Goal: Task Accomplishment & Management: Manage account settings

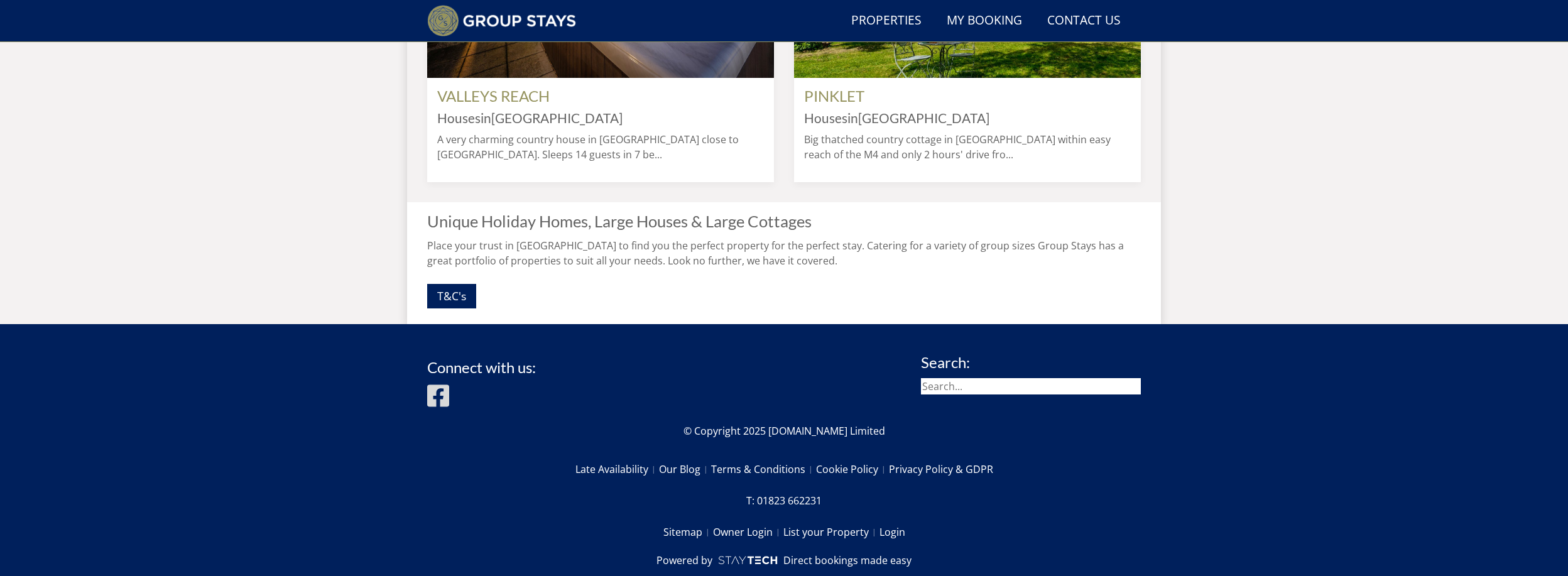
scroll to position [1268, 0]
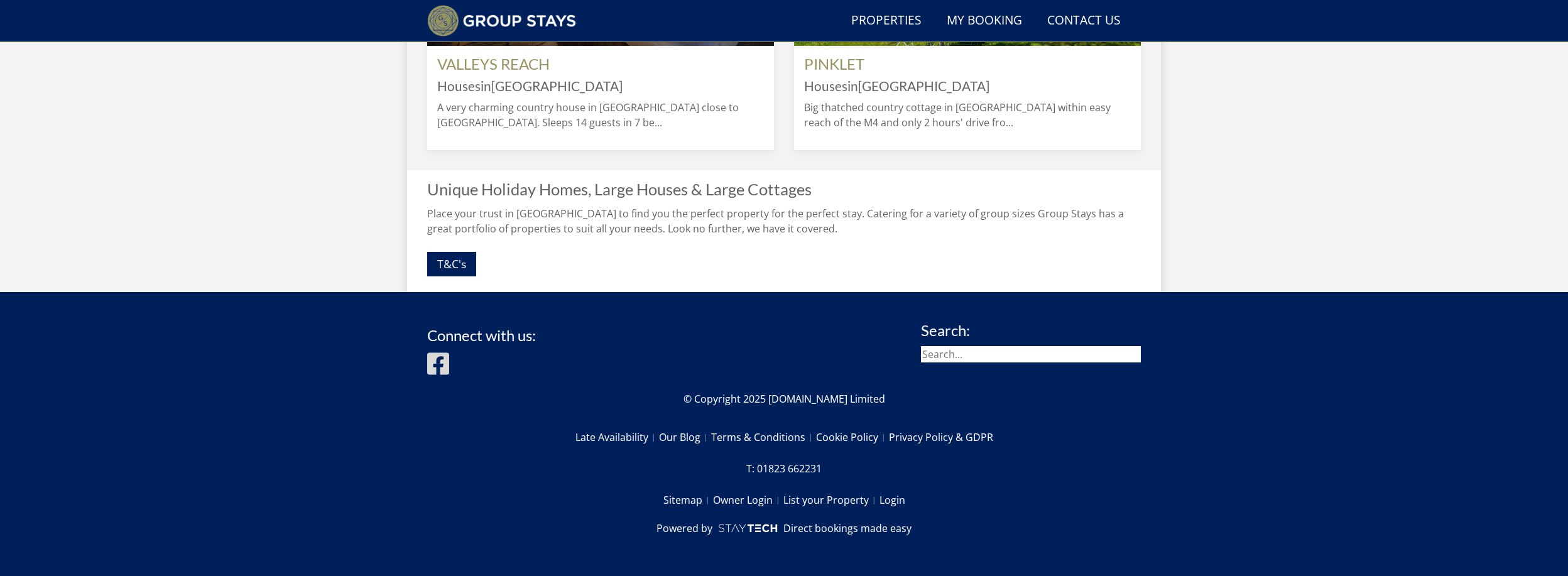
click at [962, 362] on input "search" at bounding box center [1030, 355] width 220 height 16
type input "island"
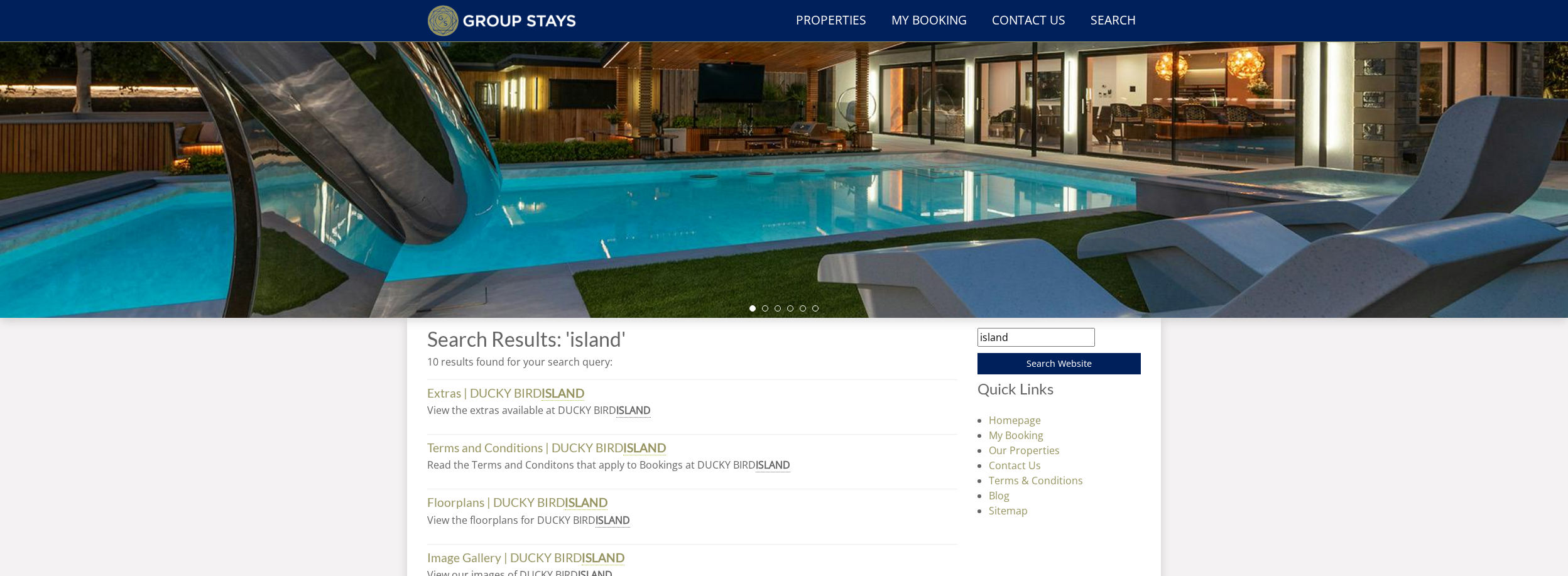
scroll to position [352, 0]
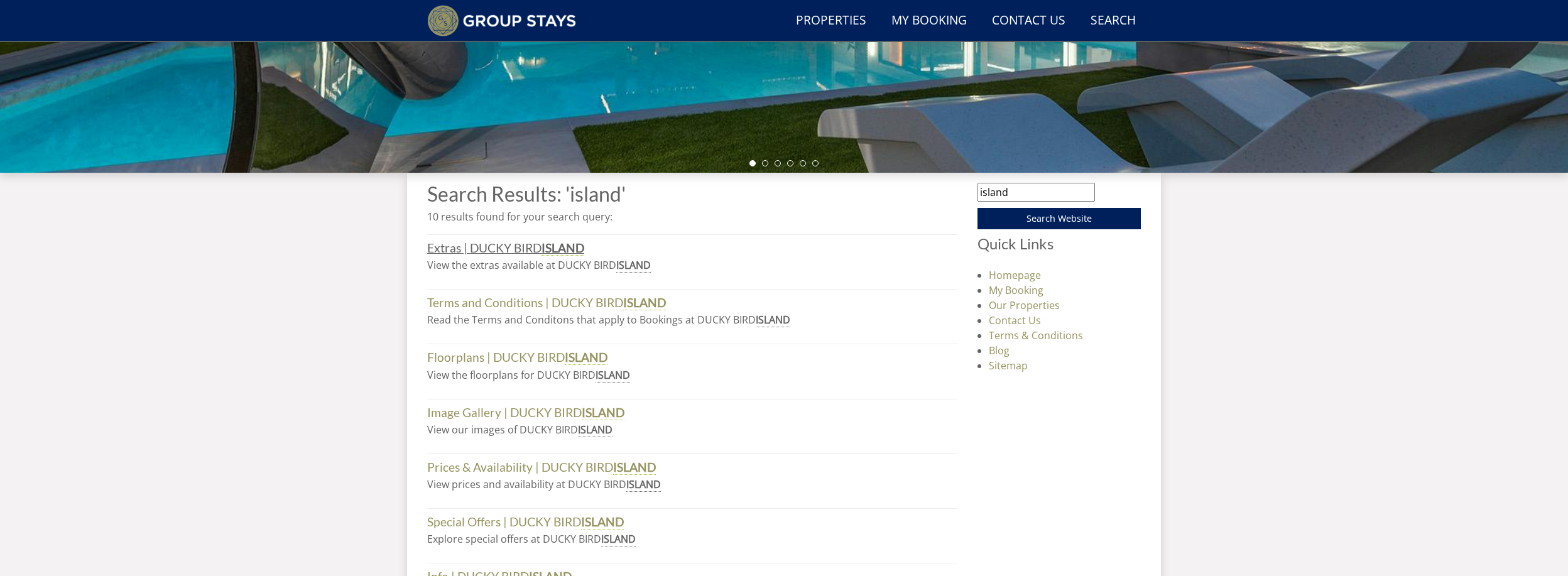
click at [530, 255] on link "Extras | [GEOGRAPHIC_DATA]" at bounding box center [505, 248] width 157 height 15
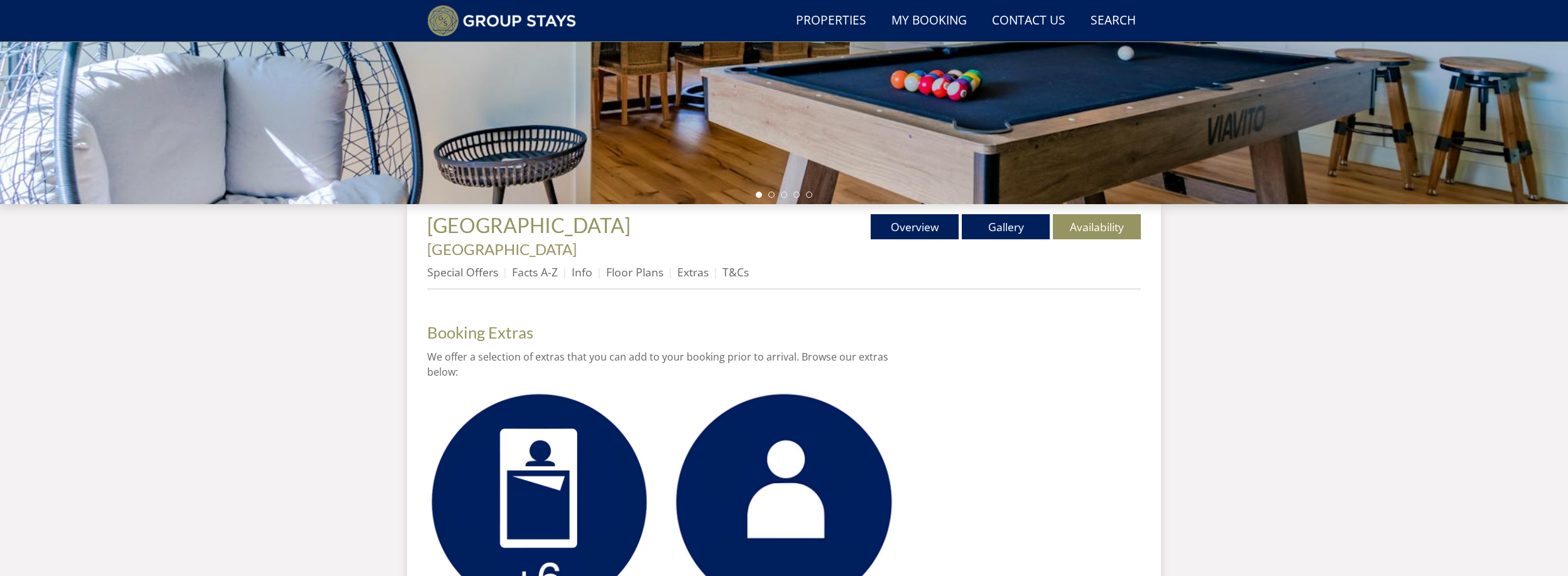
scroll to position [343, 0]
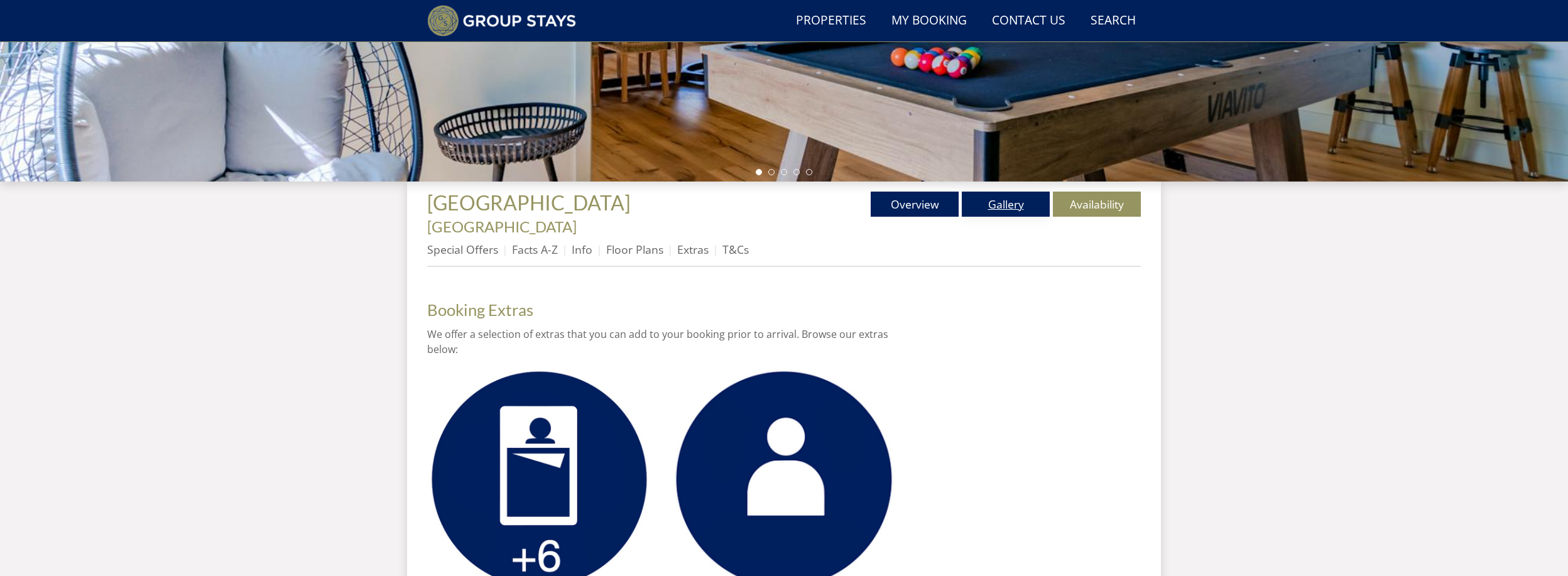
click at [1015, 201] on link "Gallery" at bounding box center [1006, 204] width 88 height 25
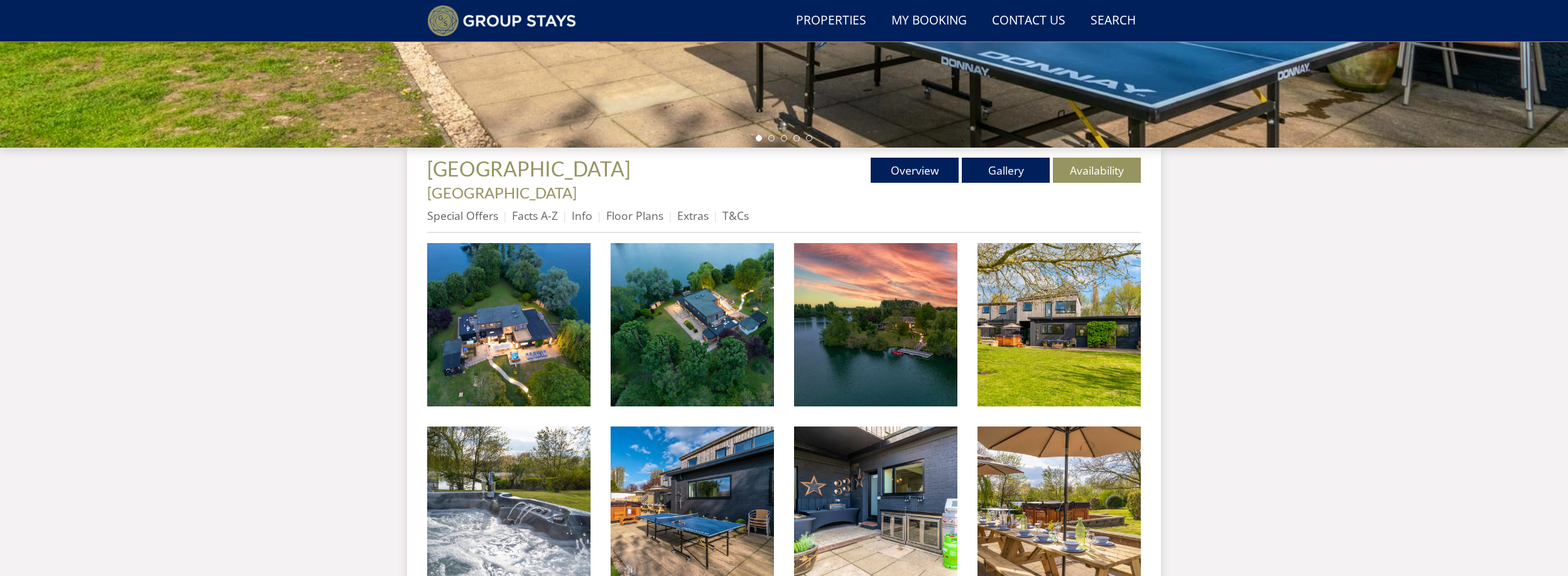
scroll to position [377, 0]
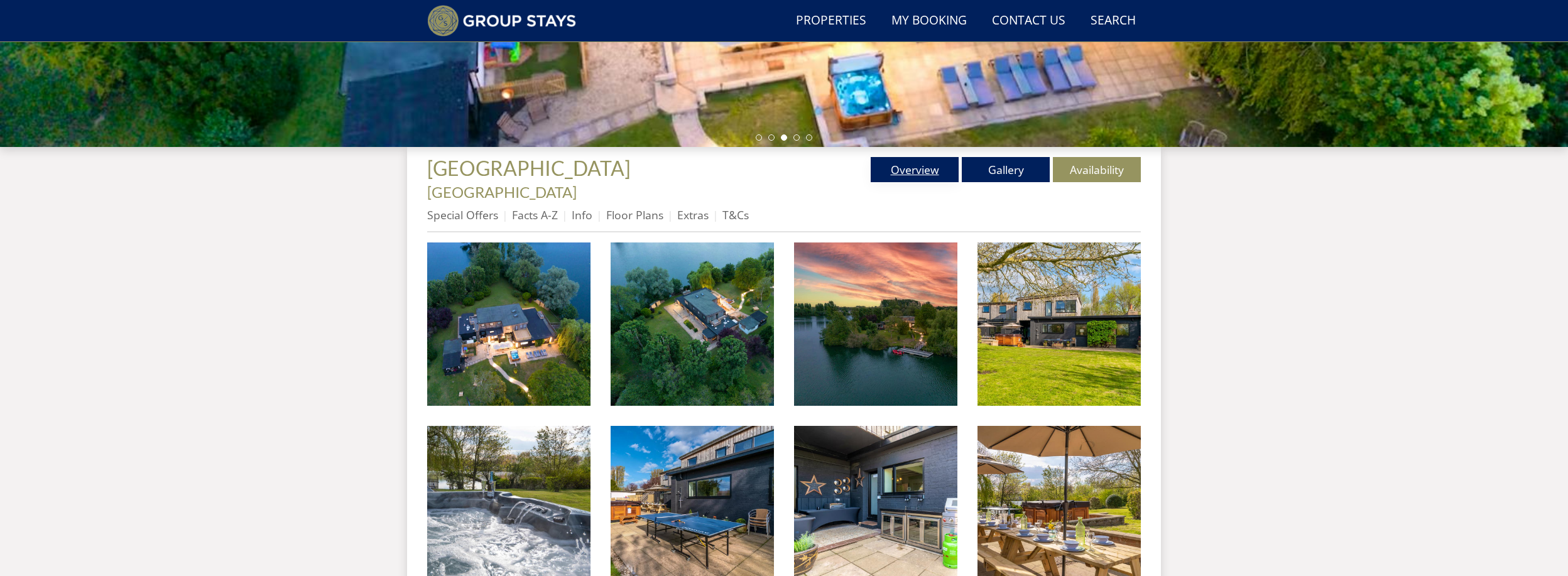
click at [898, 170] on link "Overview" at bounding box center [915, 169] width 88 height 25
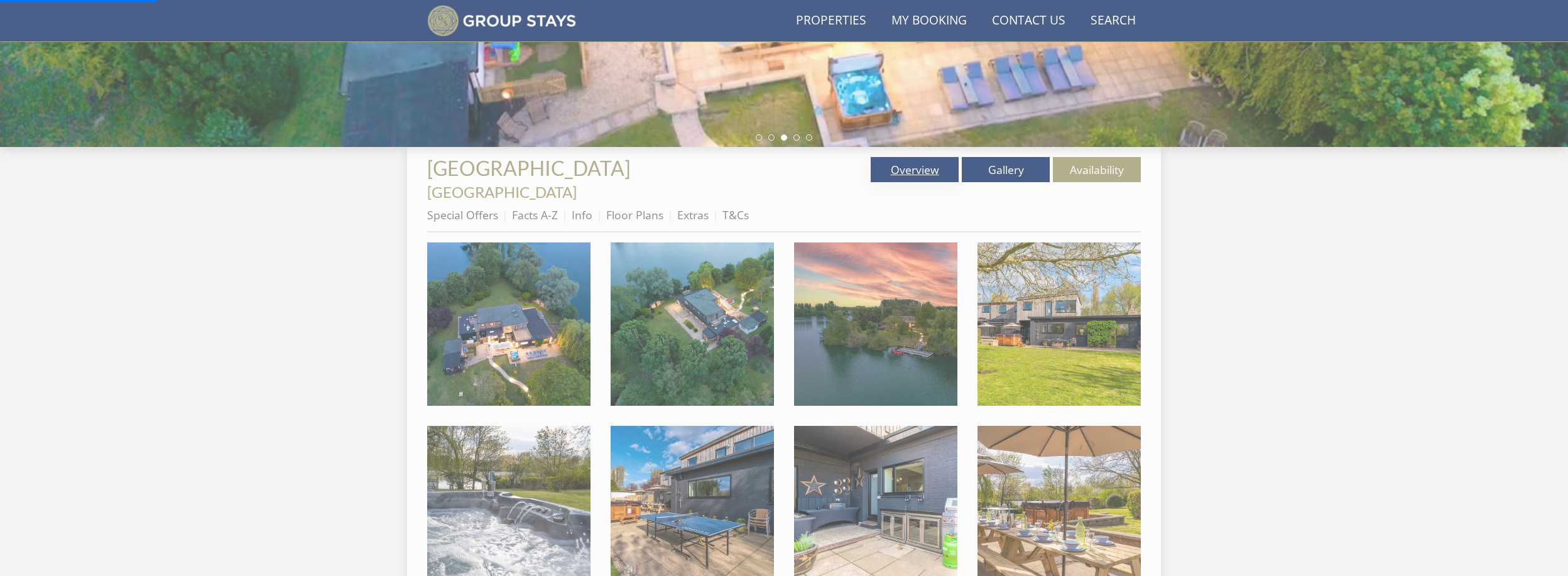
click at [911, 173] on link "Overview" at bounding box center [915, 169] width 88 height 25
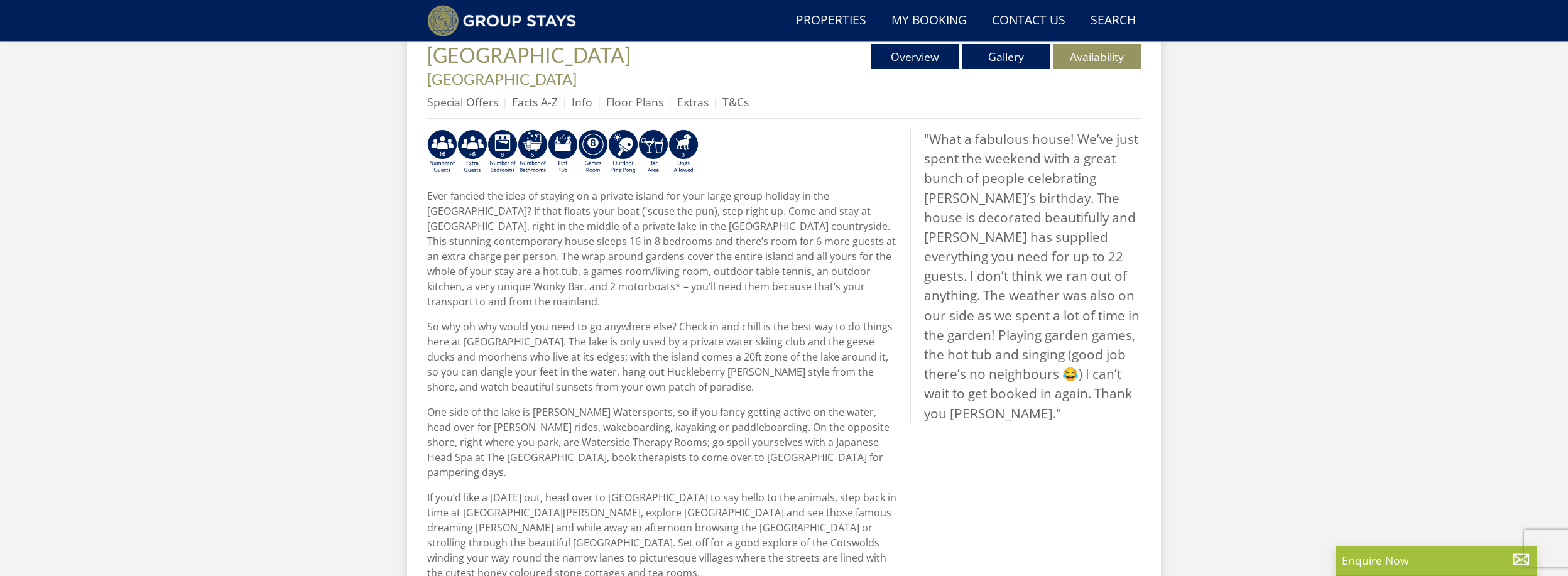
scroll to position [508, 0]
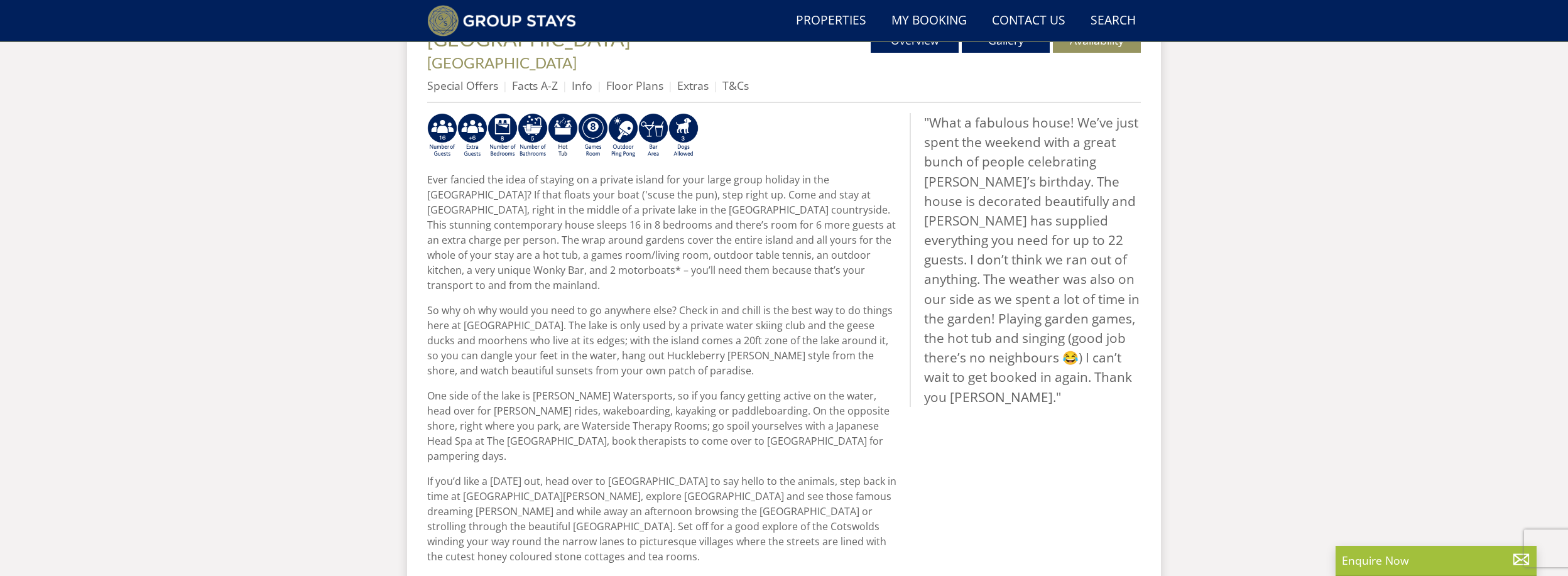
click at [614, 177] on p "Ever fancied the idea of staying on a private island for your large group holid…" at bounding box center [663, 232] width 472 height 121
drag, startPoint x: 539, startPoint y: 160, endPoint x: 663, endPoint y: 160, distance: 124.0
click at [663, 172] on p "Ever fancied the idea of staying on a private island for your large group holid…" at bounding box center [663, 232] width 472 height 121
copy p "staying on a private island"
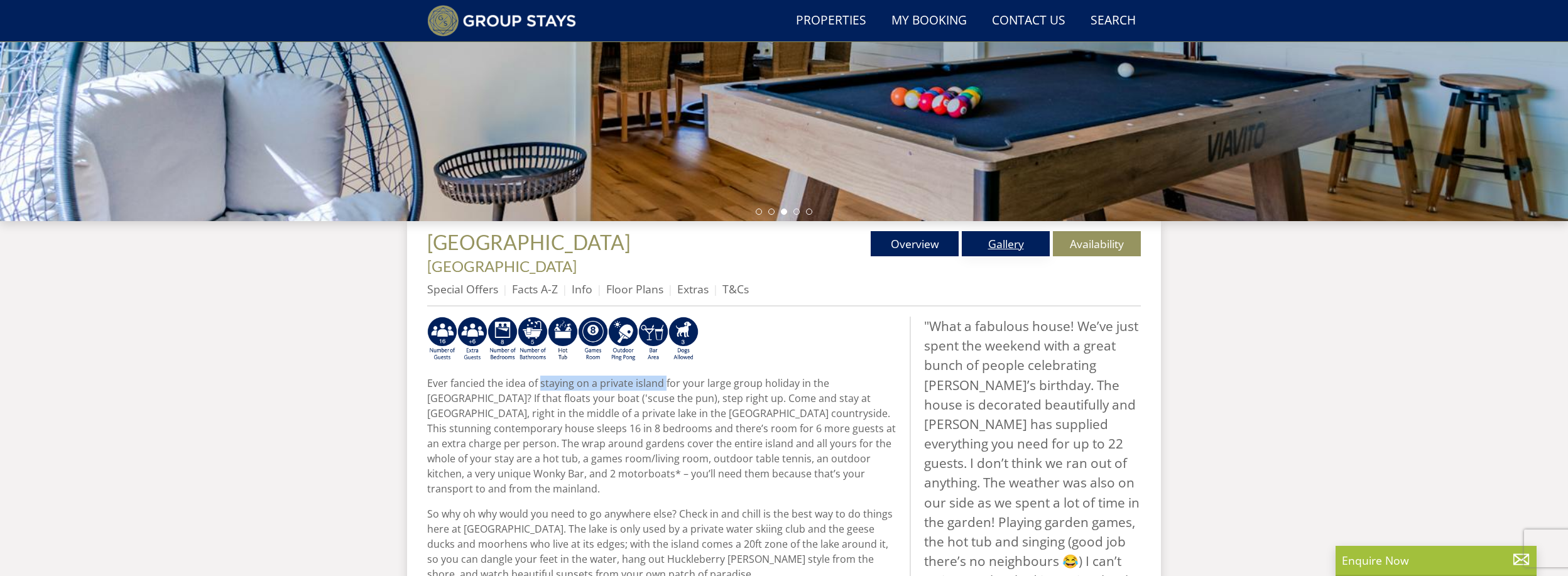
scroll to position [305, 0]
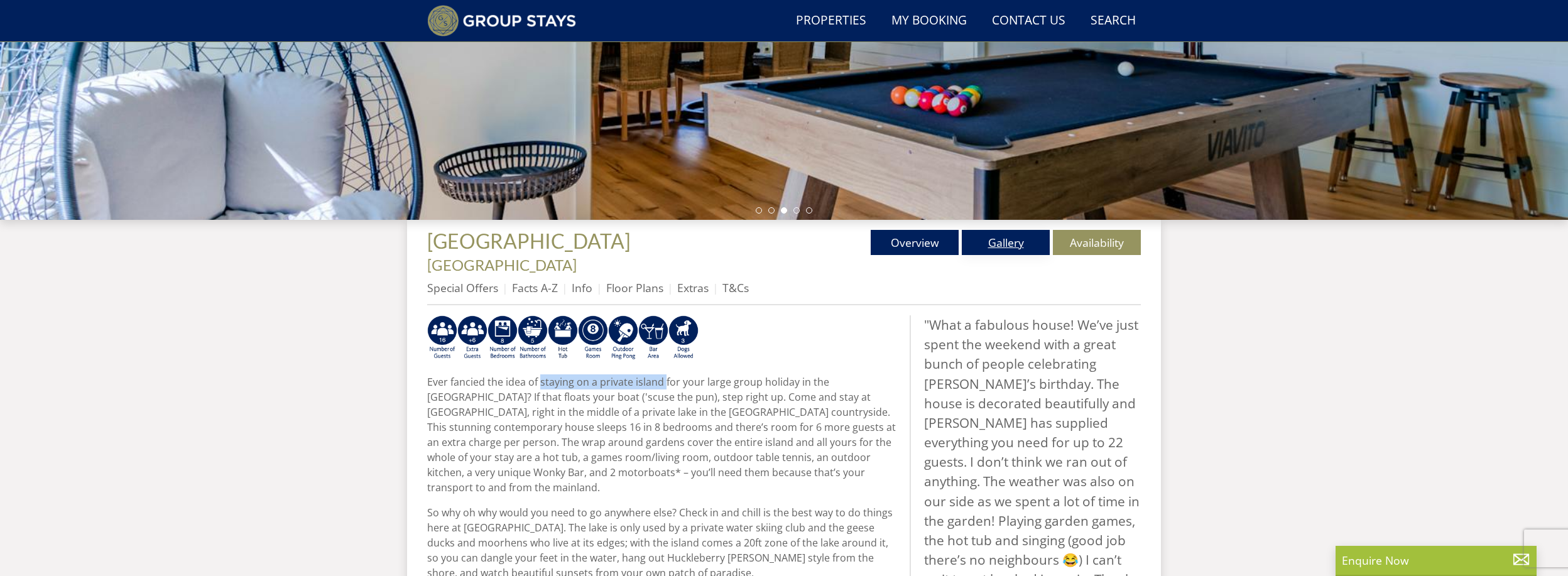
click at [1009, 242] on link "Gallery" at bounding box center [1006, 242] width 88 height 25
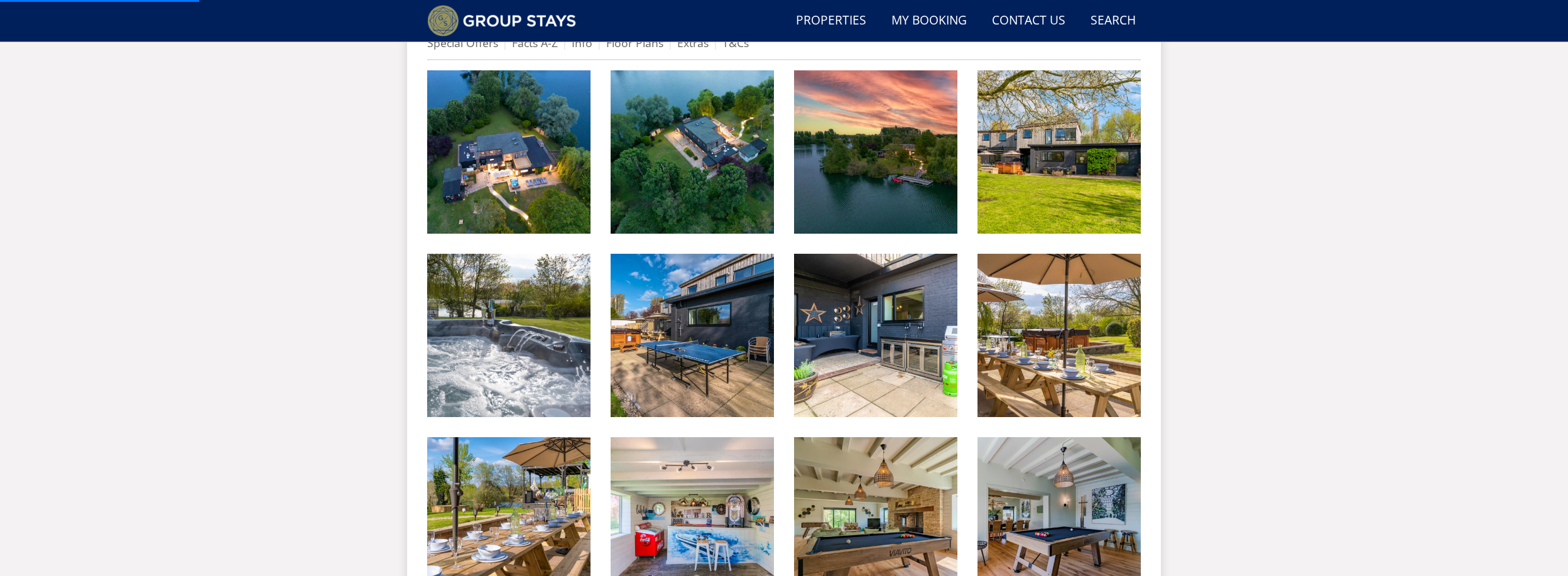
scroll to position [559, 0]
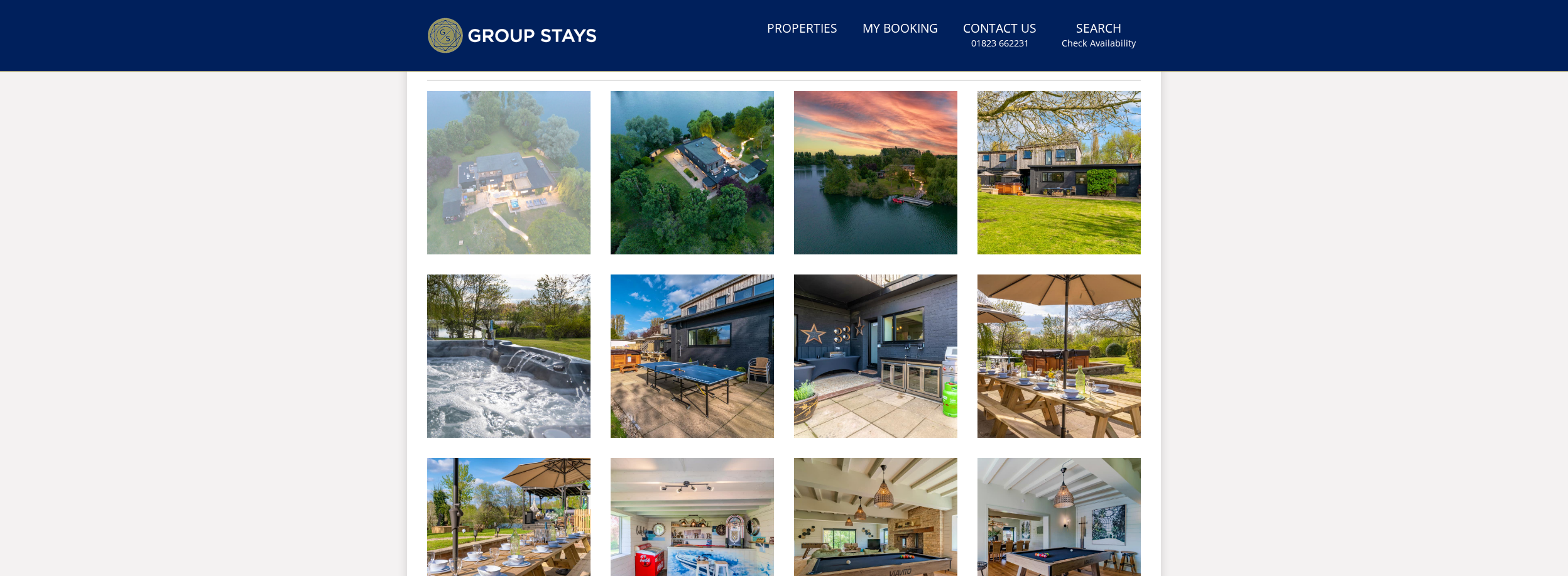
click at [529, 202] on img at bounding box center [509, 173] width 164 height 164
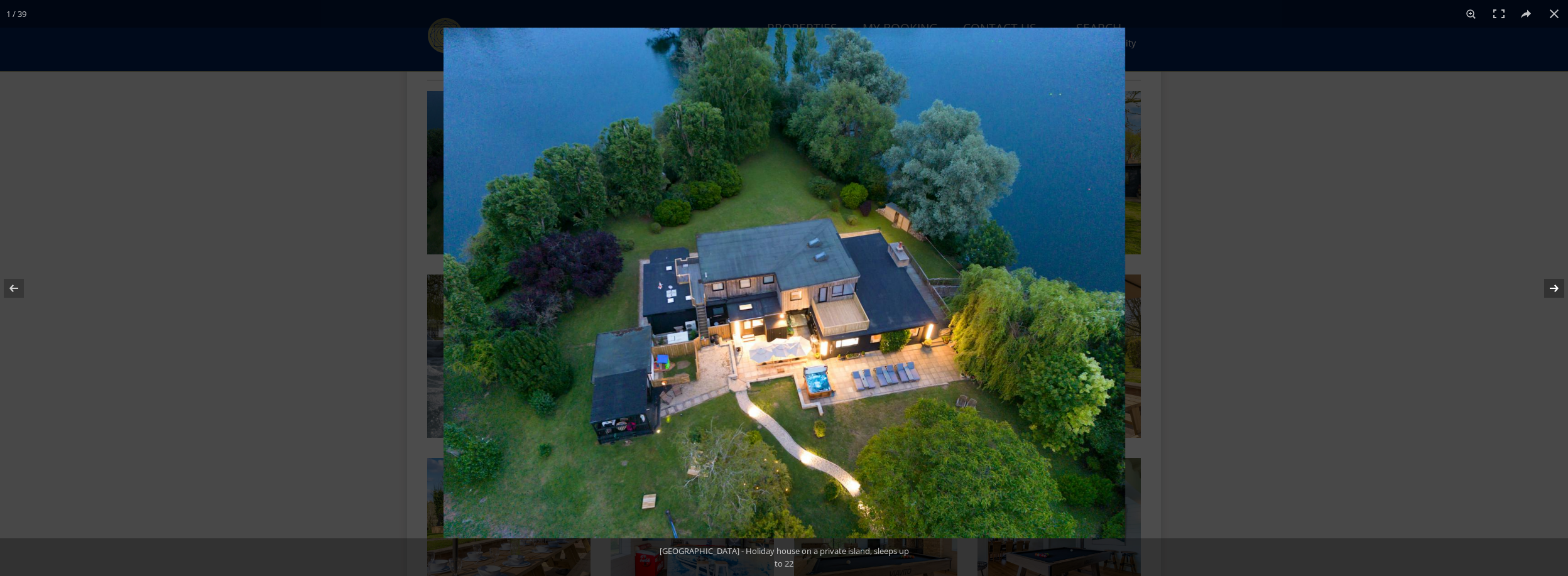
click at [1554, 290] on button at bounding box center [1546, 288] width 44 height 63
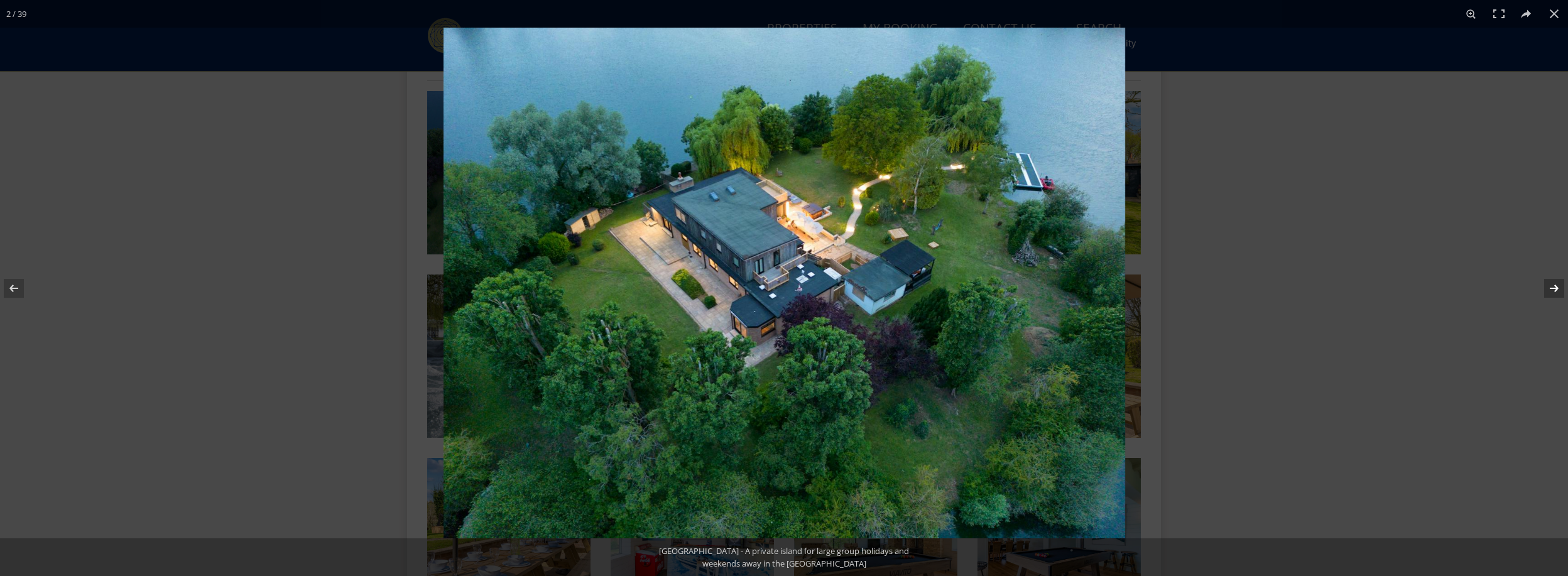
click at [1553, 288] on button at bounding box center [1546, 288] width 44 height 63
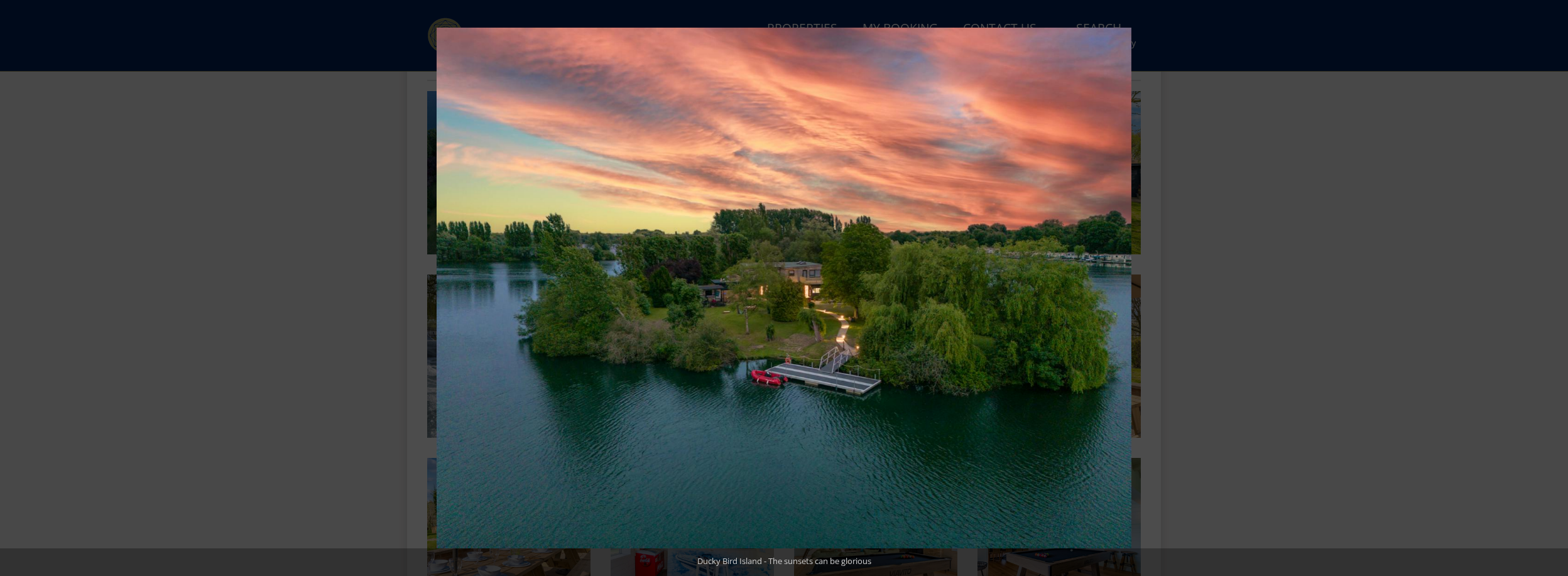
click at [1553, 288] on button at bounding box center [1546, 288] width 44 height 63
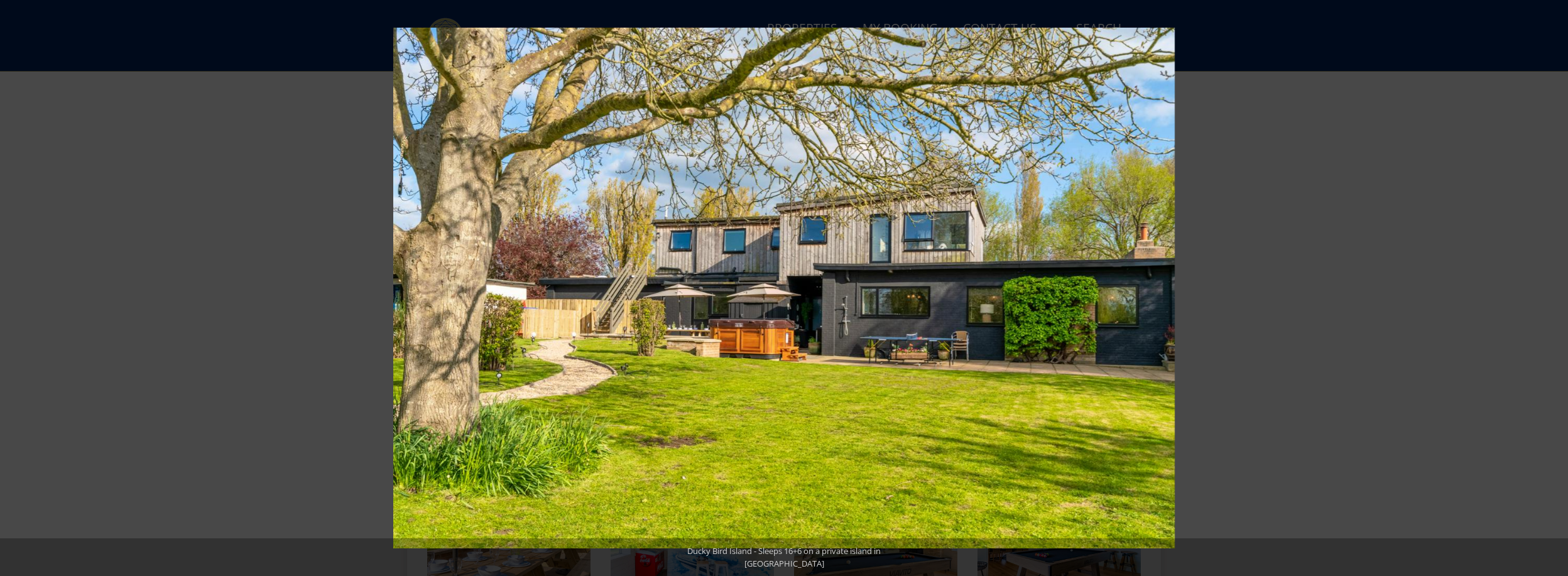
click at [1553, 288] on button at bounding box center [1546, 288] width 44 height 63
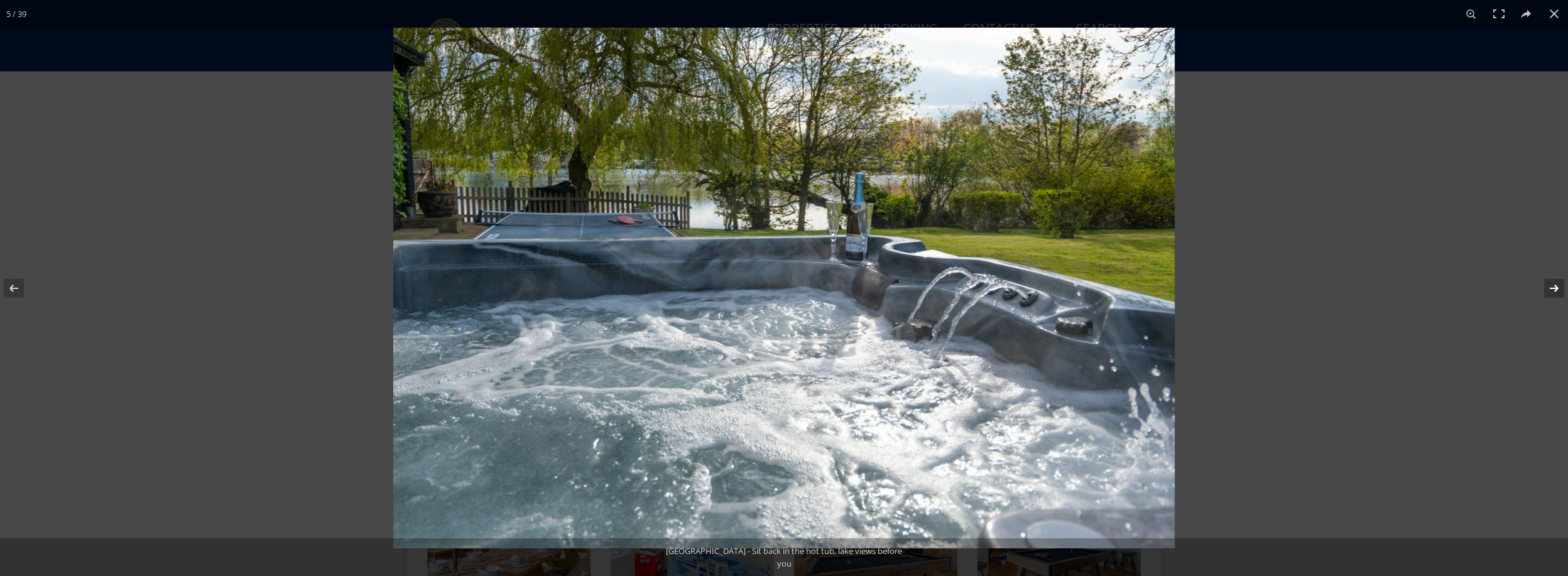
click at [1555, 288] on button at bounding box center [1546, 288] width 44 height 63
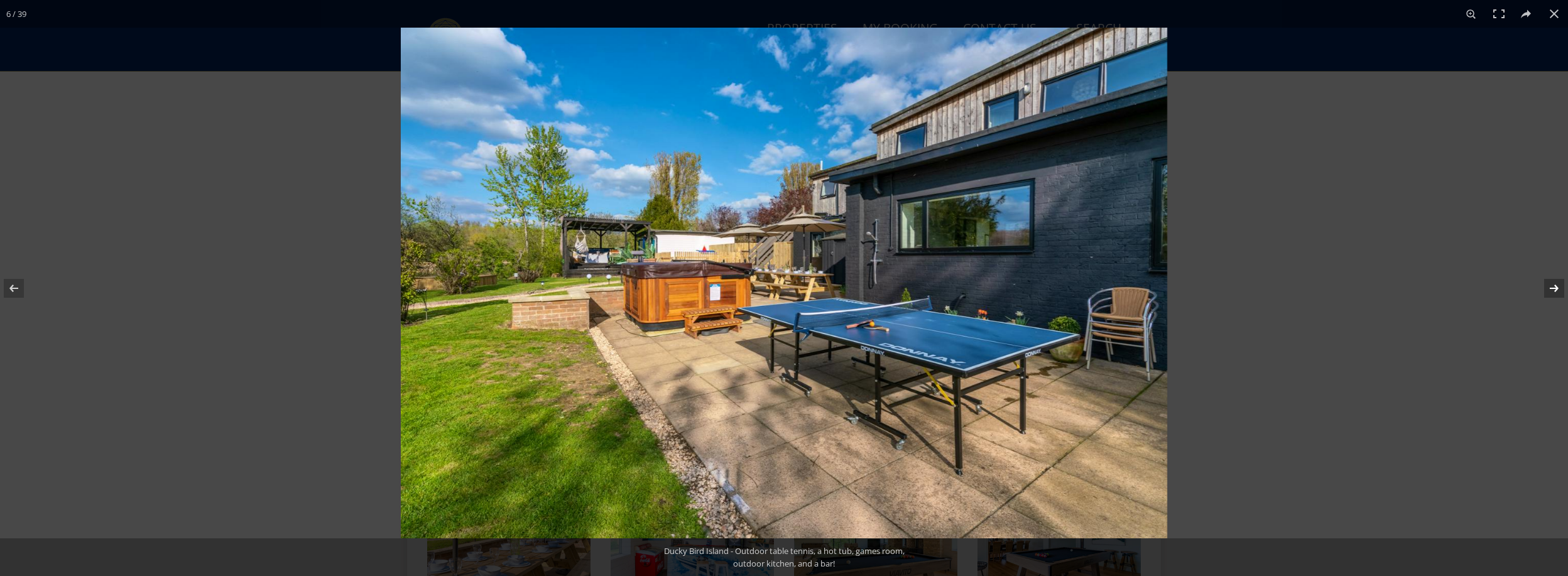
click at [1555, 288] on button at bounding box center [1546, 288] width 44 height 63
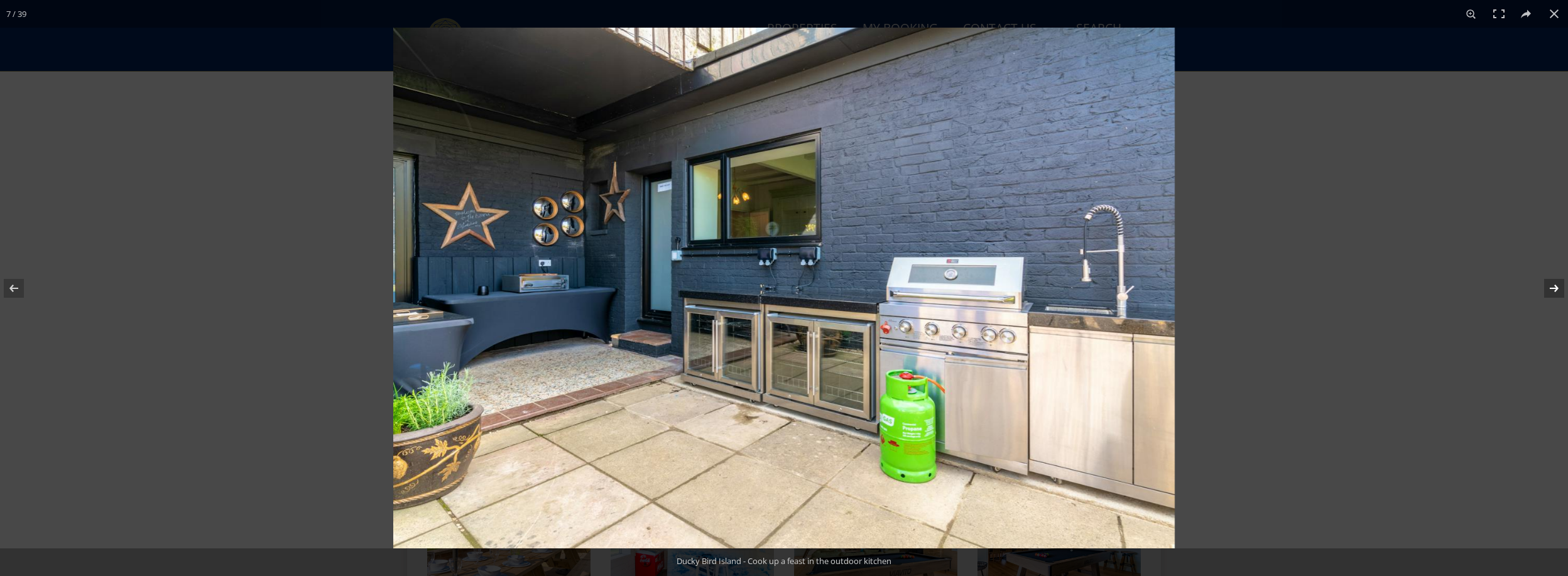
click at [1555, 288] on button at bounding box center [1546, 288] width 44 height 63
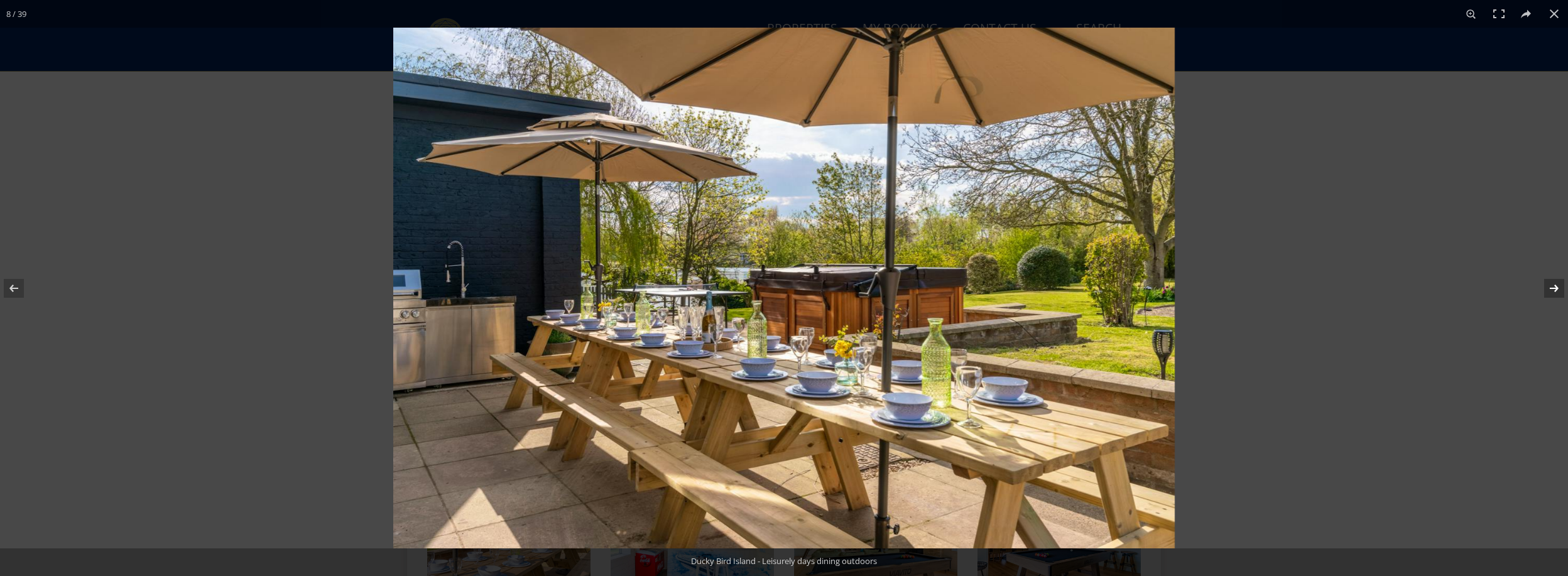
click at [1553, 285] on button at bounding box center [1546, 288] width 44 height 63
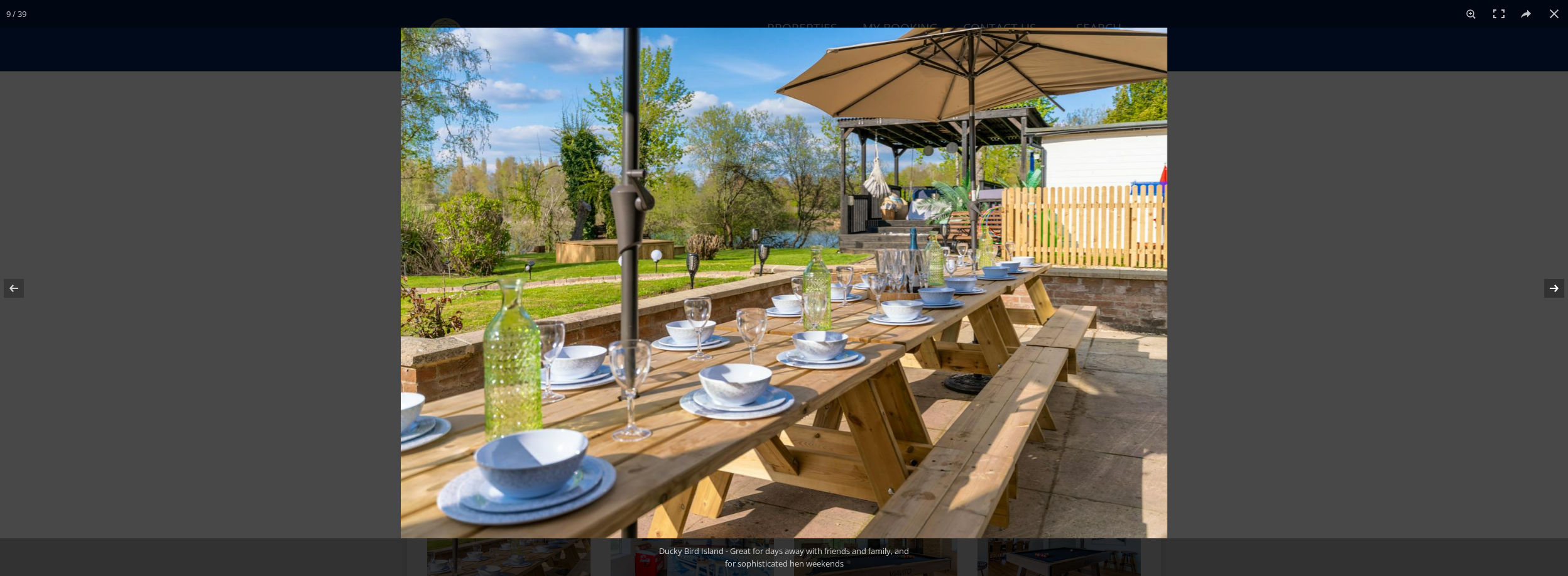
click at [1553, 285] on button at bounding box center [1546, 288] width 44 height 63
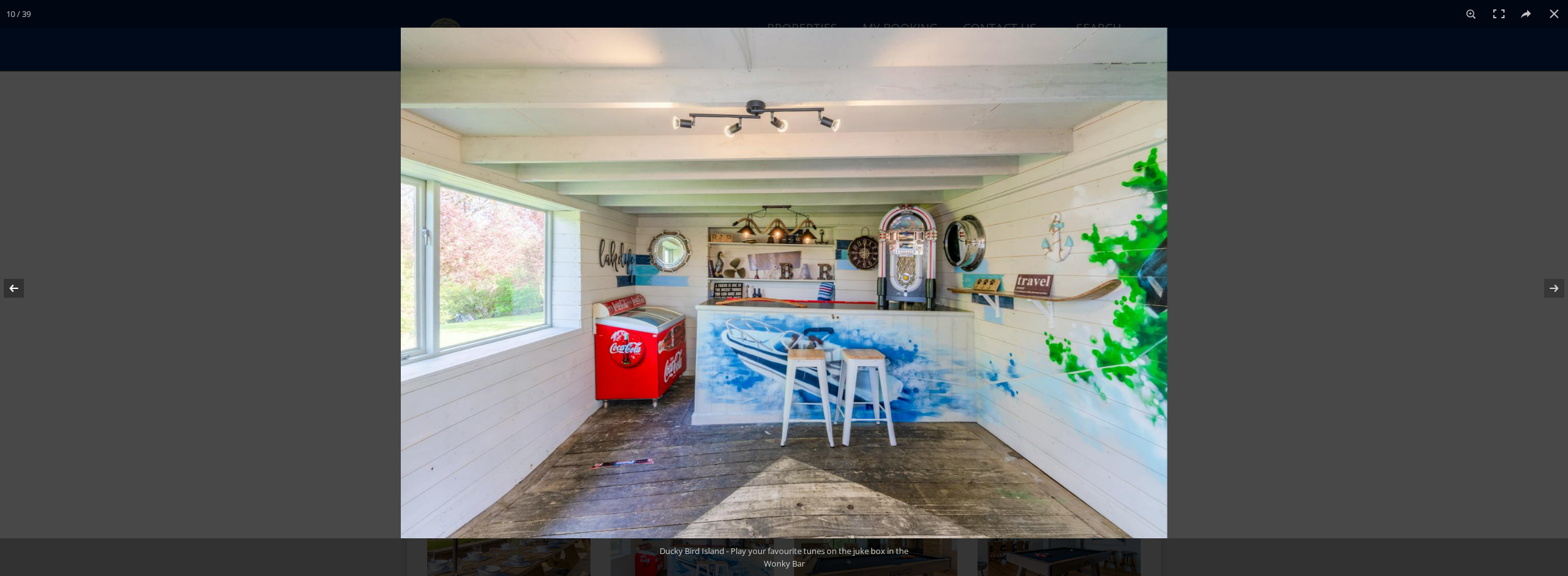
click at [15, 287] on button at bounding box center [22, 288] width 44 height 63
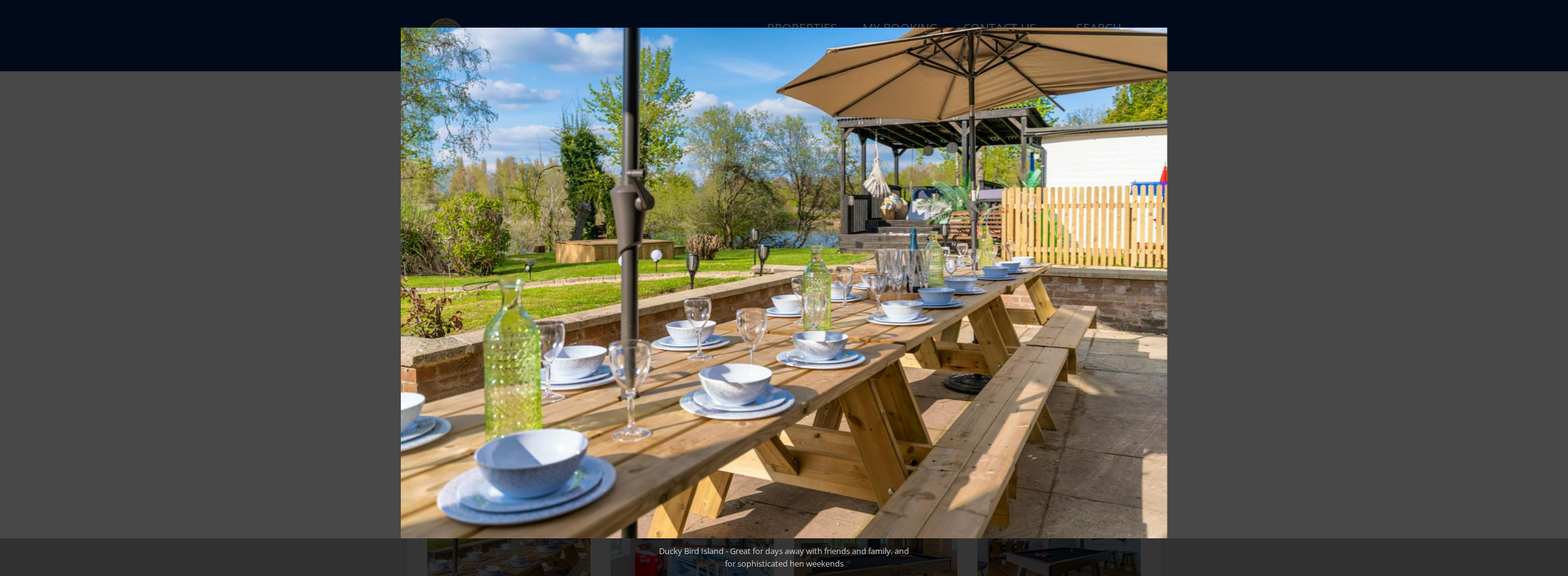
click at [15, 287] on button at bounding box center [22, 288] width 44 height 63
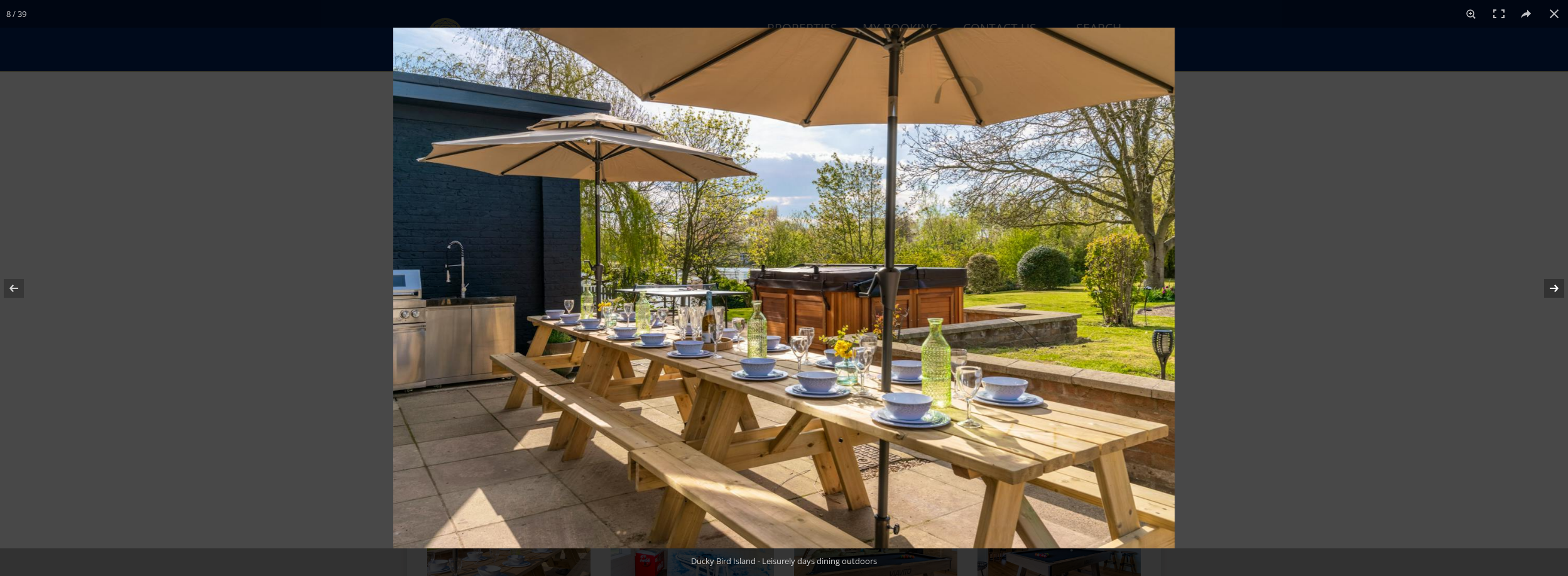
click at [1555, 292] on button at bounding box center [1546, 288] width 44 height 63
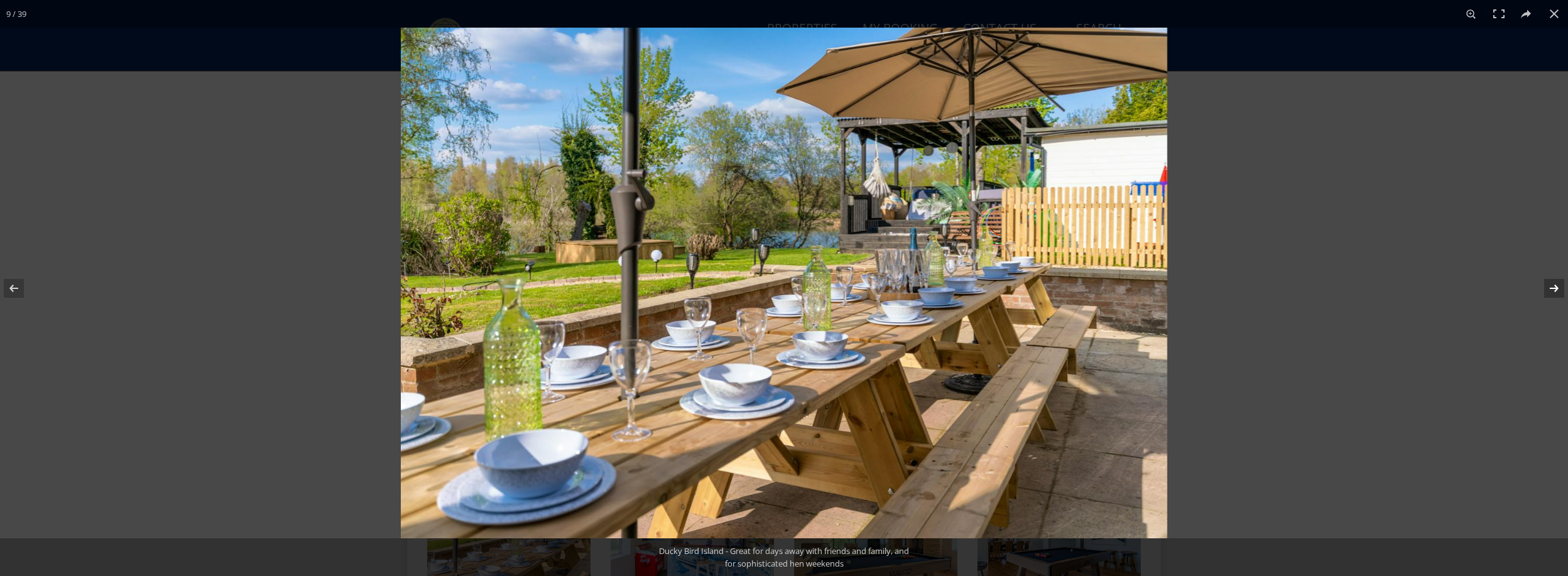
click at [1553, 286] on button at bounding box center [1546, 288] width 44 height 63
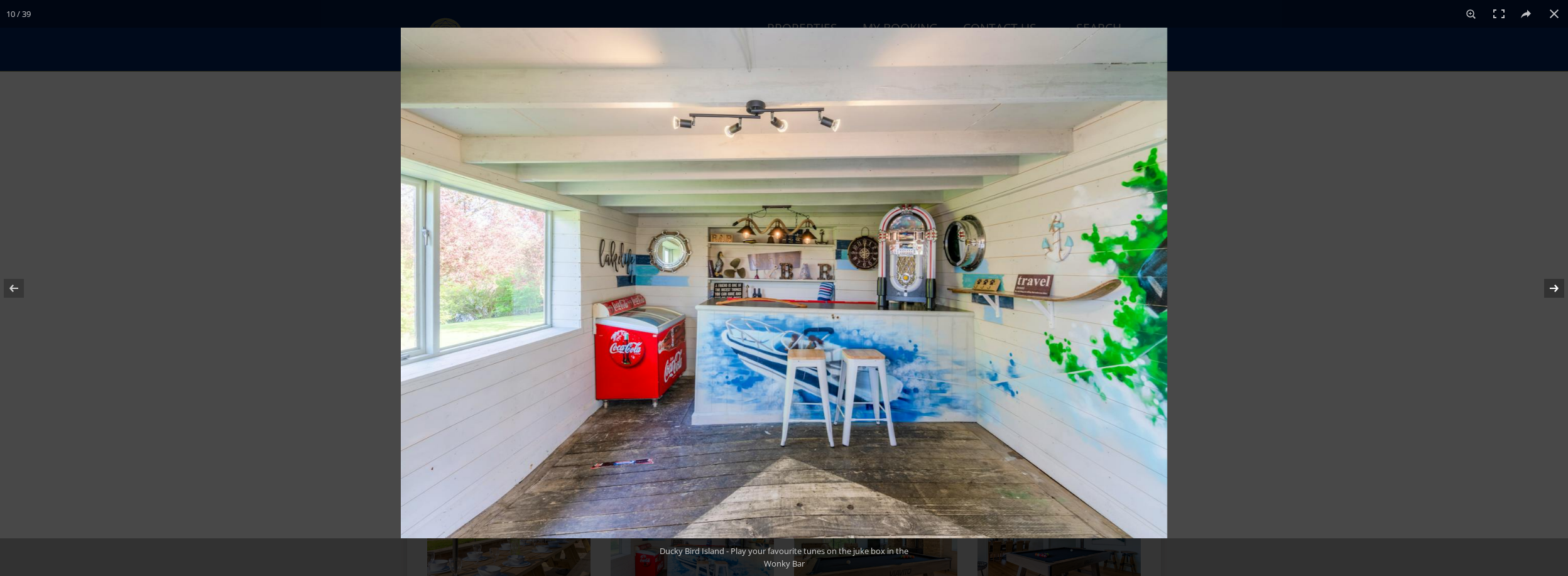
click at [1553, 286] on button at bounding box center [1546, 288] width 44 height 63
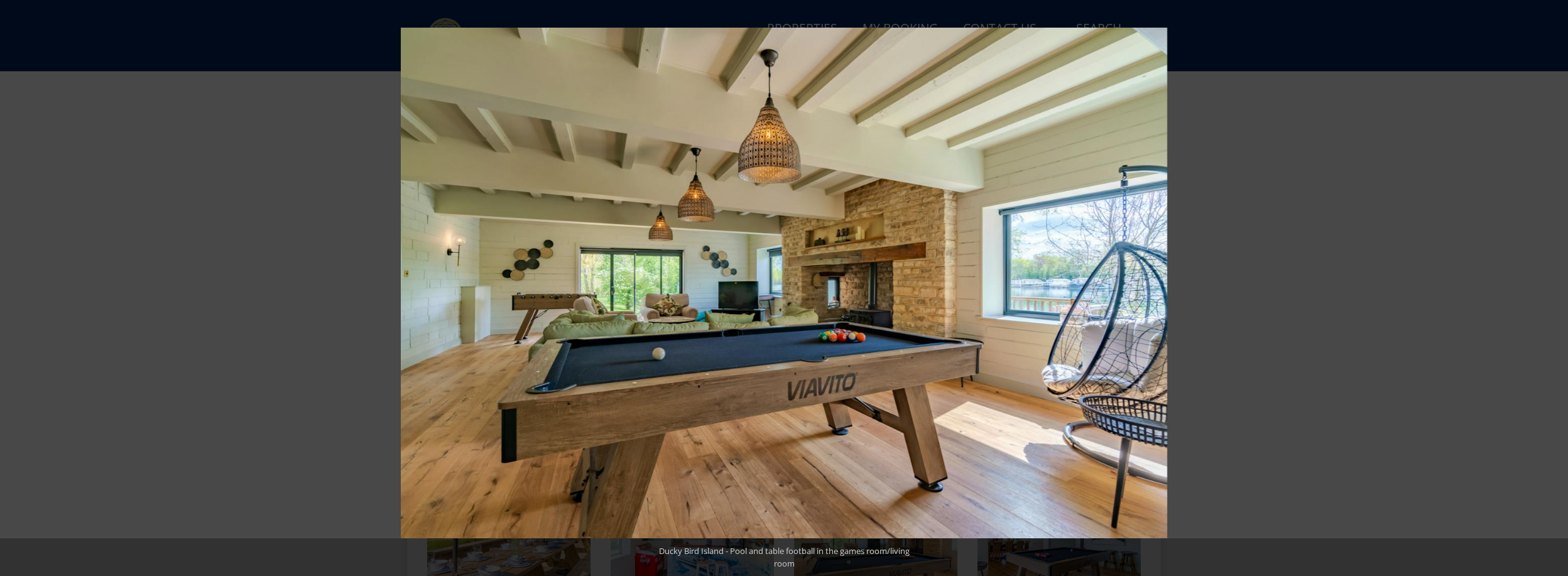
click at [1553, 286] on button at bounding box center [1546, 288] width 44 height 63
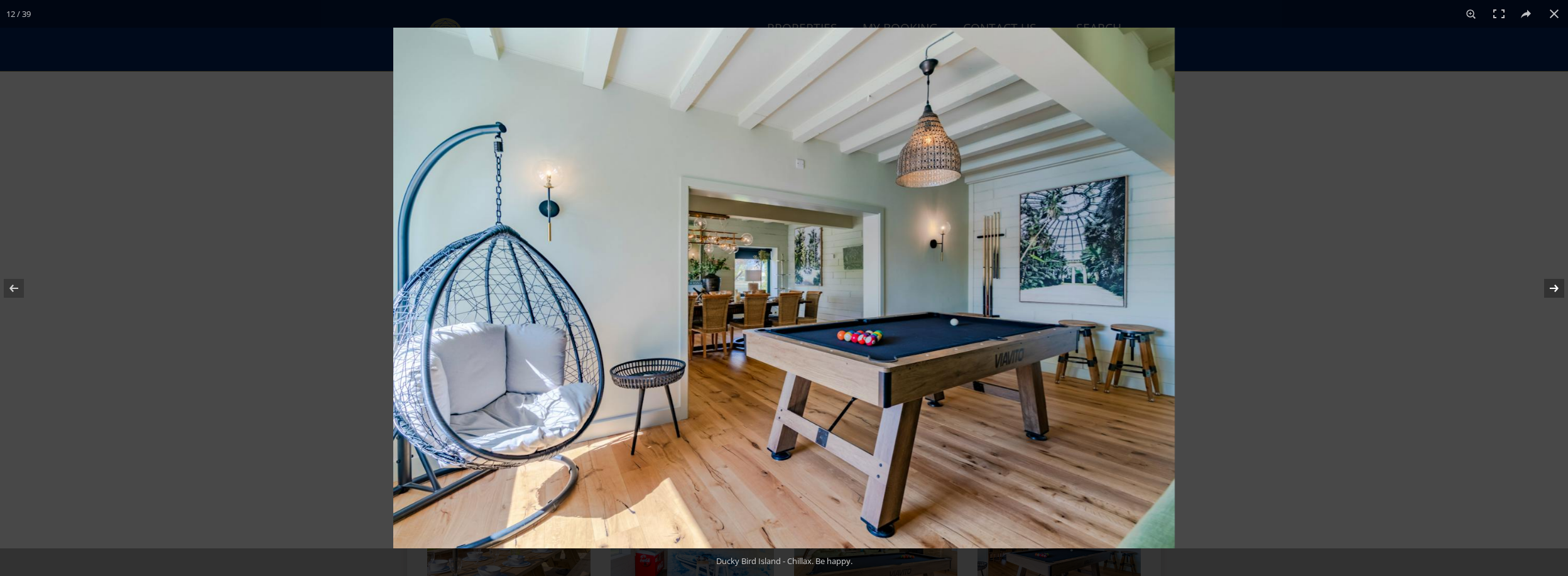
click at [1557, 286] on button at bounding box center [1546, 288] width 44 height 63
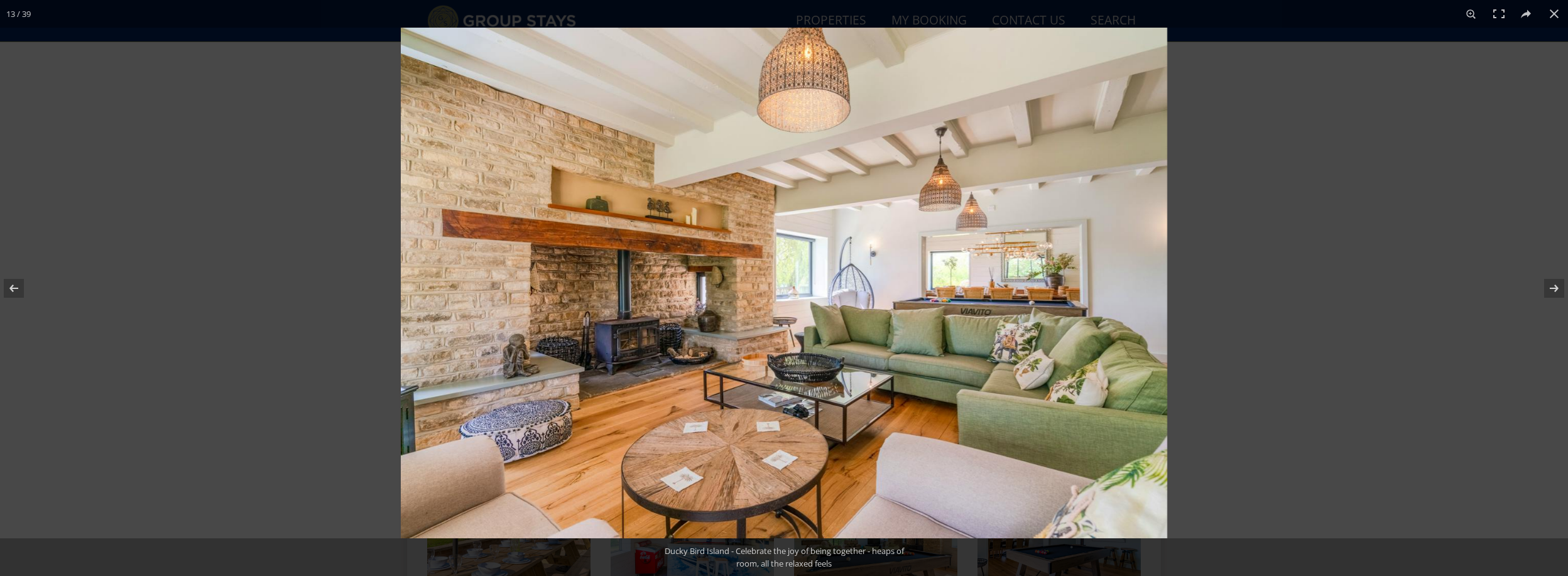
scroll to position [530, 0]
click at [1556, 284] on button at bounding box center [1546, 288] width 44 height 63
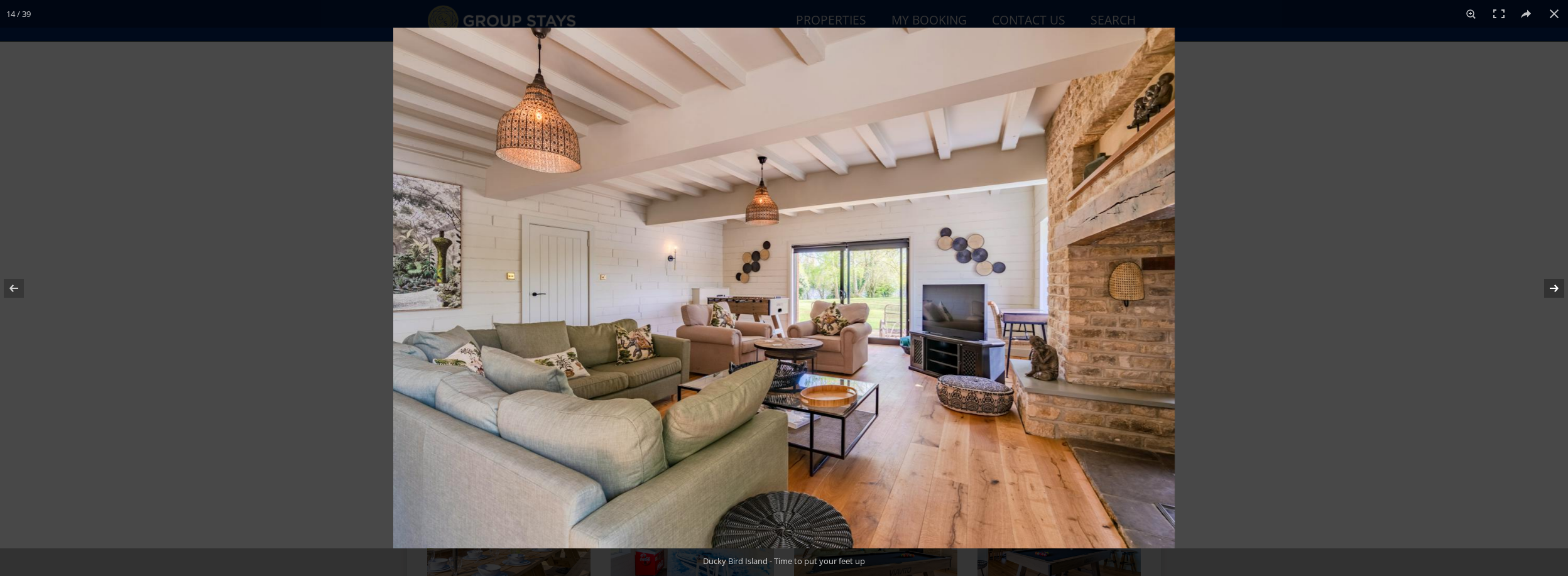
click at [1555, 286] on button at bounding box center [1546, 288] width 44 height 63
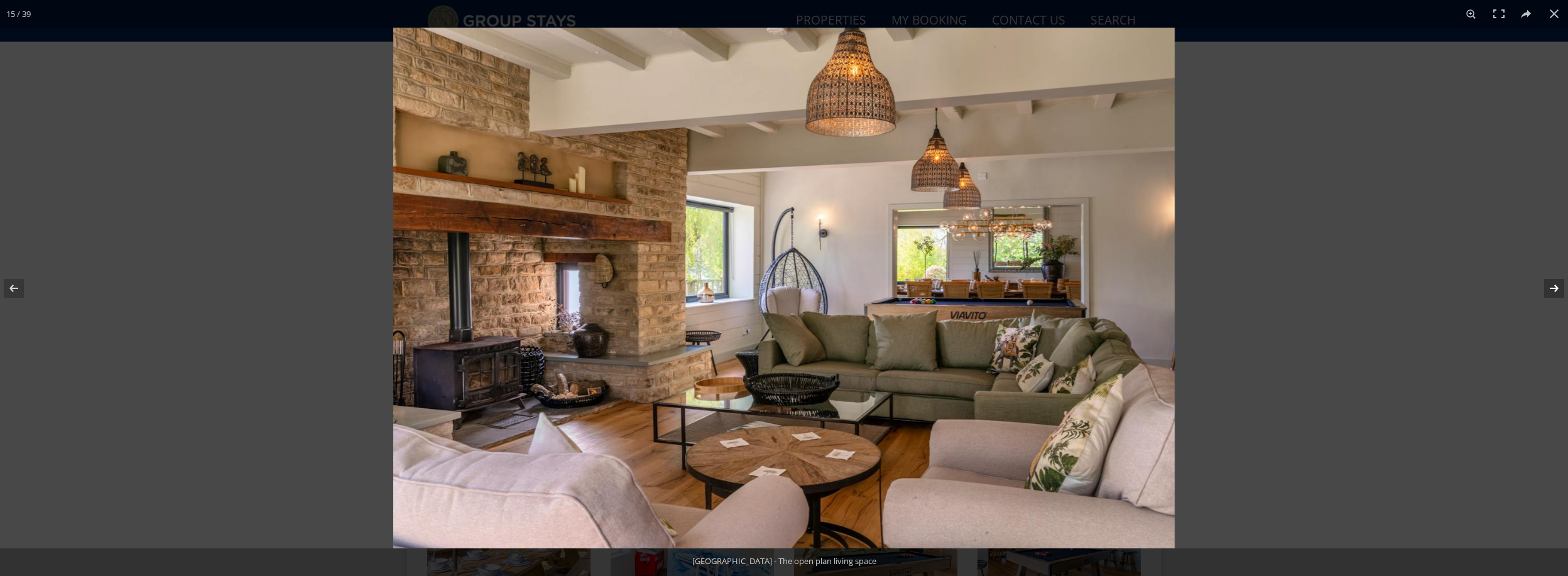
click at [1555, 286] on button at bounding box center [1546, 288] width 44 height 63
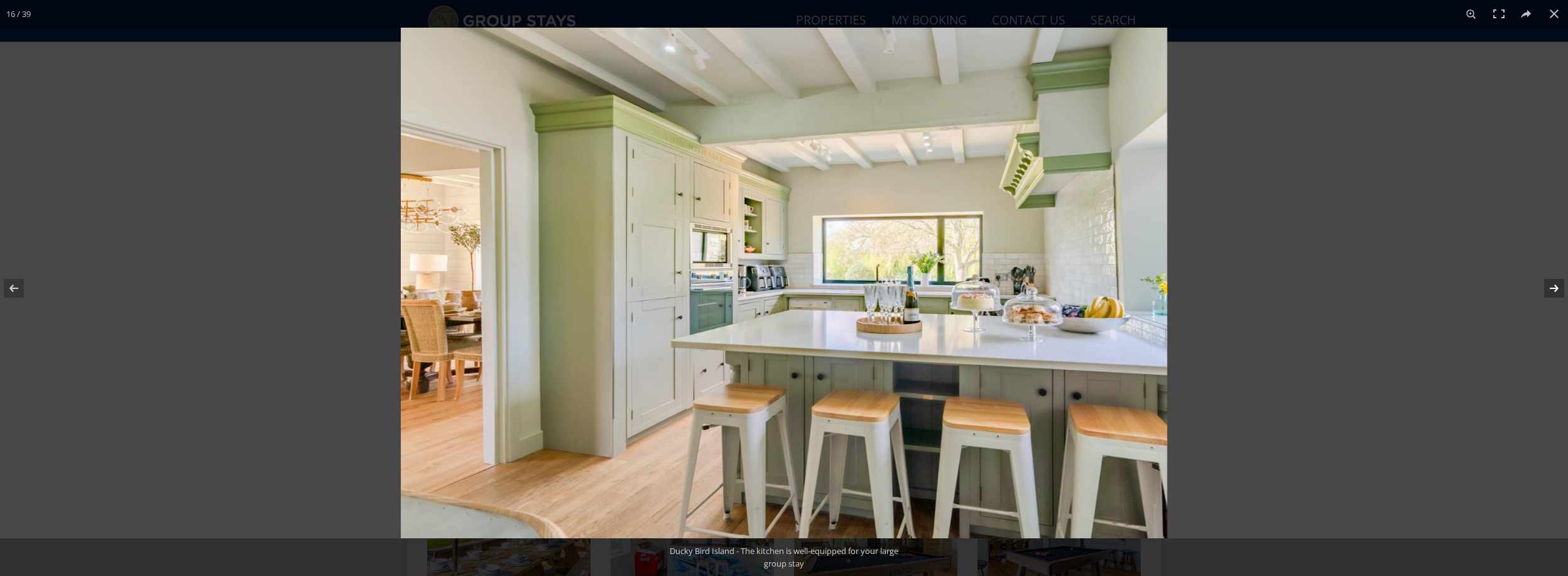
click at [1555, 286] on button at bounding box center [1546, 288] width 44 height 63
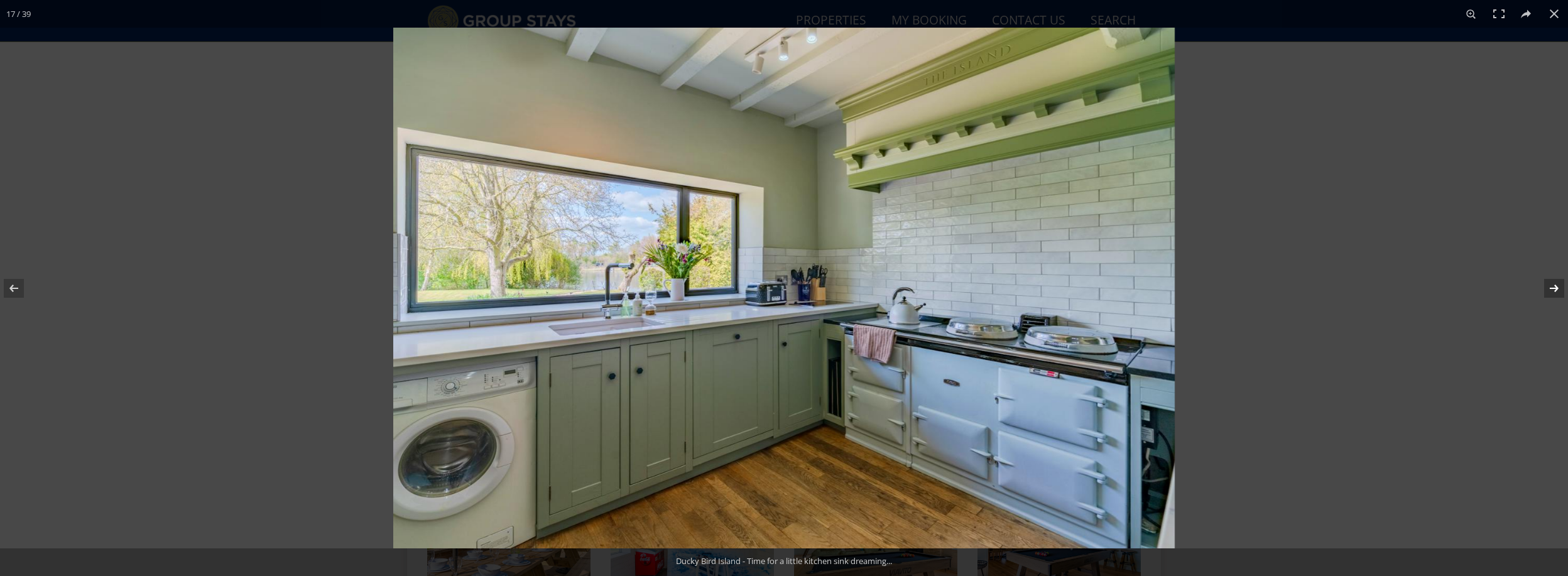
click at [1555, 286] on button at bounding box center [1546, 288] width 44 height 63
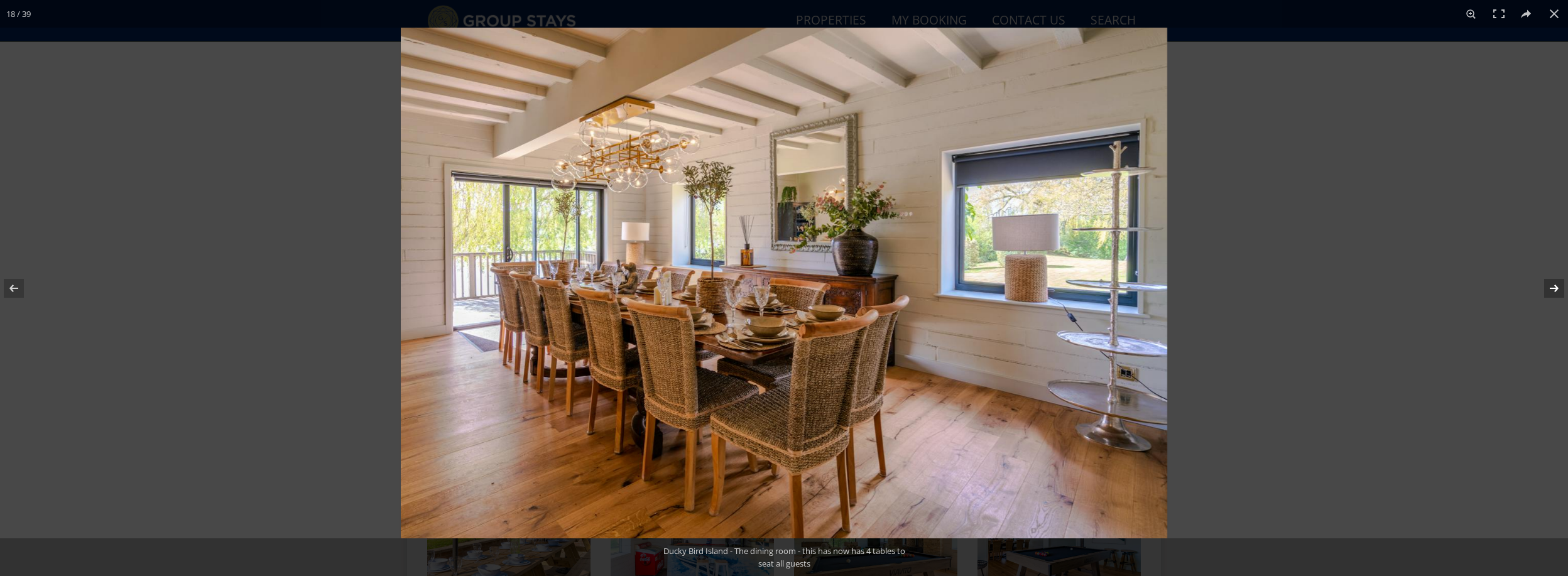
click at [1555, 286] on button at bounding box center [1546, 288] width 44 height 63
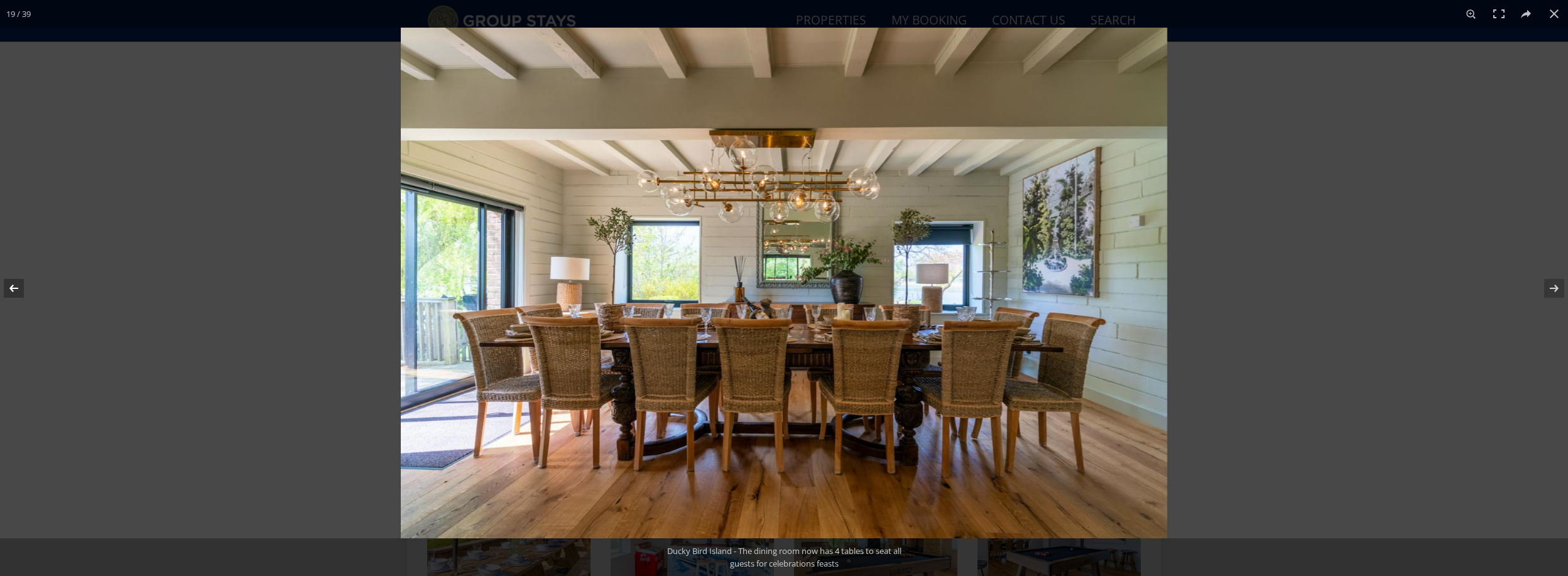
click at [7, 291] on button at bounding box center [22, 288] width 44 height 63
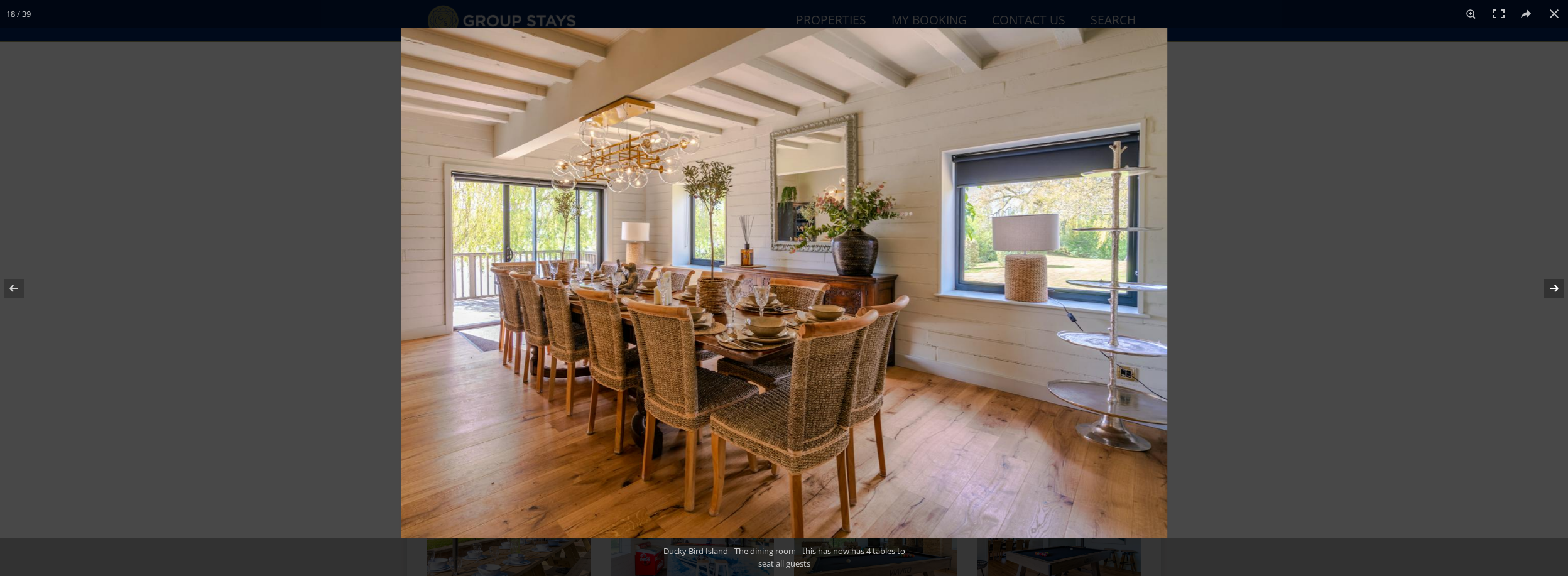
click at [1554, 289] on button at bounding box center [1546, 288] width 44 height 63
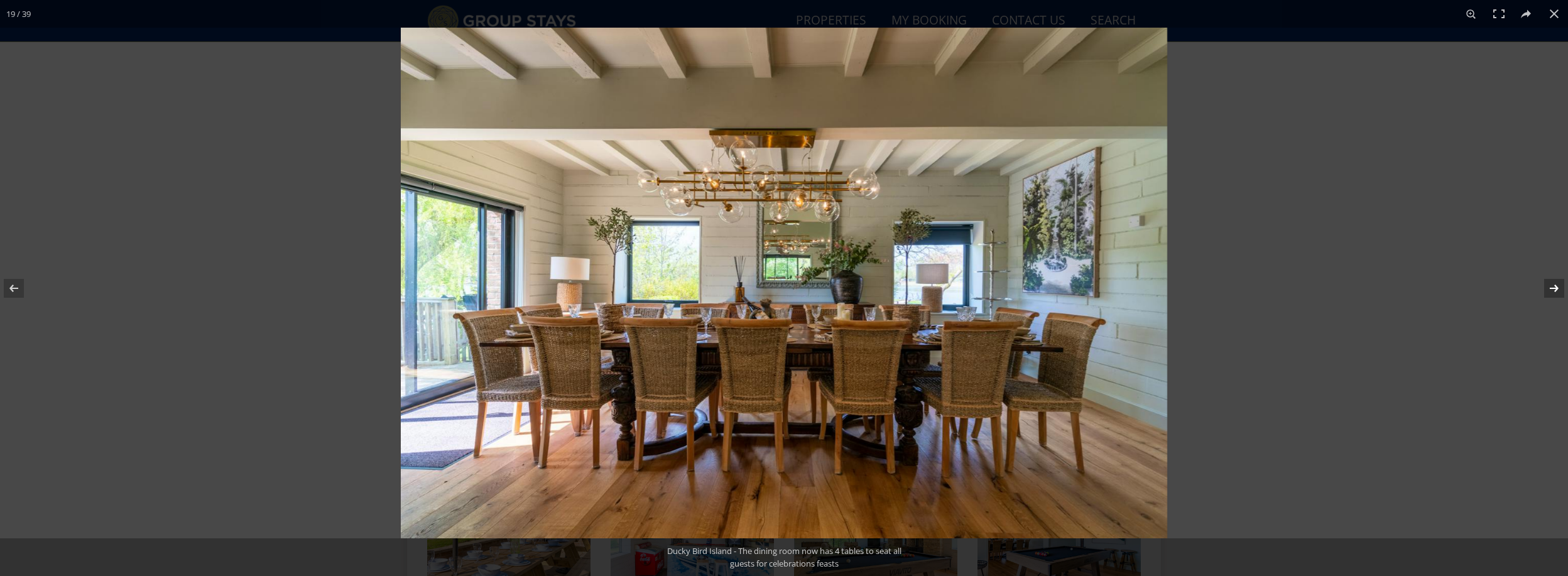
click at [1553, 289] on button at bounding box center [1546, 288] width 44 height 63
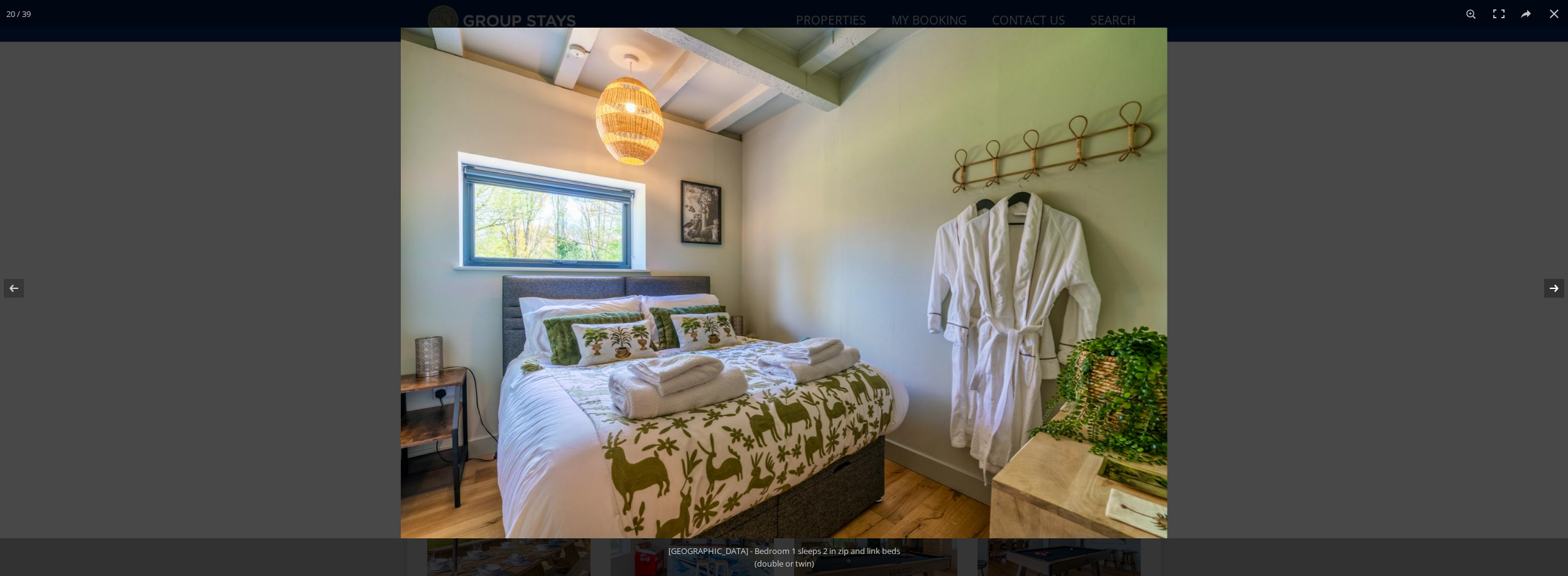
click at [1553, 289] on button at bounding box center [1546, 288] width 44 height 63
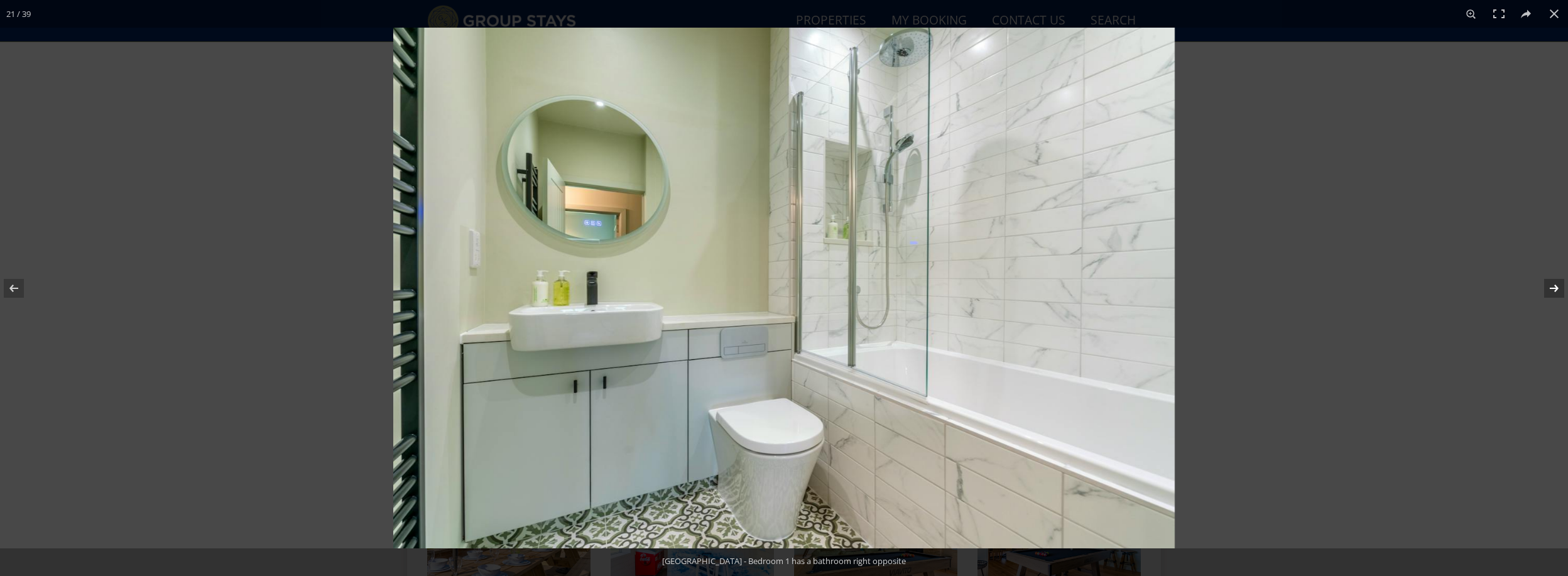
click at [1553, 289] on button at bounding box center [1546, 288] width 44 height 63
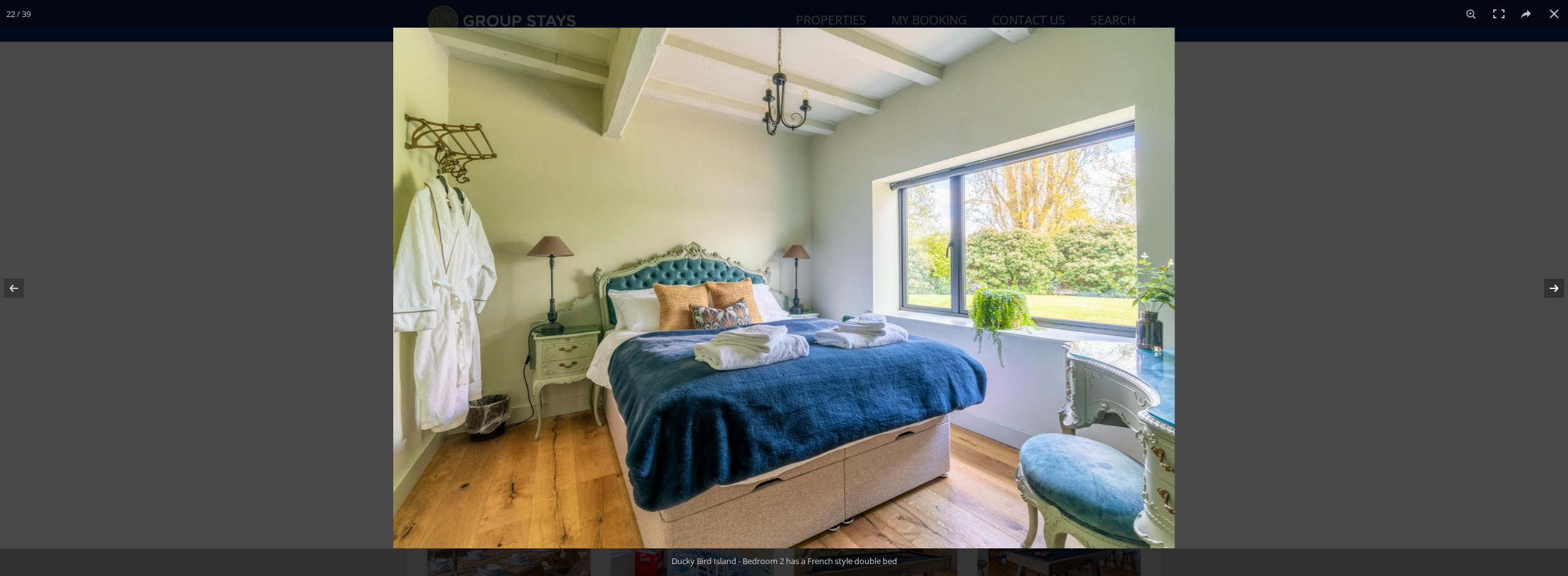
click at [1553, 289] on button at bounding box center [1546, 288] width 44 height 63
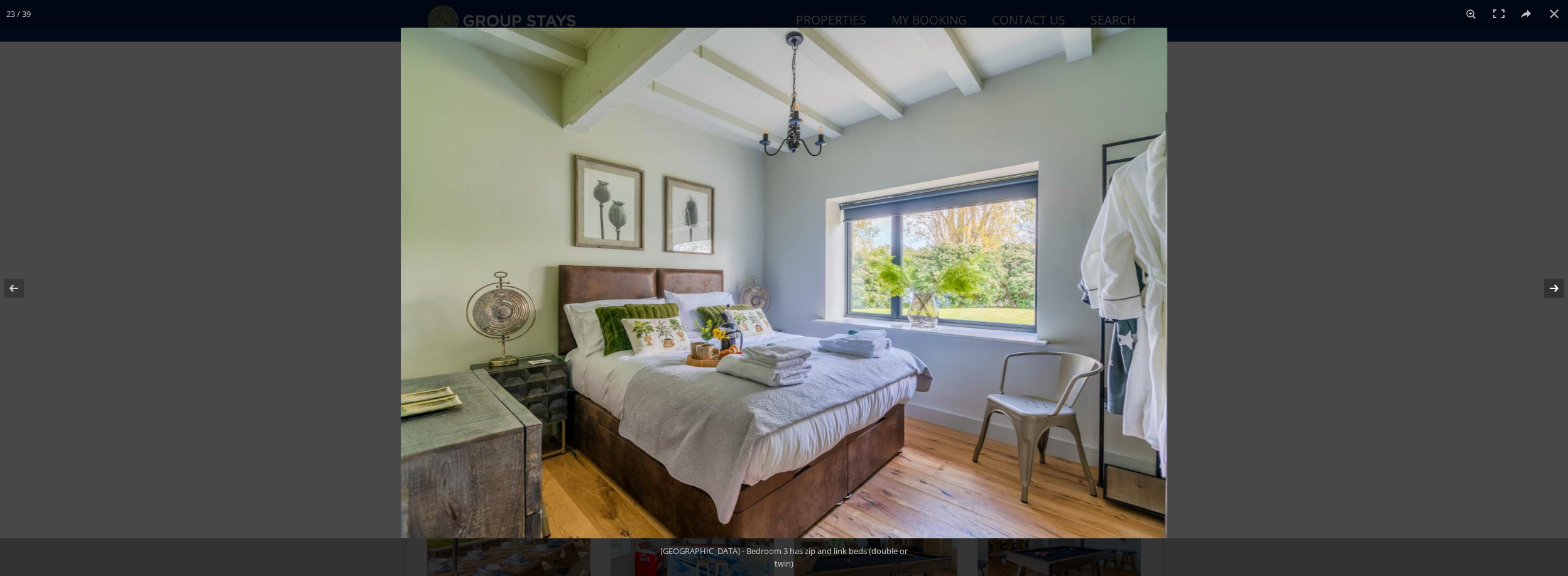
click at [1553, 289] on button at bounding box center [1546, 288] width 44 height 63
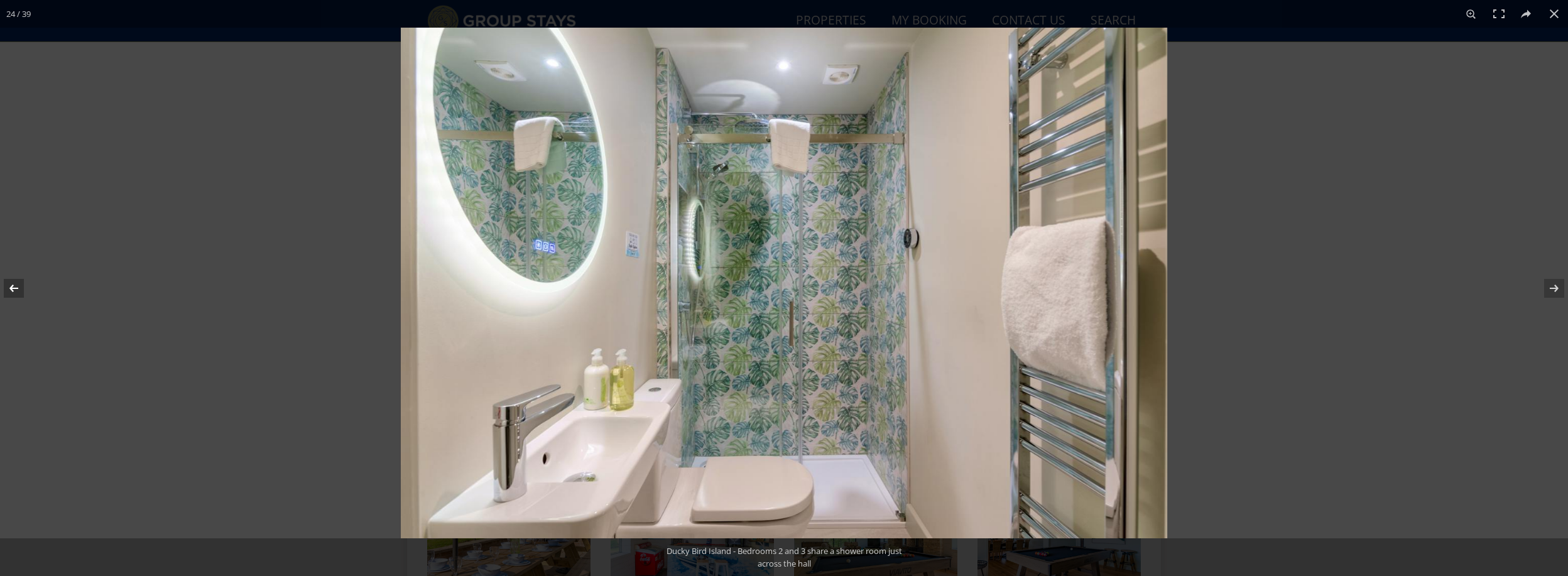
click at [18, 292] on button at bounding box center [22, 288] width 44 height 63
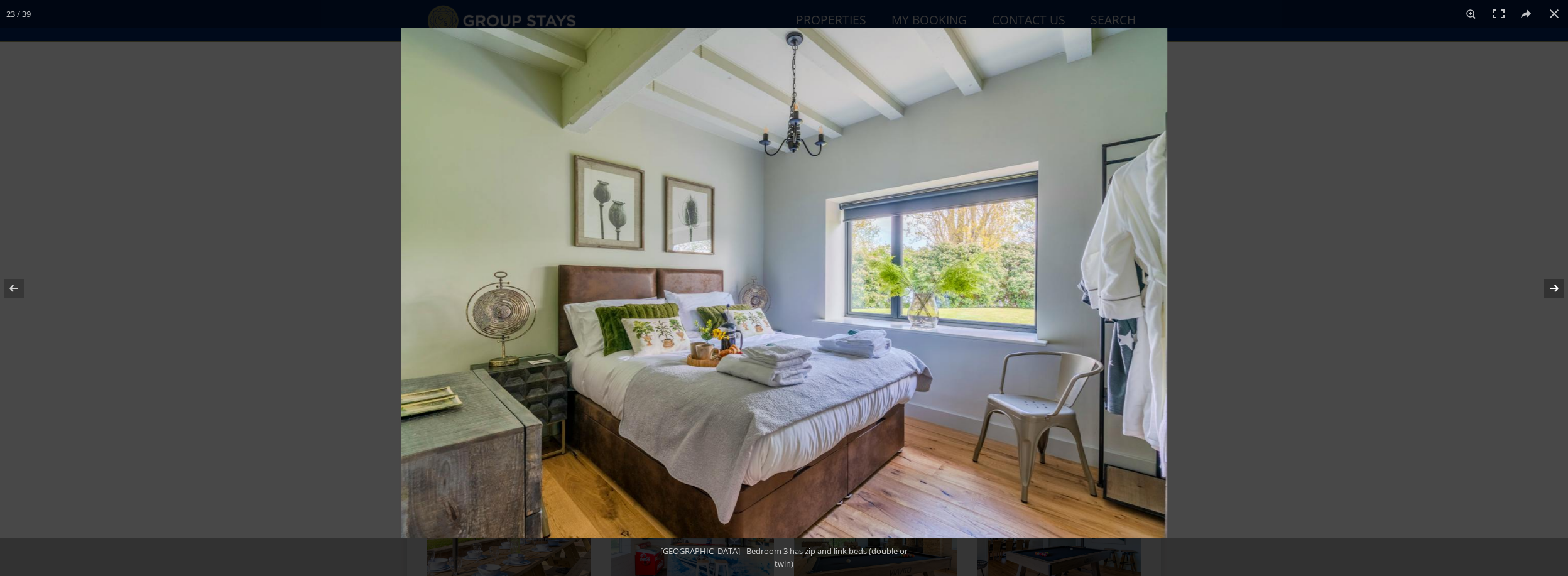
click at [1554, 286] on button at bounding box center [1546, 288] width 44 height 63
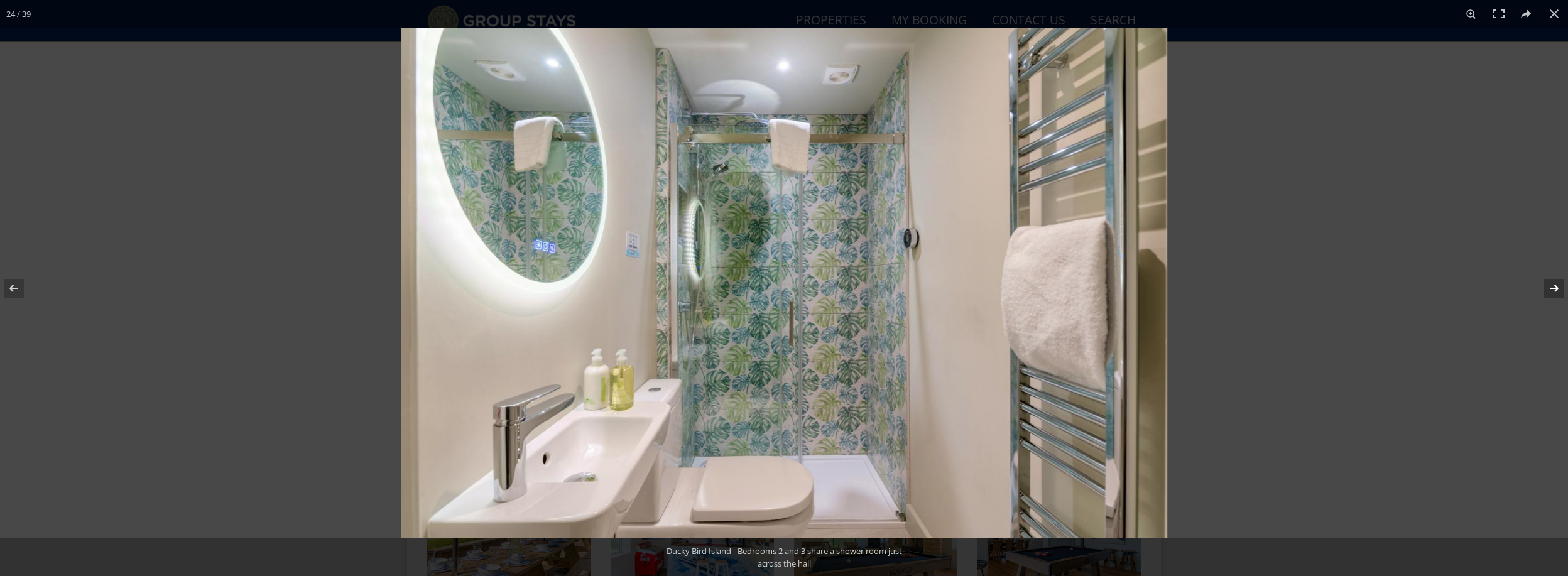
click at [1554, 286] on button at bounding box center [1546, 288] width 44 height 63
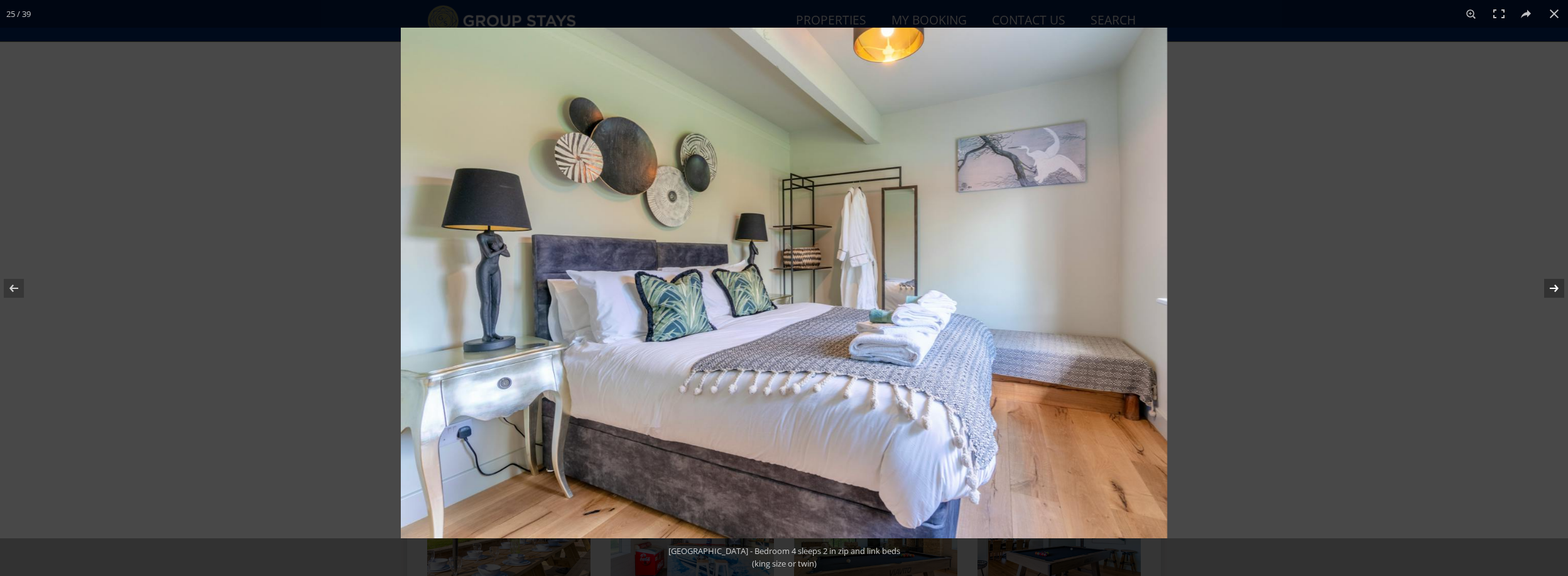
click at [1554, 286] on button at bounding box center [1546, 288] width 44 height 63
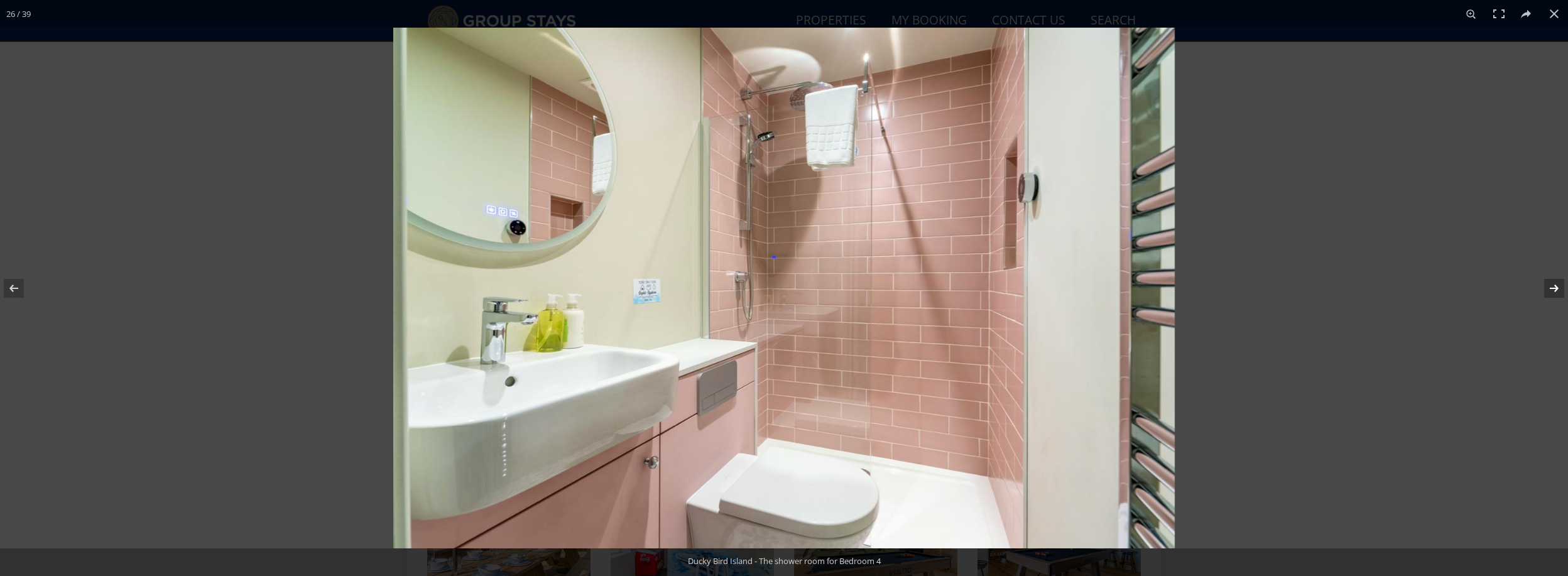
click at [1554, 286] on button at bounding box center [1546, 288] width 44 height 63
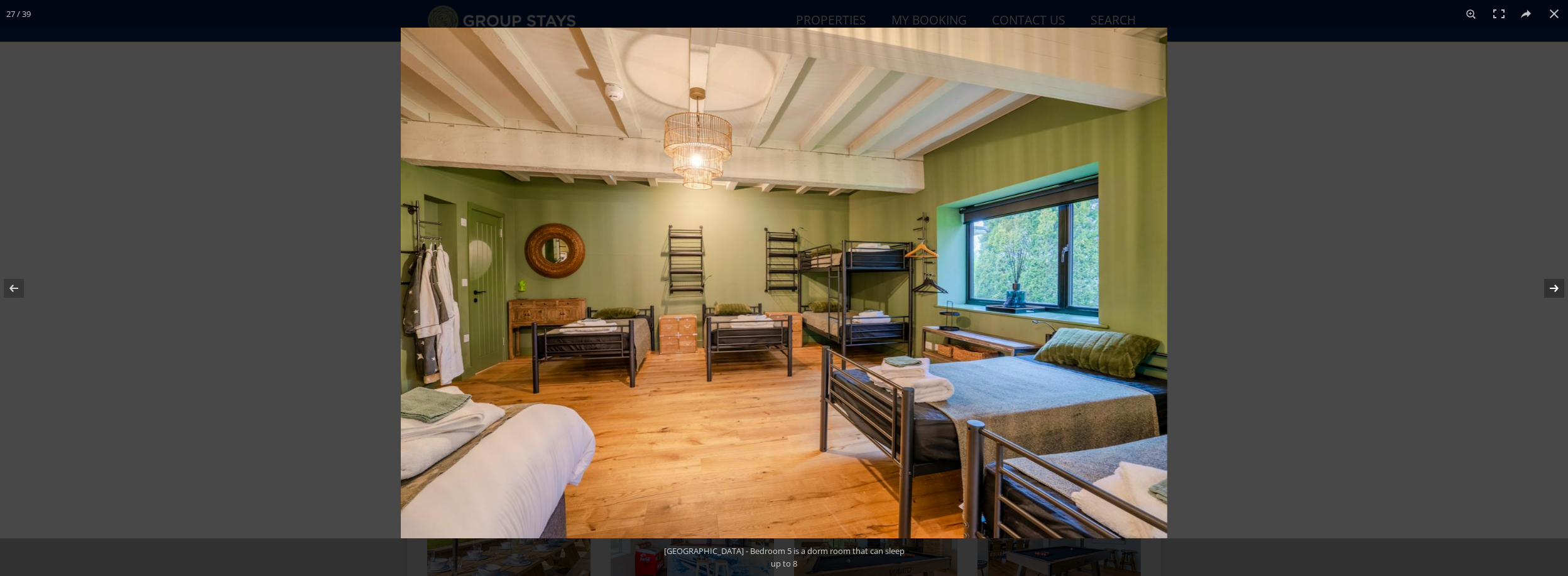
click at [1554, 286] on button at bounding box center [1546, 288] width 44 height 63
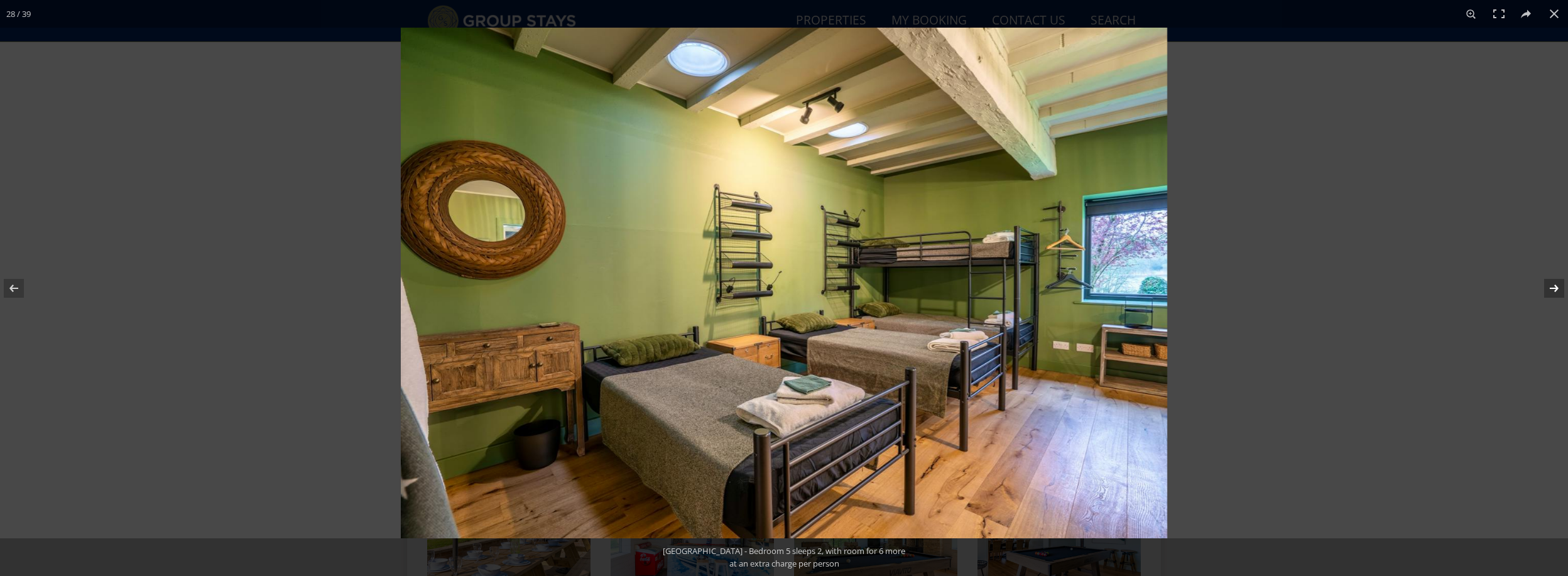
click at [1554, 286] on button at bounding box center [1546, 288] width 44 height 63
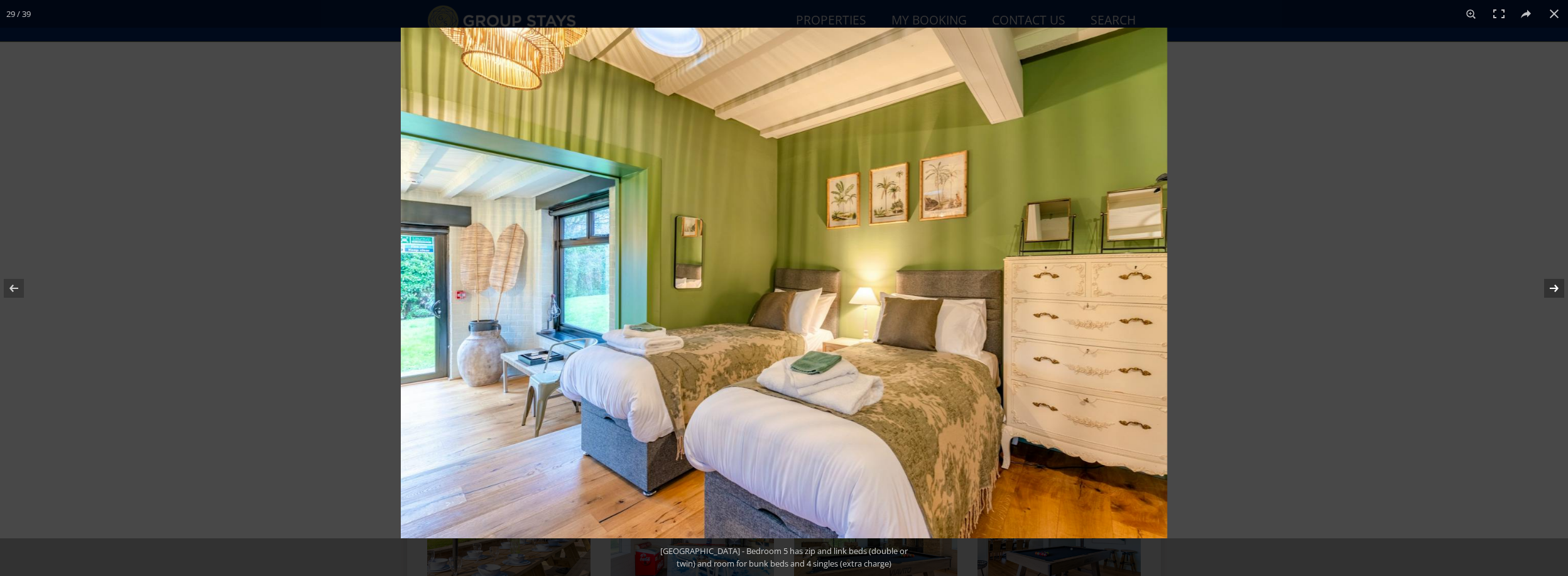
click at [1554, 286] on button at bounding box center [1546, 288] width 44 height 63
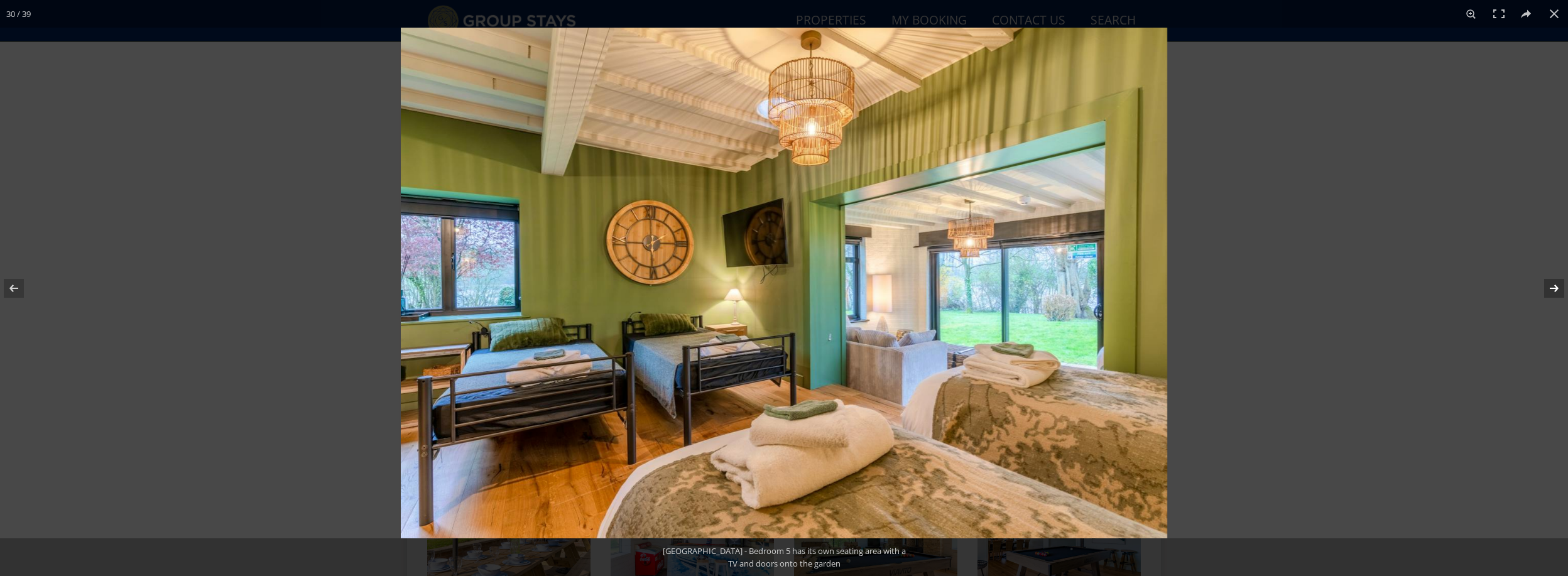
click at [1554, 286] on button at bounding box center [1546, 288] width 44 height 63
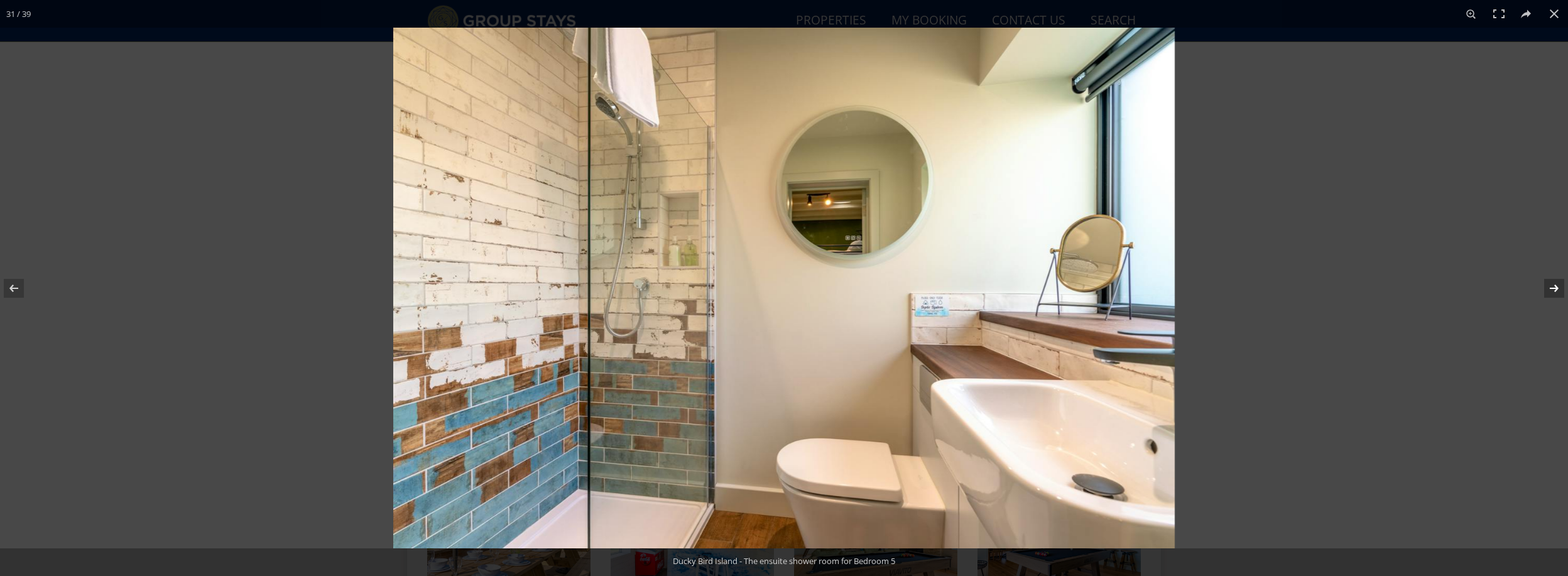
click at [1554, 286] on button at bounding box center [1546, 288] width 44 height 63
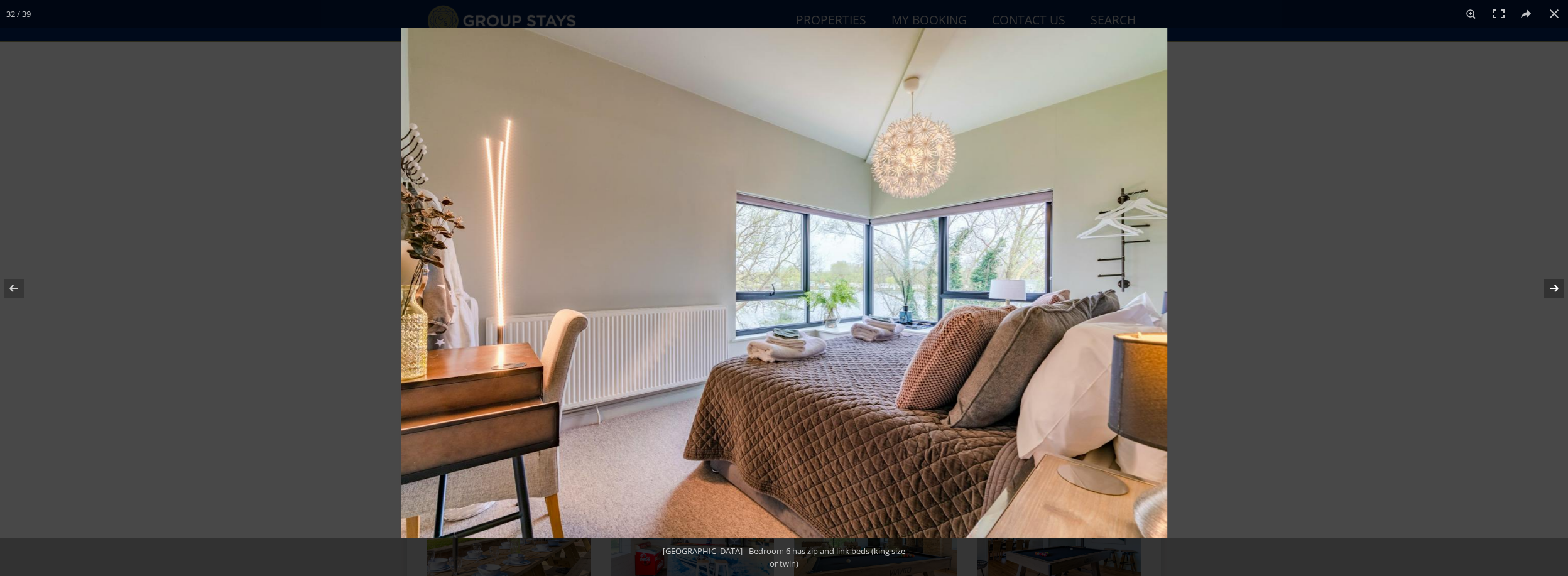
click at [1554, 286] on button at bounding box center [1546, 288] width 44 height 63
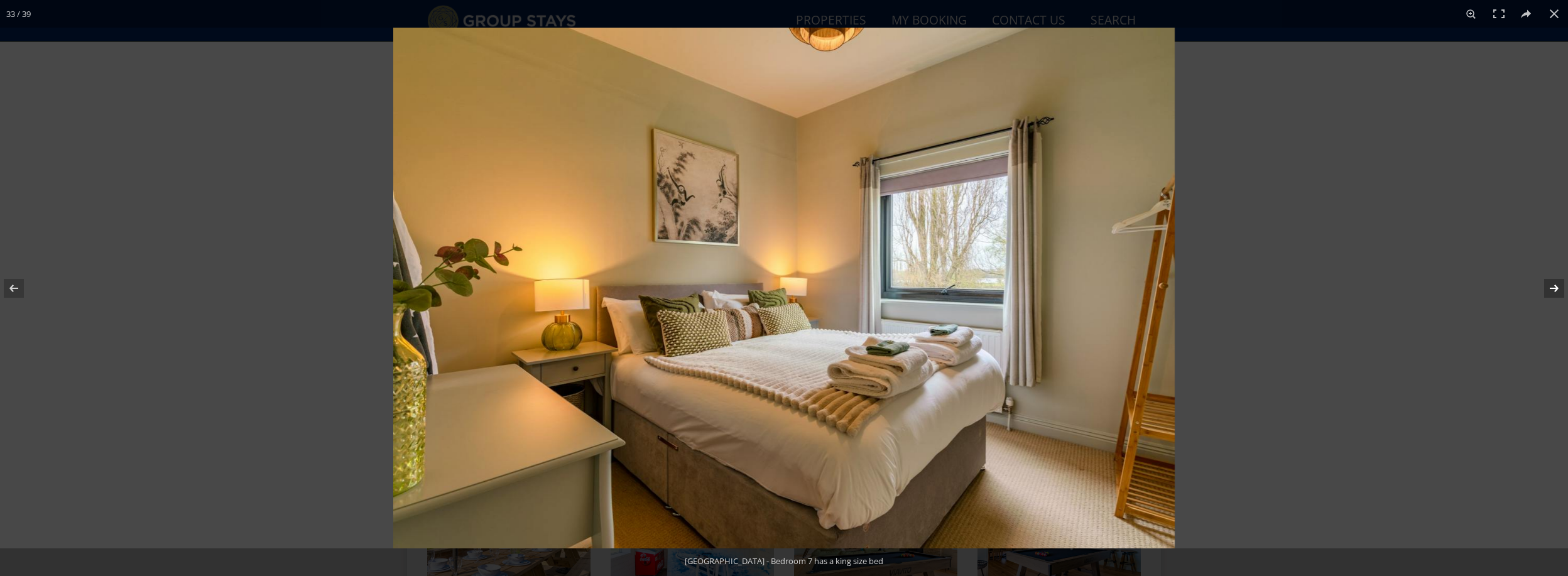
click at [1554, 286] on button at bounding box center [1546, 288] width 44 height 63
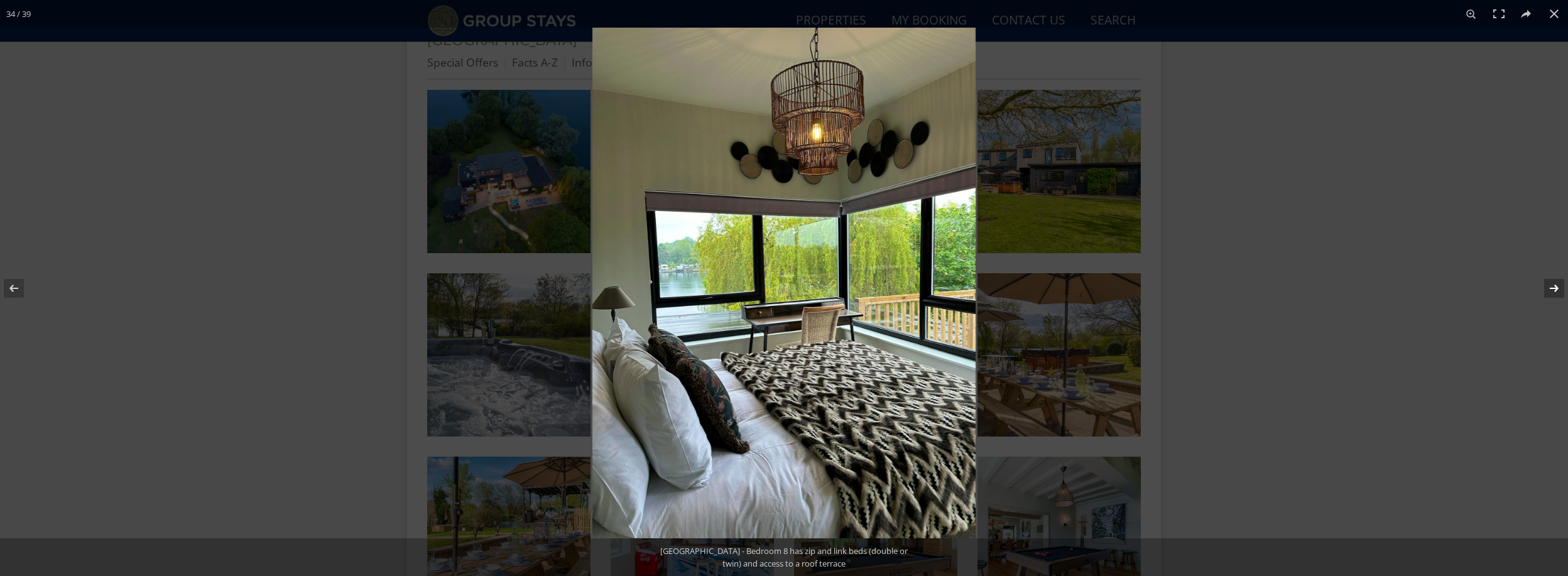
click at [1554, 286] on button at bounding box center [1546, 288] width 44 height 63
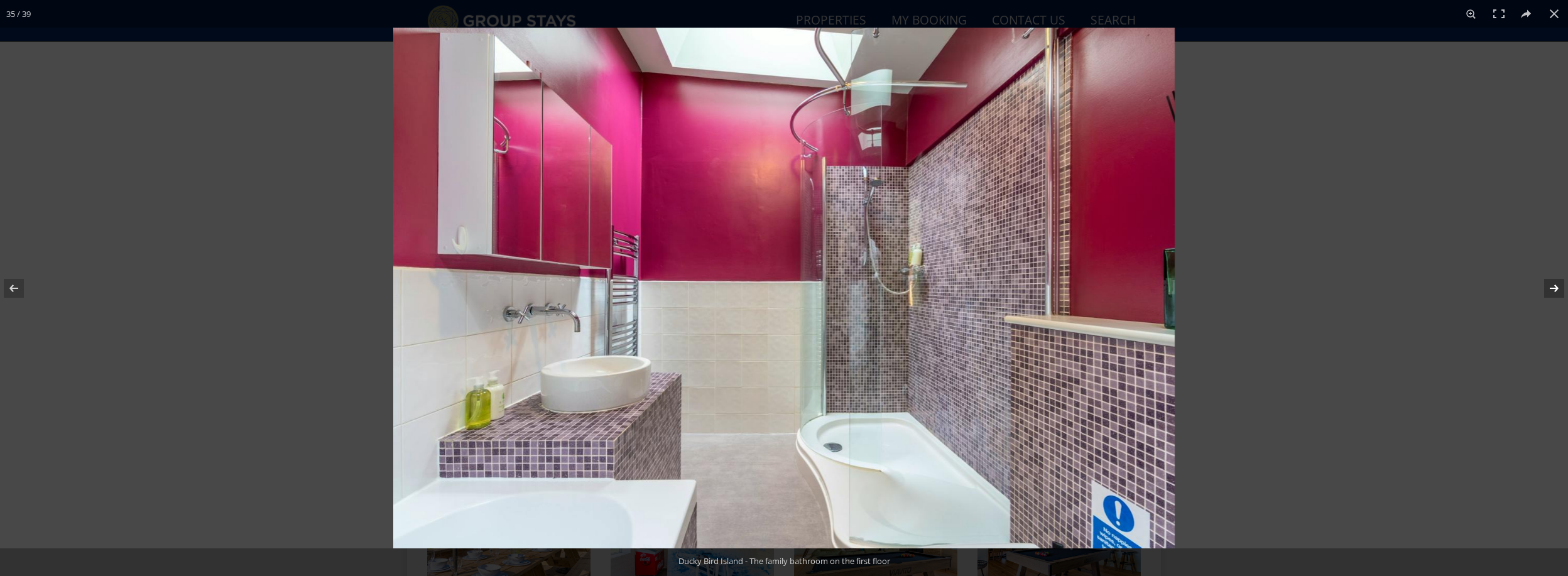
click at [1554, 286] on button at bounding box center [1546, 288] width 44 height 63
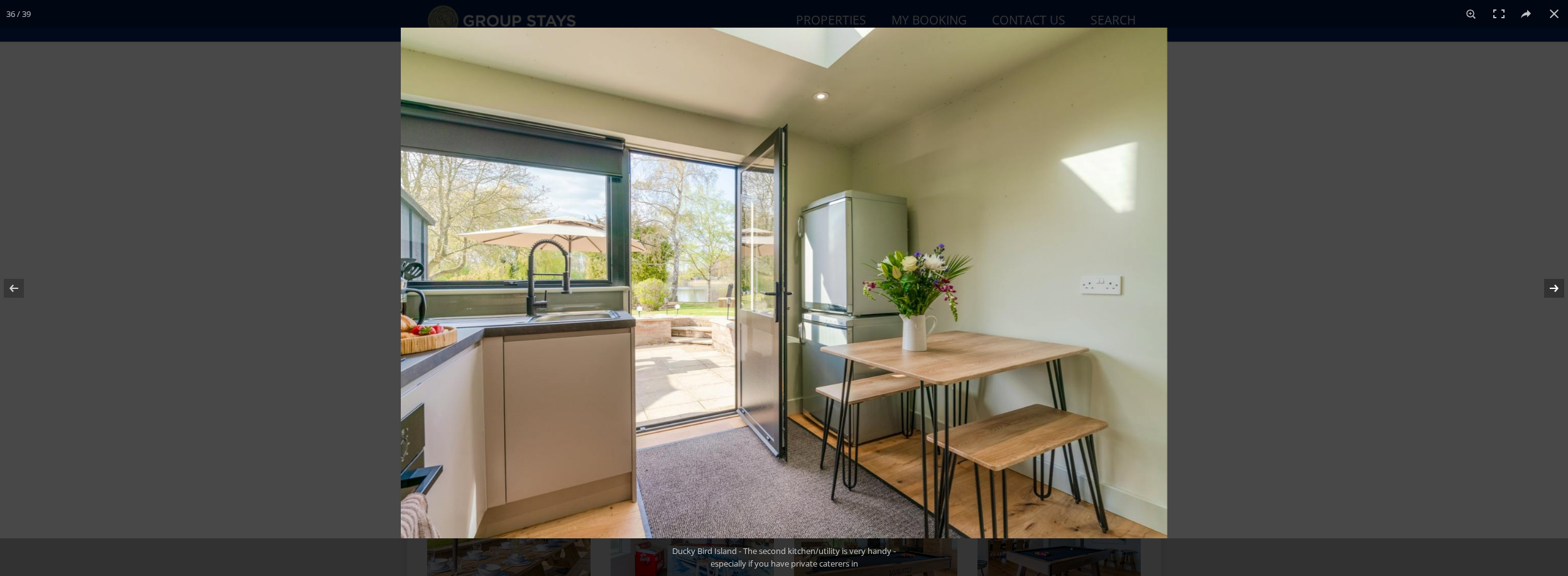
click at [1554, 286] on button at bounding box center [1546, 288] width 44 height 63
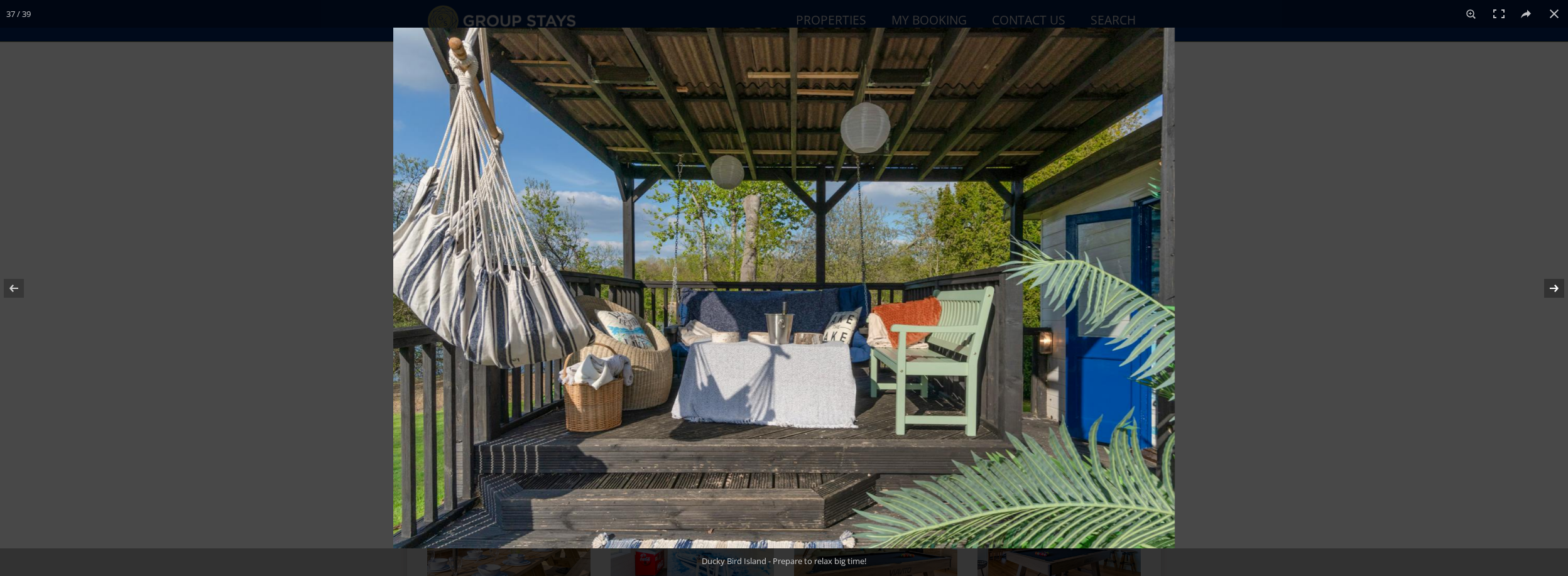
click at [1554, 286] on button at bounding box center [1546, 288] width 44 height 63
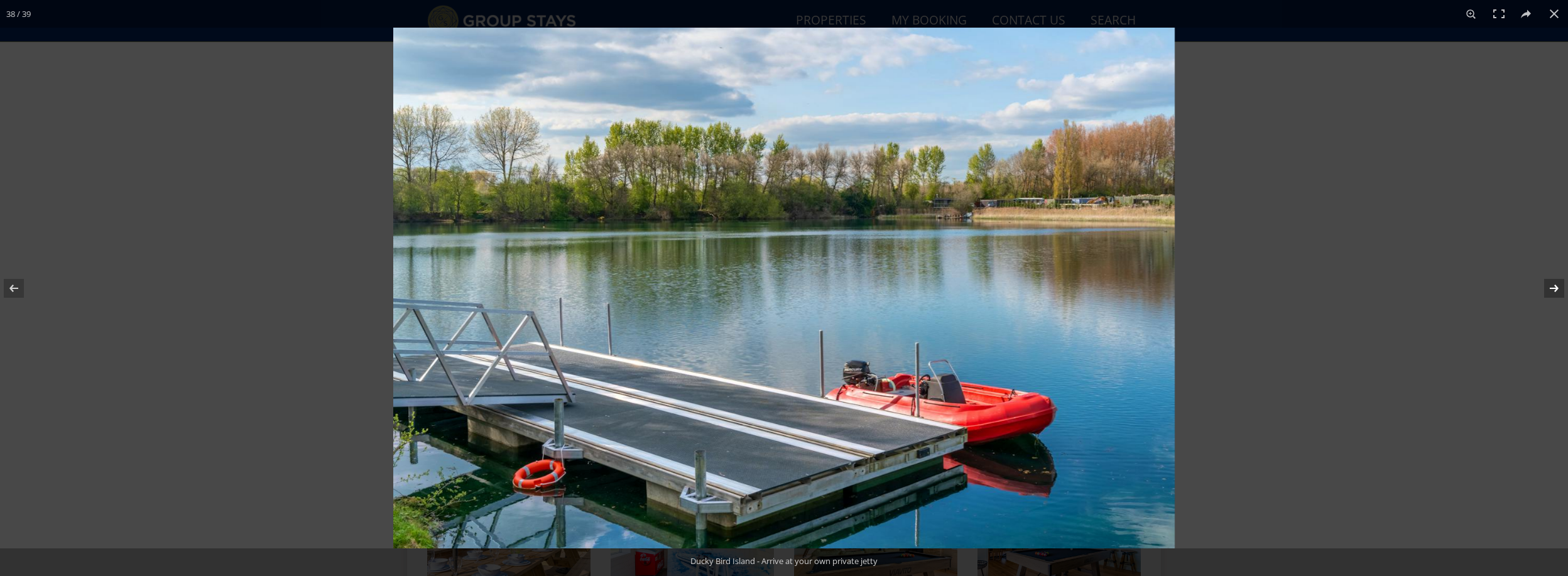
click at [1554, 286] on button at bounding box center [1546, 288] width 44 height 63
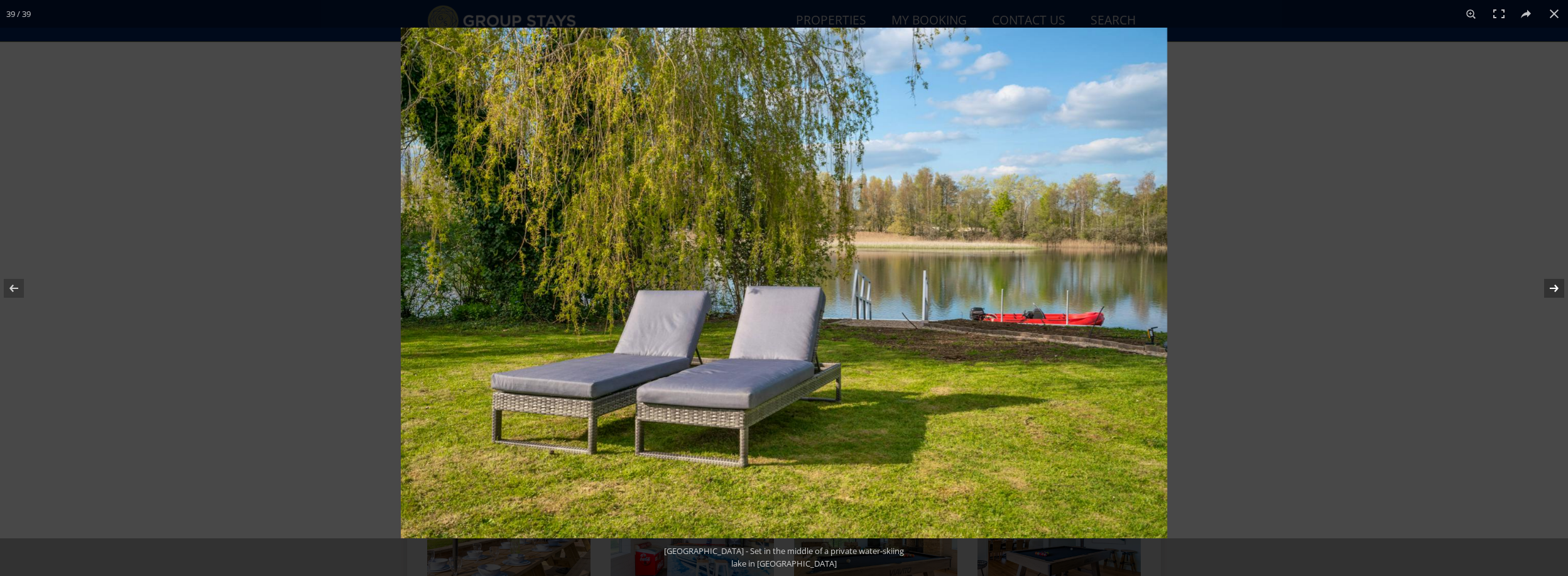
click at [1554, 286] on button at bounding box center [1546, 288] width 44 height 63
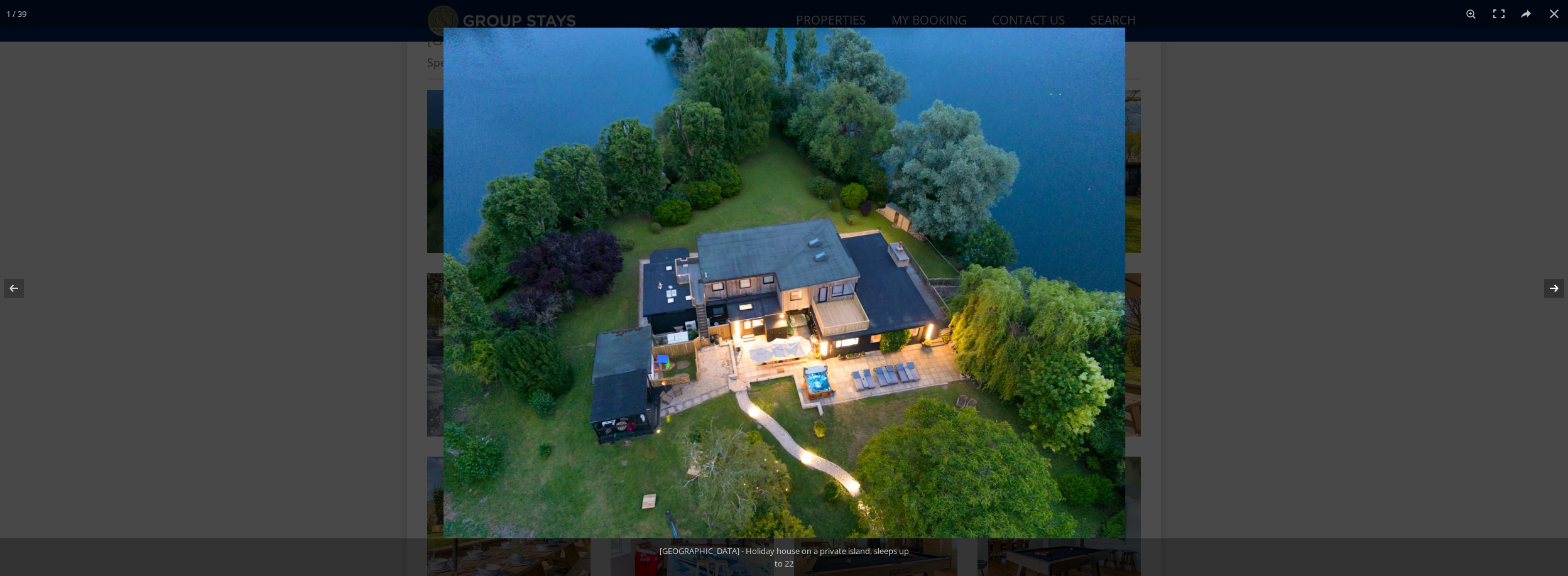
scroll to position [533, 0]
click at [1553, 15] on button at bounding box center [1554, 14] width 27 height 27
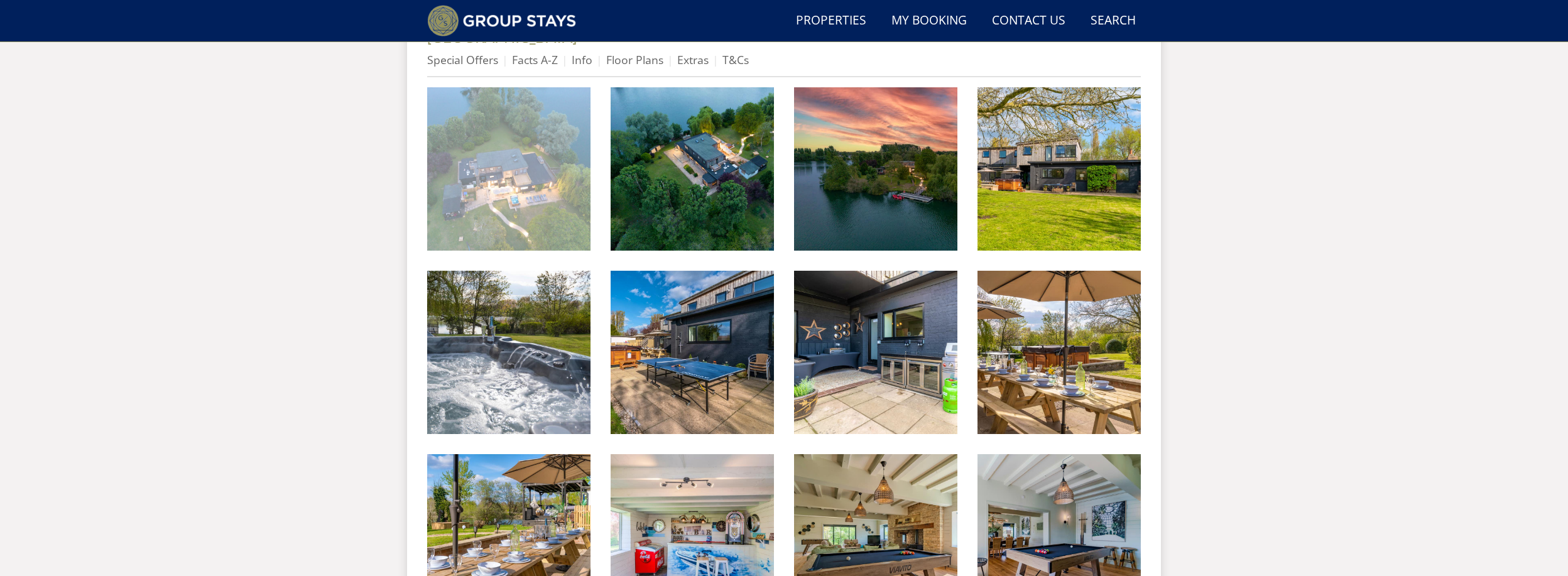
click at [492, 151] on img at bounding box center [509, 169] width 164 height 164
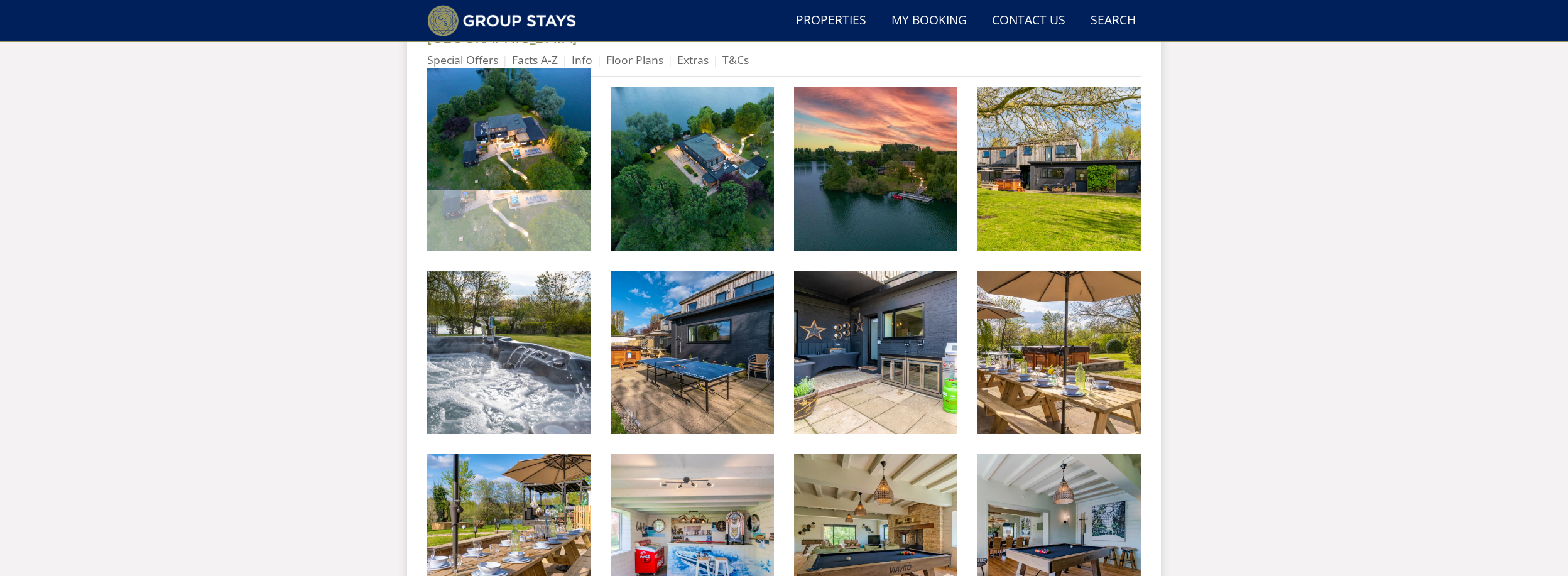
click at [492, 151] on img at bounding box center [509, 129] width 164 height 123
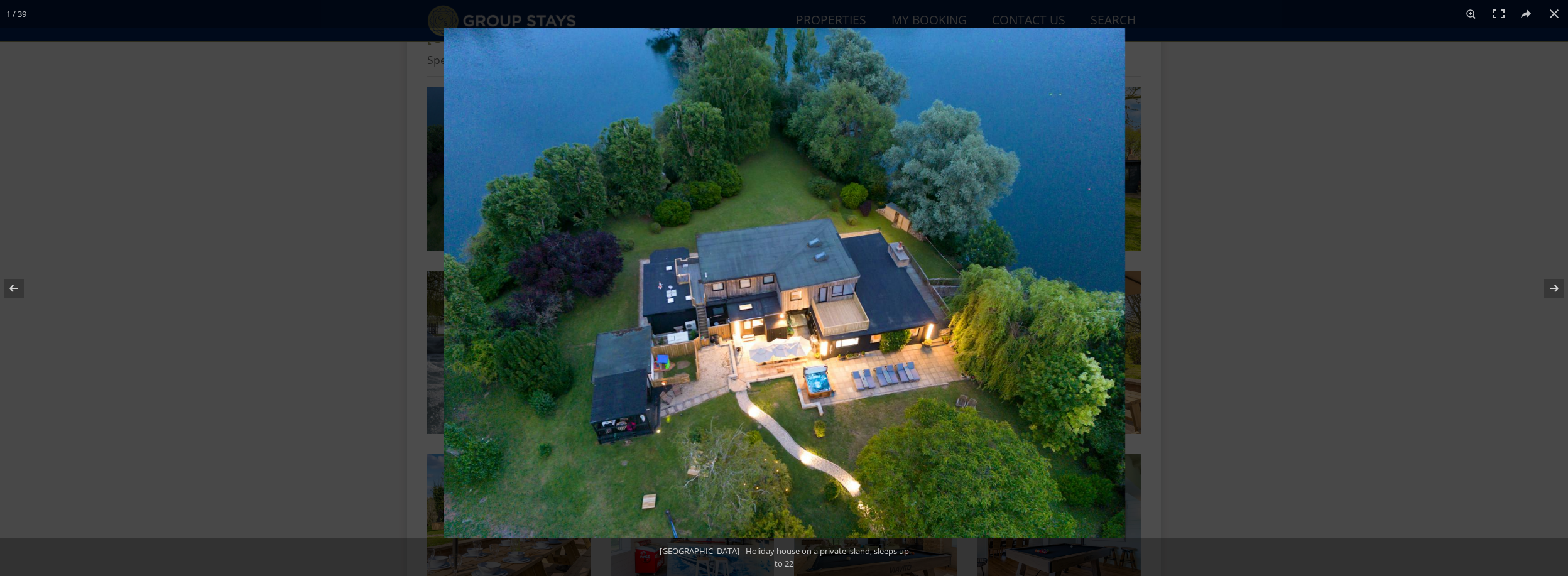
click at [1041, 390] on img at bounding box center [785, 283] width 682 height 511
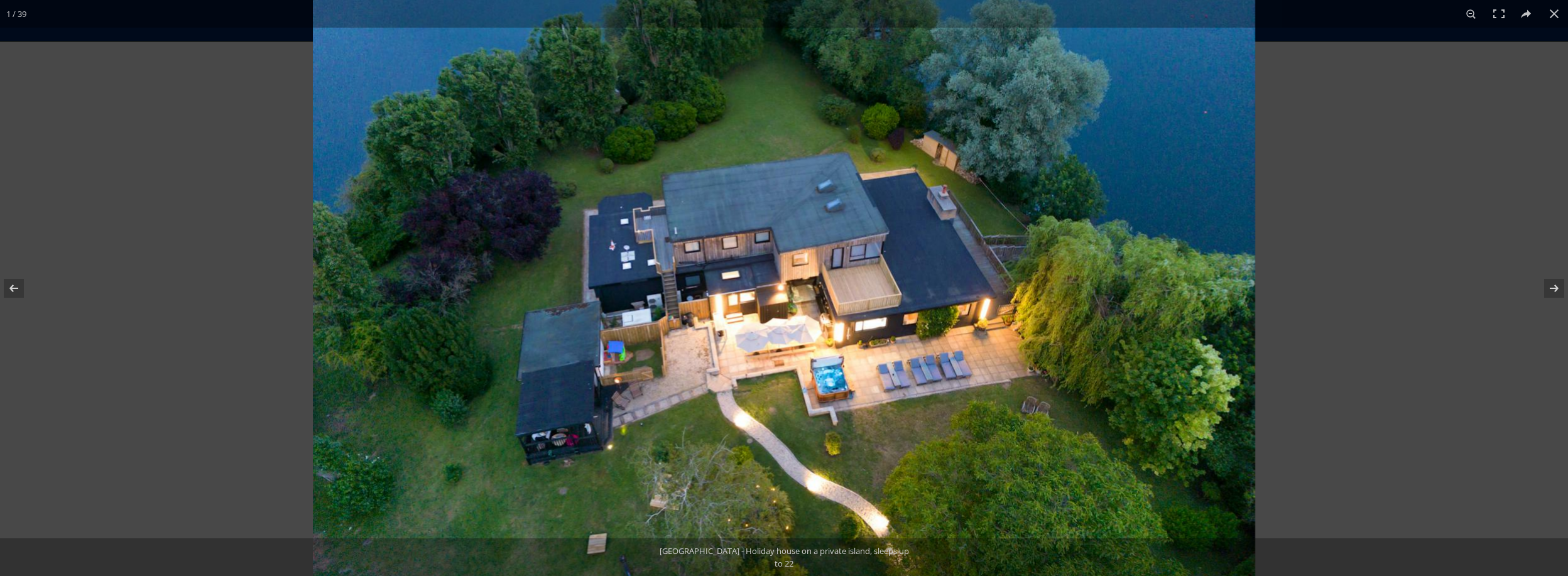
click at [1358, 154] on div at bounding box center [1097, 177] width 1568 height 576
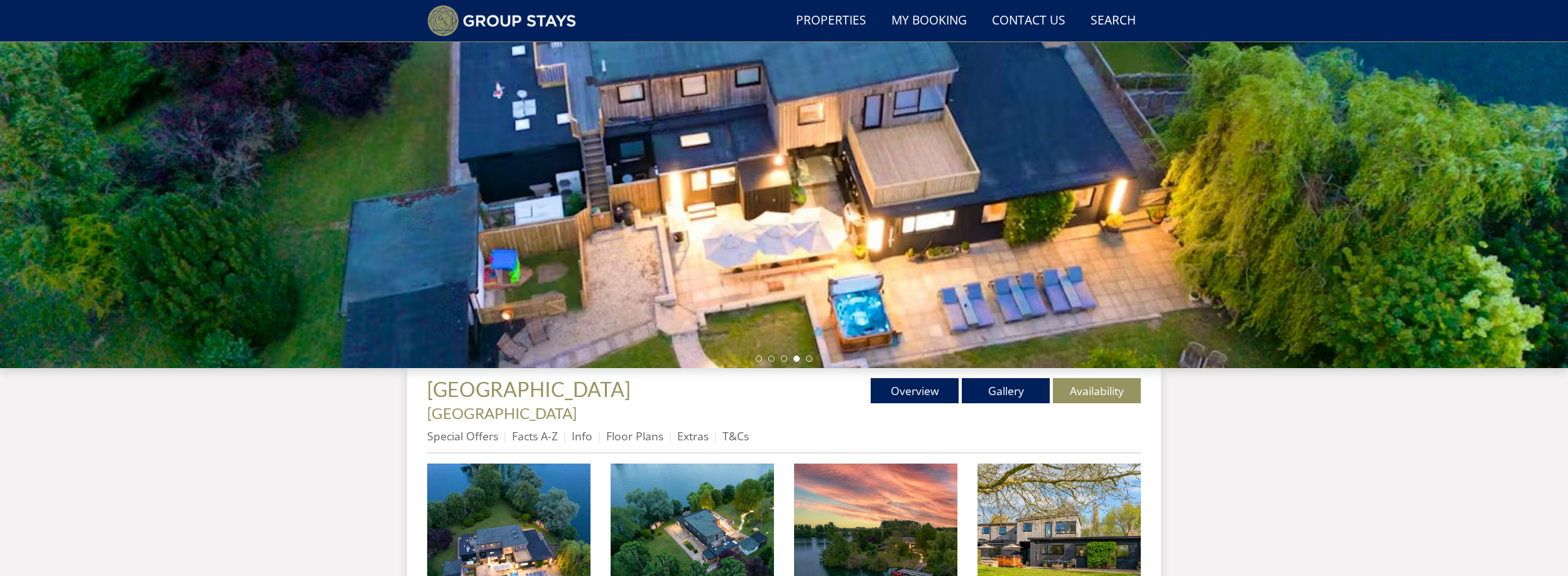
scroll to position [57, 0]
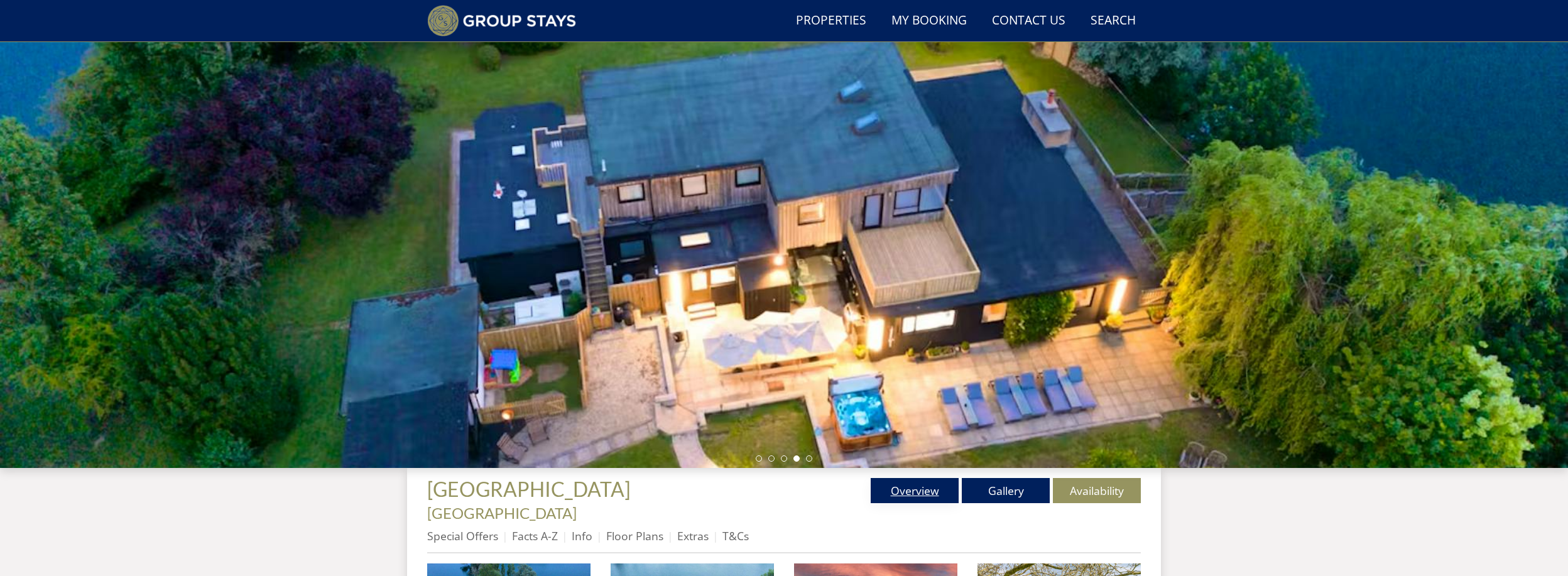
click at [923, 488] on link "Overview" at bounding box center [915, 490] width 88 height 25
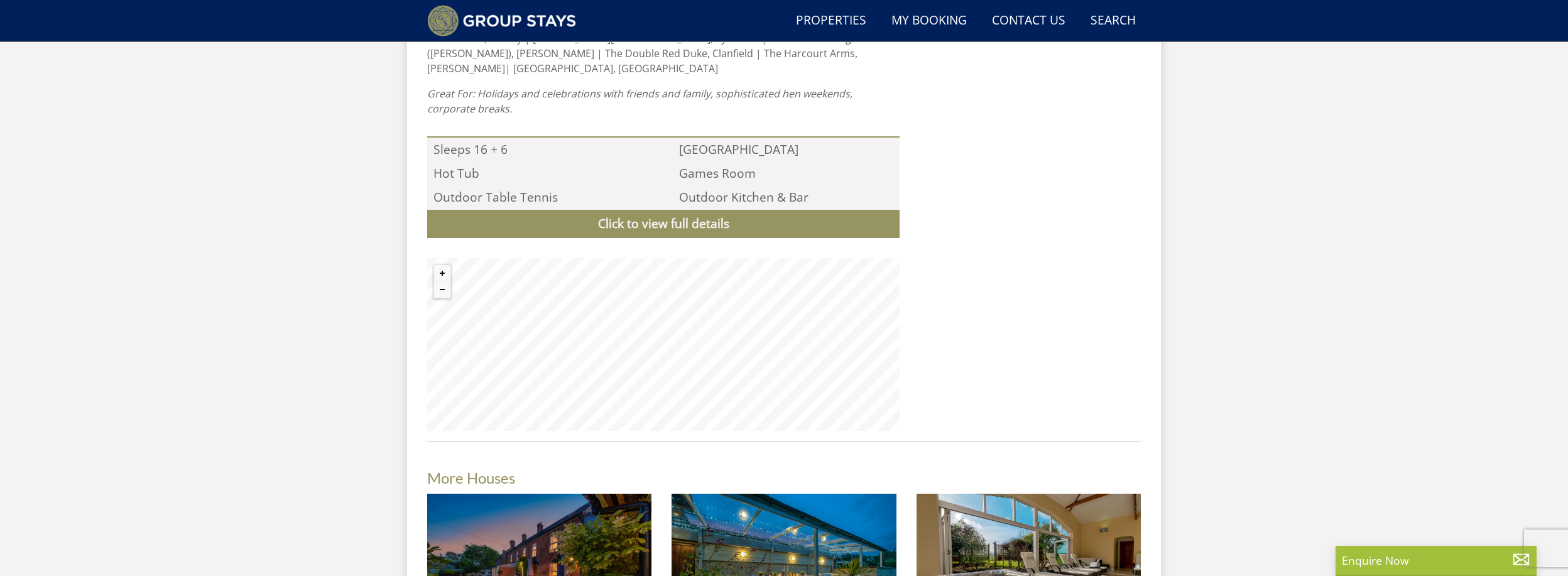
scroll to position [1379, 0]
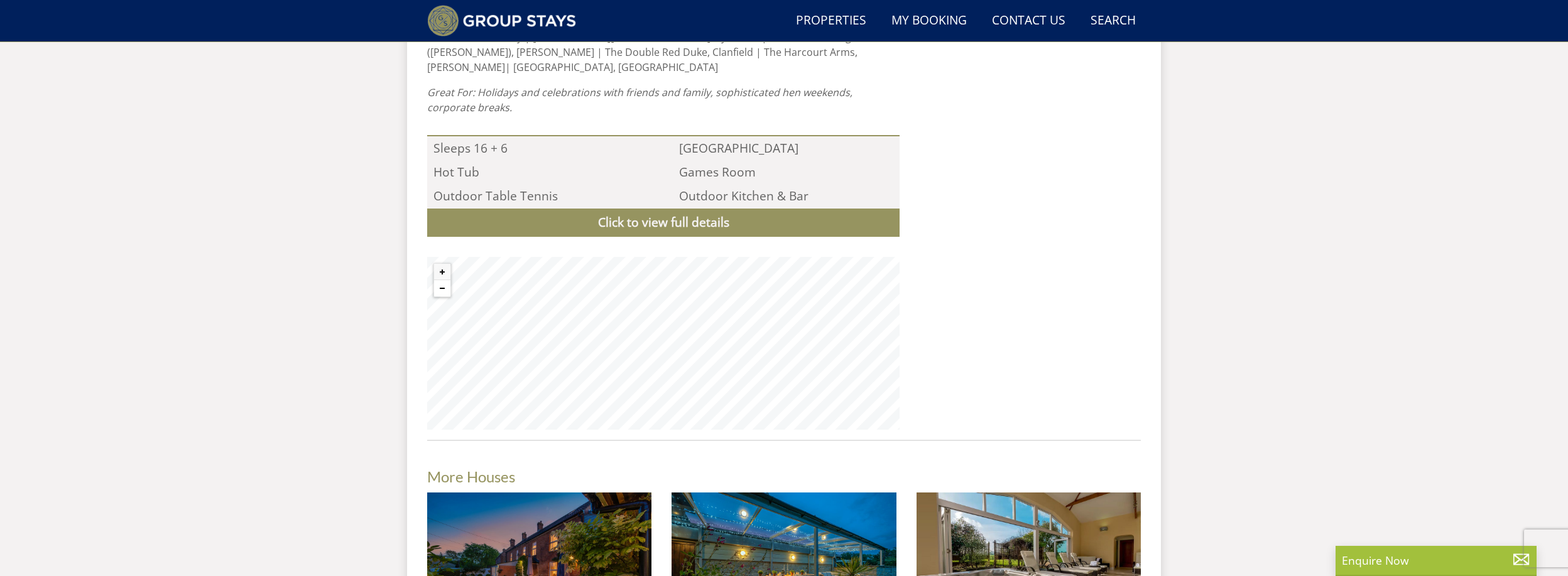
click at [443, 280] on button "Zoom out" at bounding box center [442, 288] width 16 height 16
click at [442, 264] on button "Zoom in" at bounding box center [442, 272] width 16 height 16
click at [442, 264] on button "Zoom in" at bounding box center [442, 272] width 16 height 16
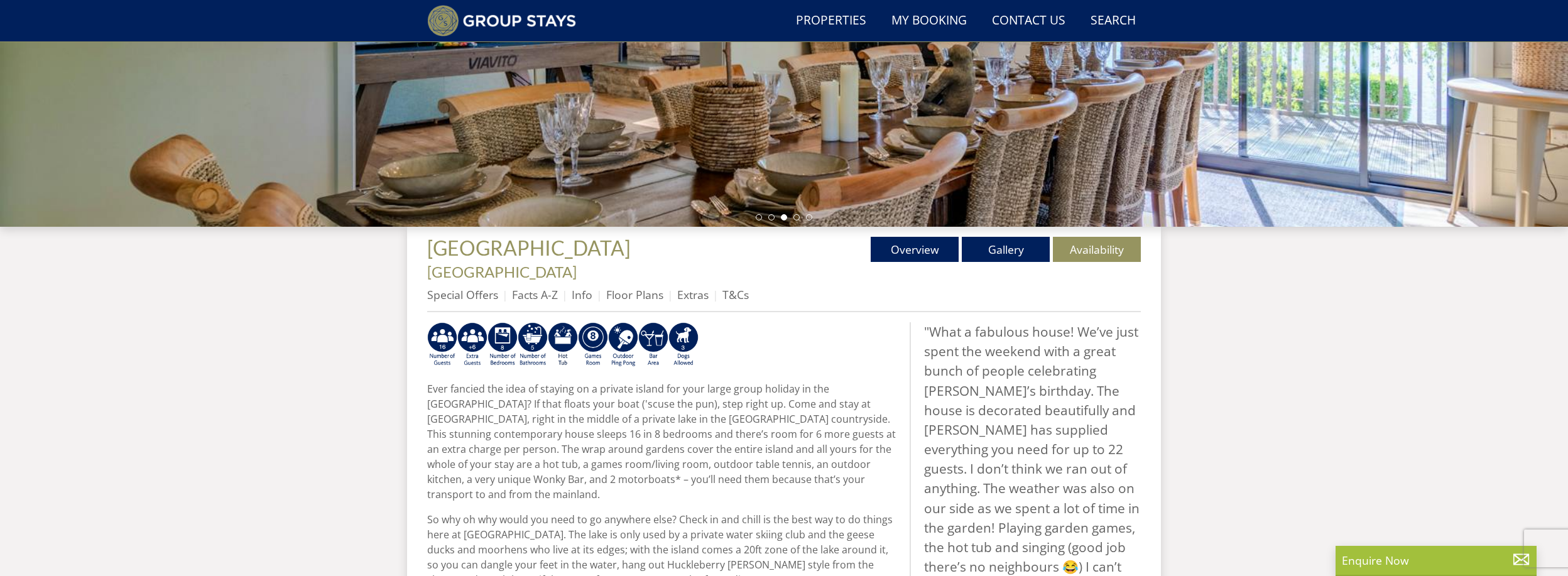
scroll to position [285, 0]
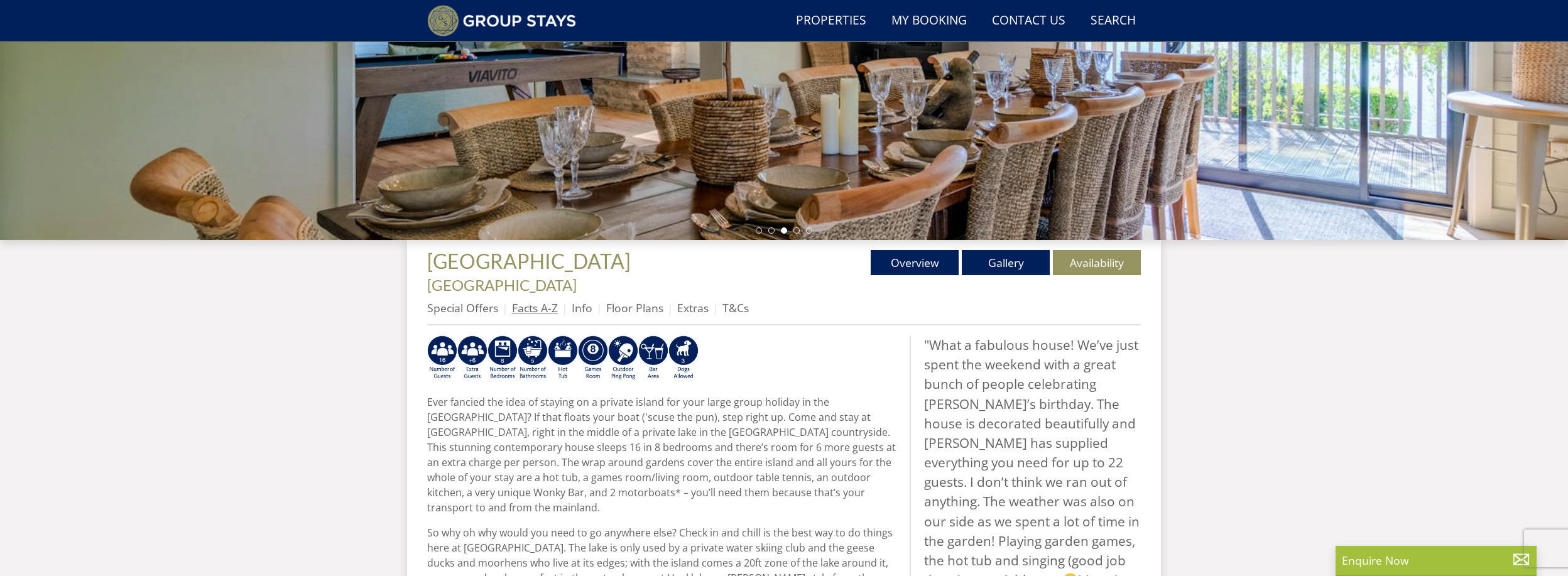
click at [514, 301] on link "Facts A-Z" at bounding box center [535, 308] width 46 height 15
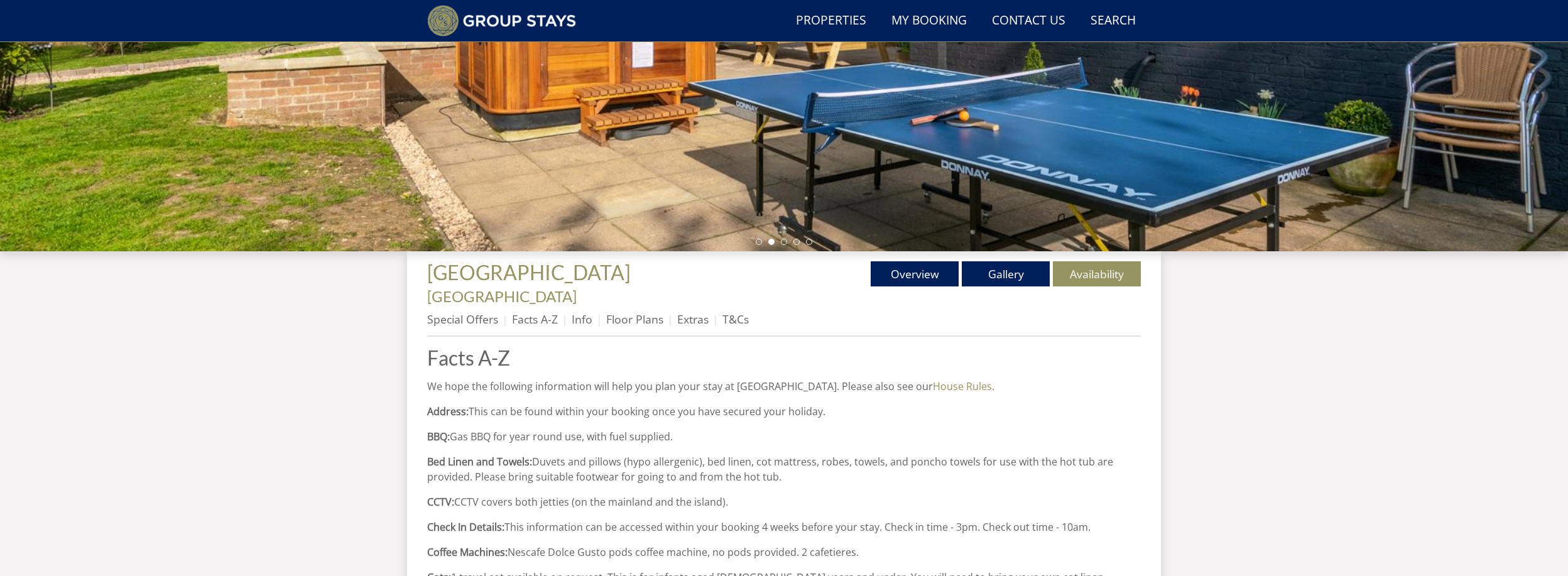
scroll to position [84, 0]
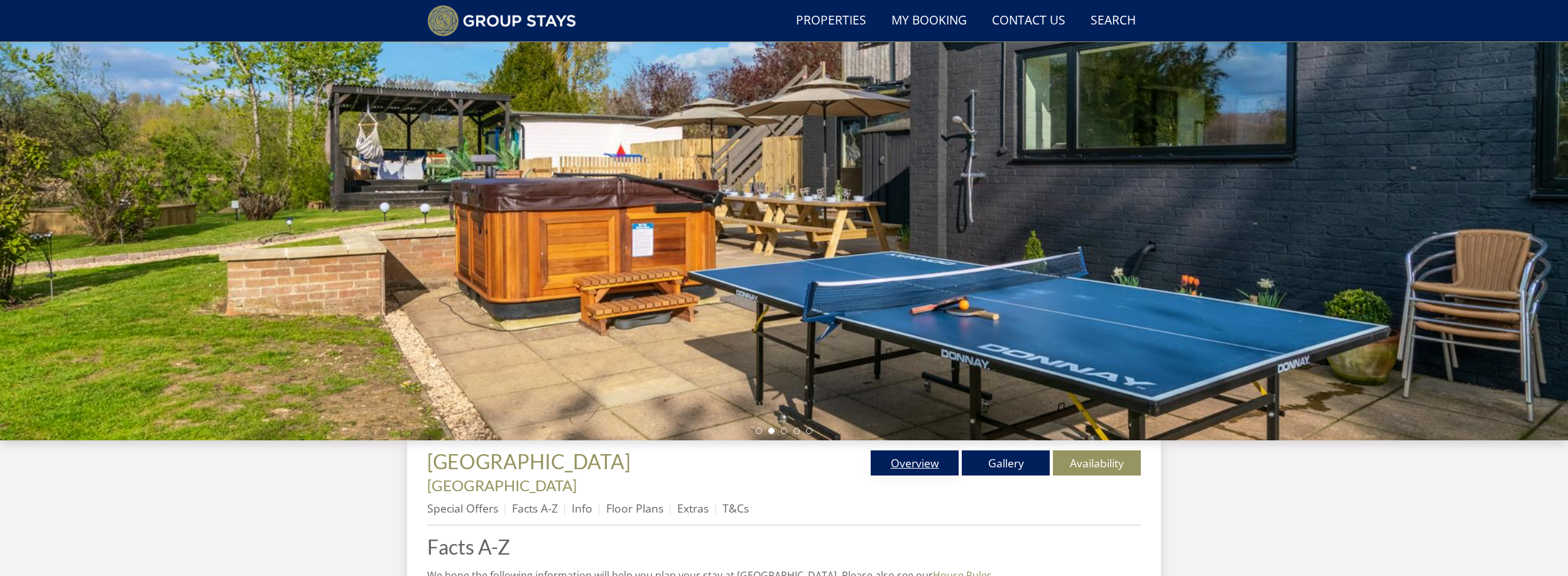
click at [905, 466] on link "Overview" at bounding box center [915, 463] width 88 height 25
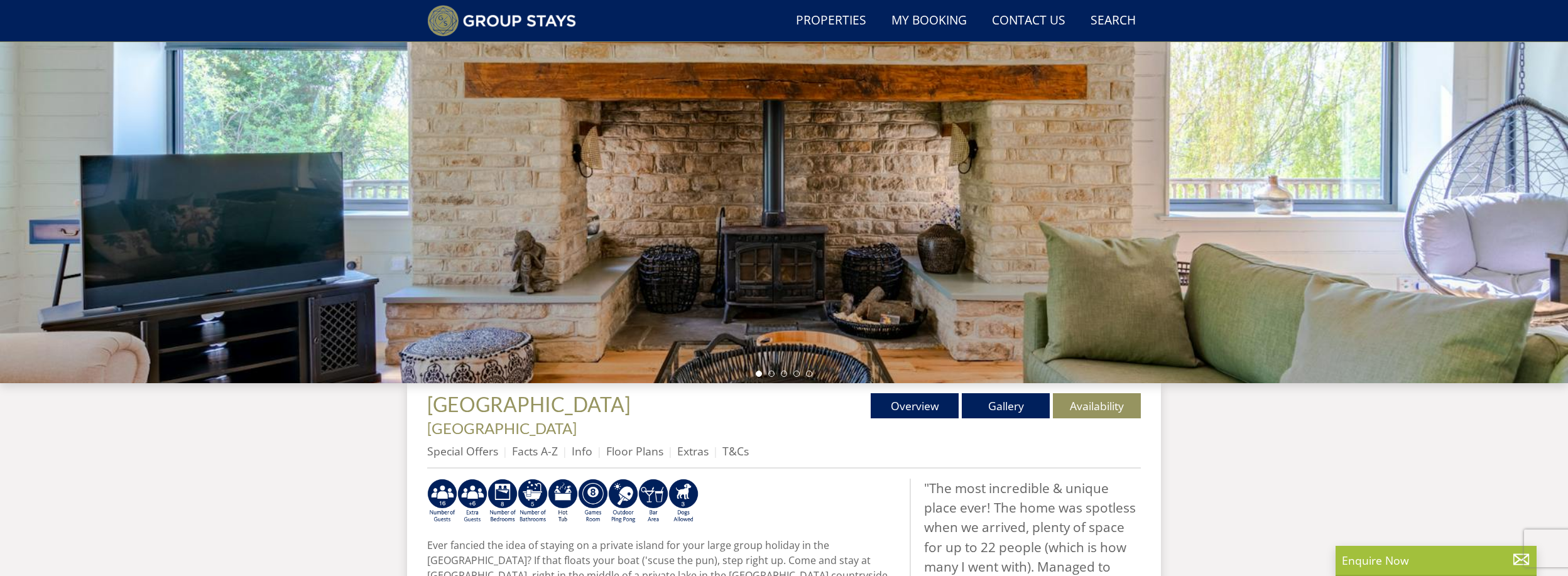
scroll to position [295, 0]
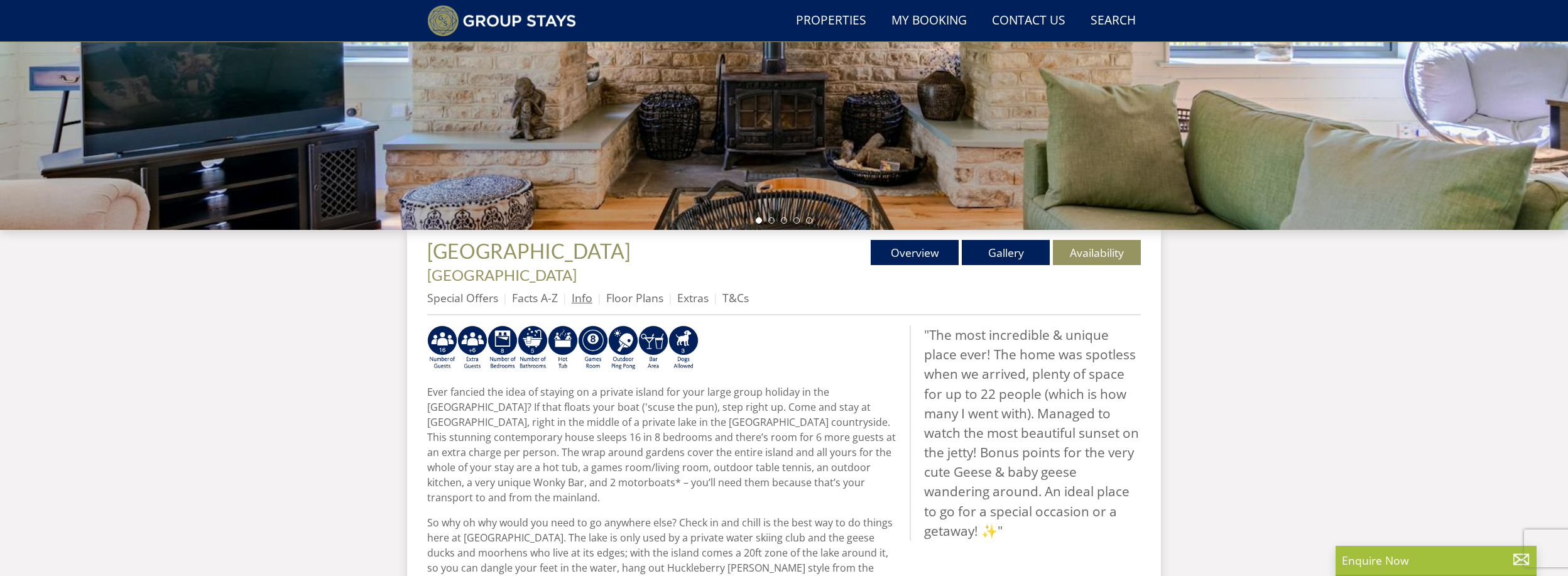
click at [585, 290] on link "Info" at bounding box center [582, 298] width 21 height 15
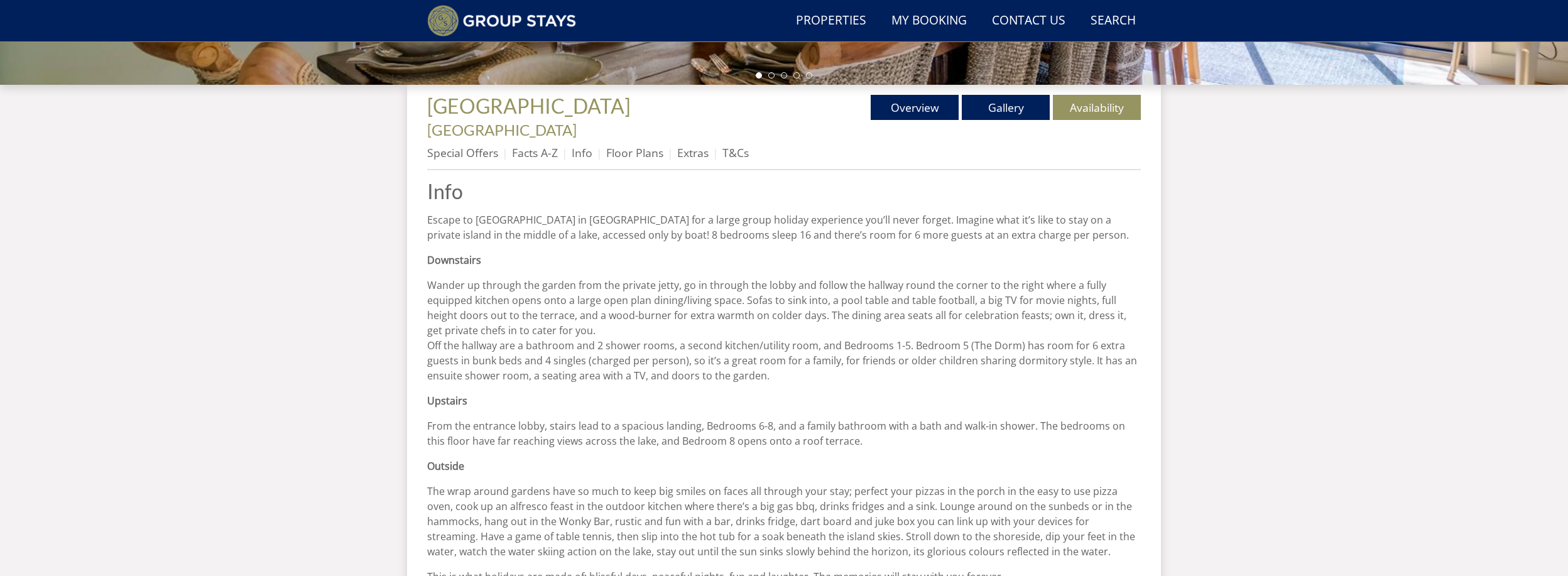
scroll to position [439, 0]
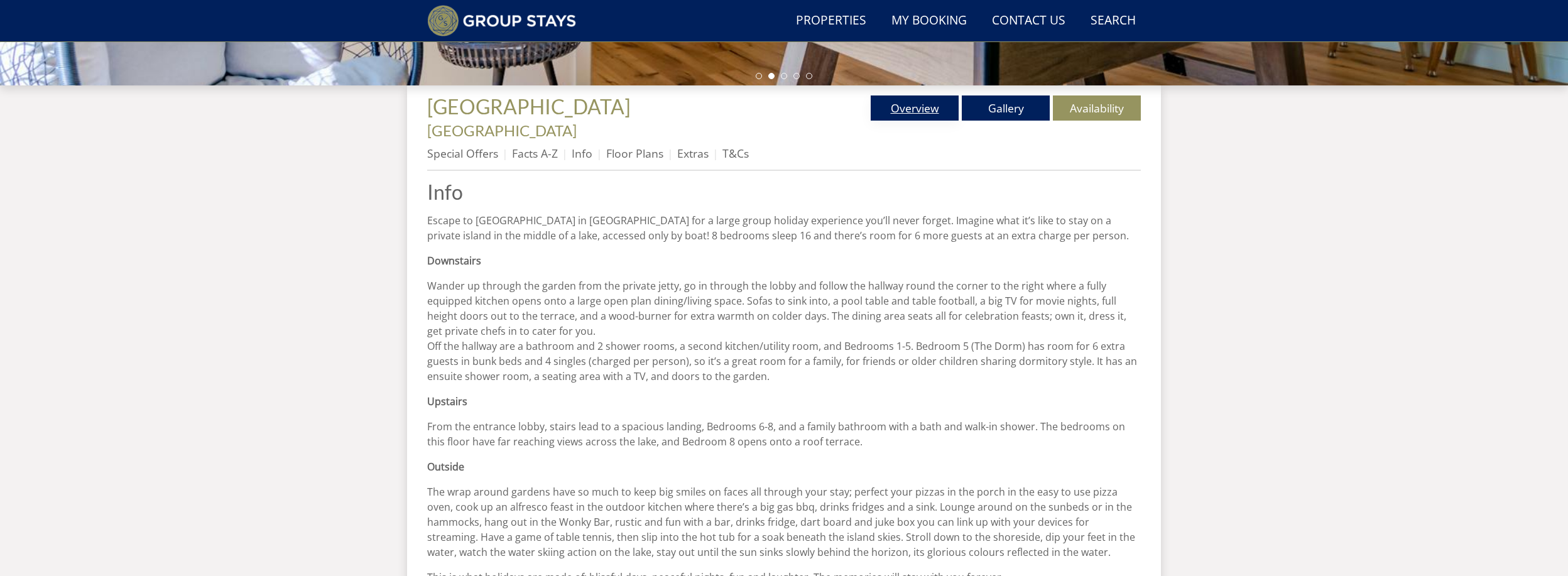
click at [922, 102] on link "Overview" at bounding box center [915, 108] width 88 height 25
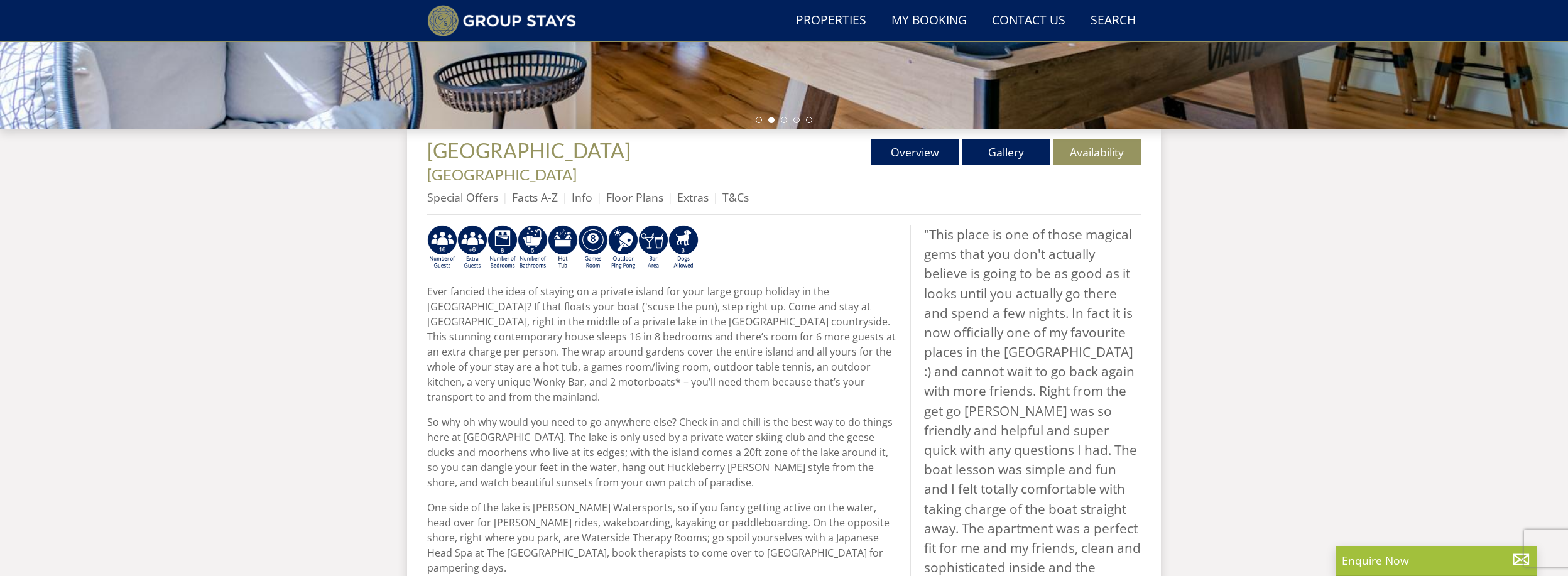
scroll to position [397, 0]
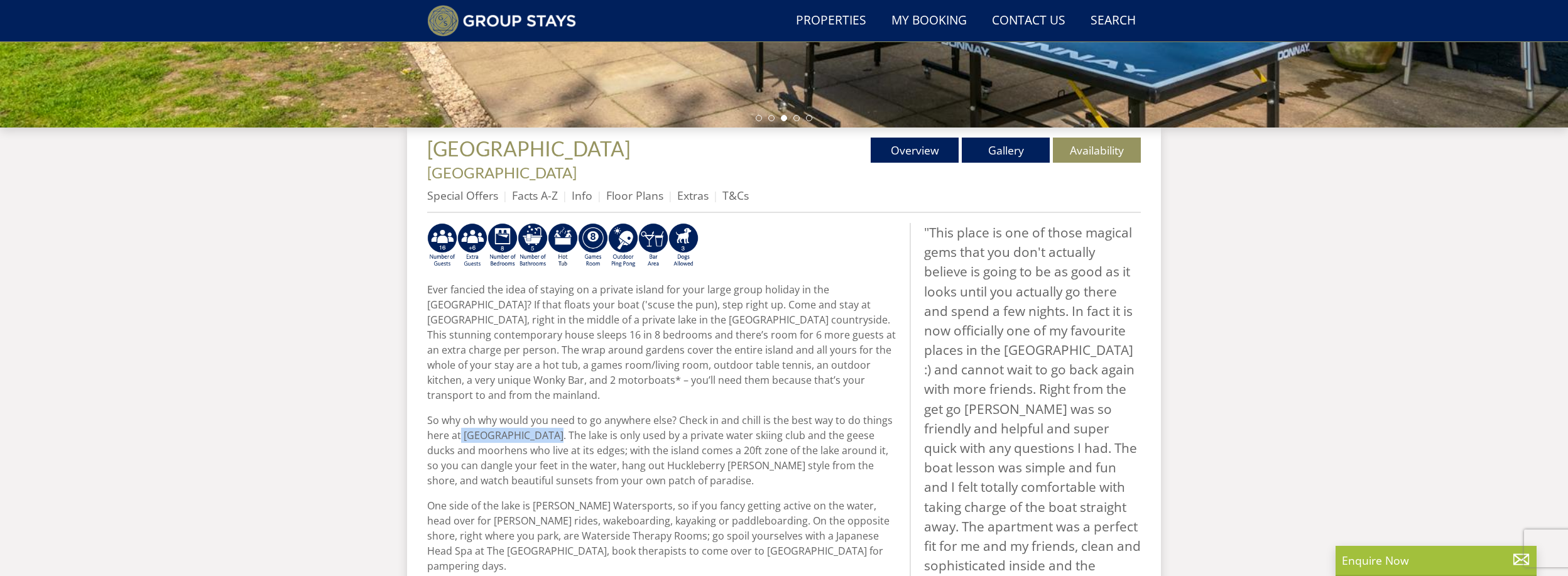
drag, startPoint x: 461, startPoint y: 402, endPoint x: 542, endPoint y: 404, distance: 81.0
click at [542, 413] on p "So why oh why would you need to go anywhere else? Check in and chill is the bes…" at bounding box center [663, 451] width 472 height 75
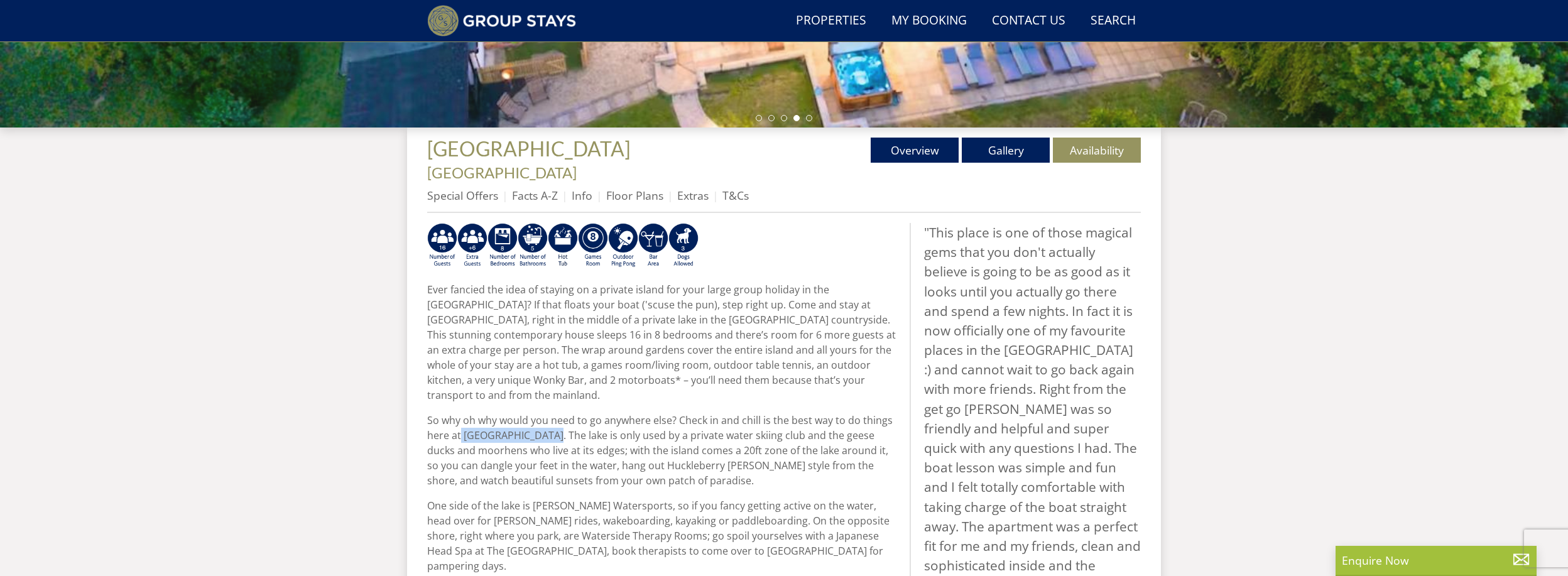
copy p "Ducky [GEOGRAPHIC_DATA]"
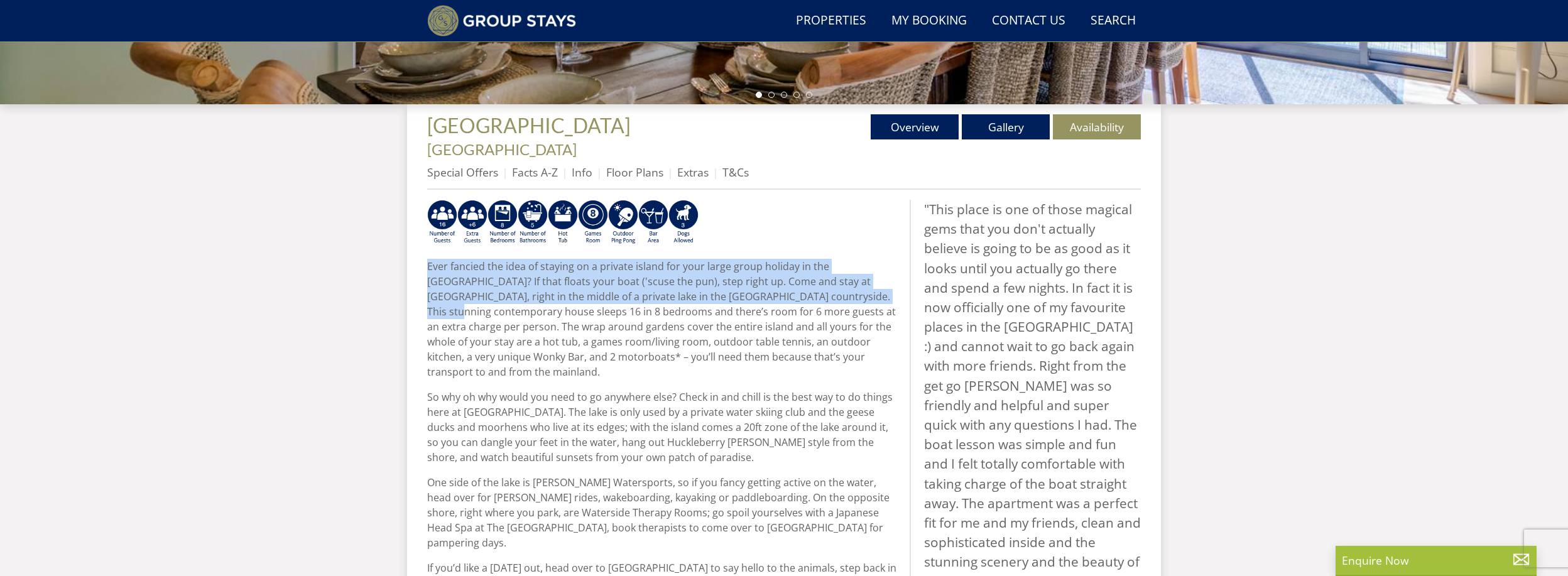
scroll to position [421, 0]
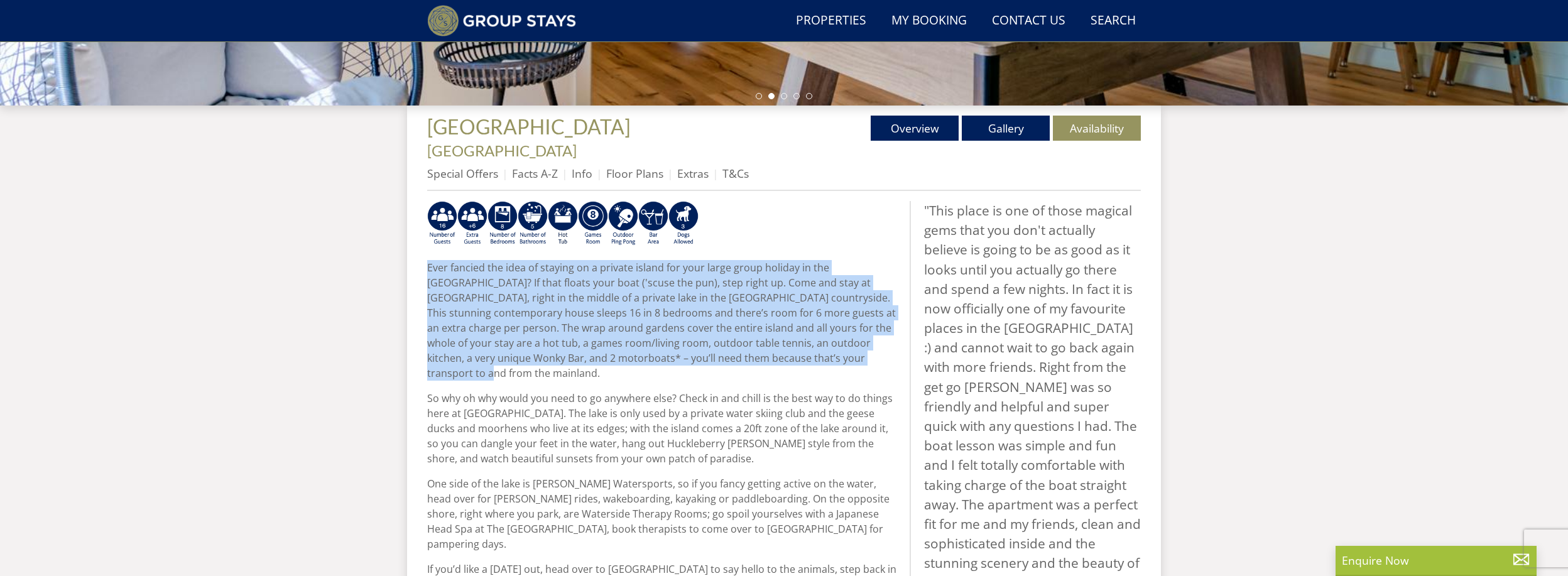
drag, startPoint x: 427, startPoint y: 255, endPoint x: 870, endPoint y: 340, distance: 451.1
click at [870, 340] on p "Ever fancied the idea of staying on a private island for your large group holid…" at bounding box center [663, 321] width 472 height 121
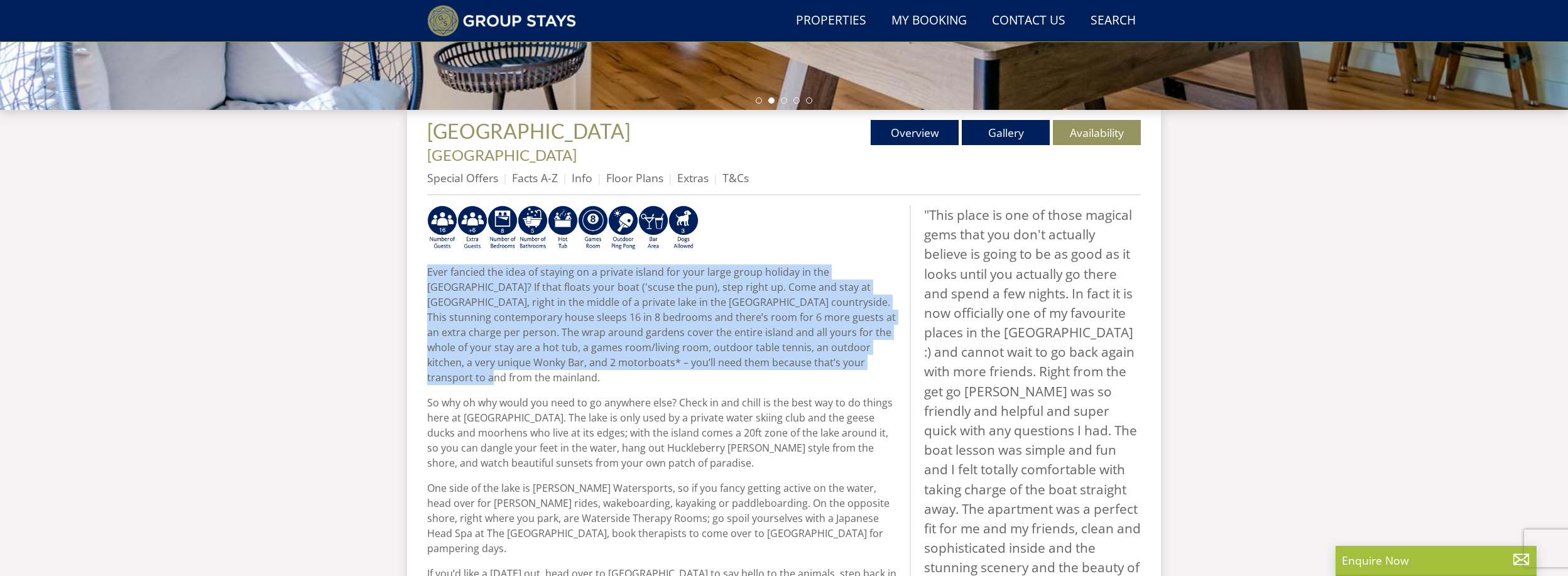
scroll to position [414, 0]
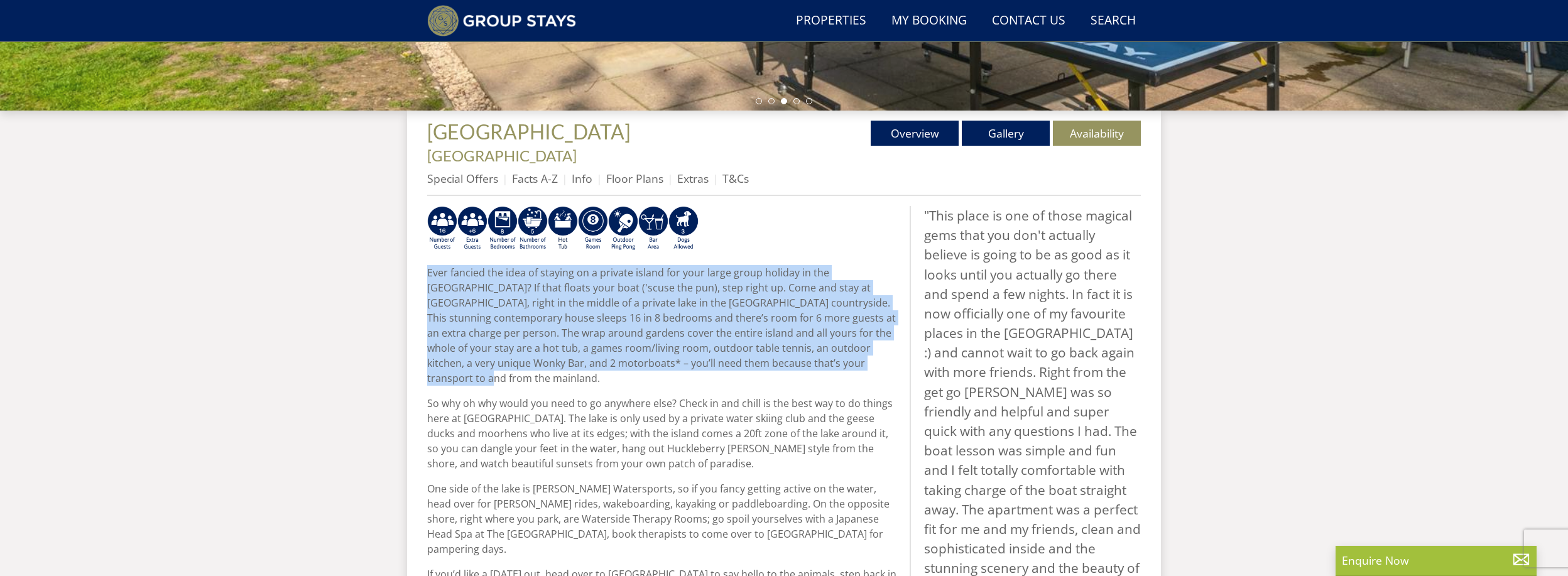
copy p "Ever fancied the idea of staying on a private island for your large group holid…"
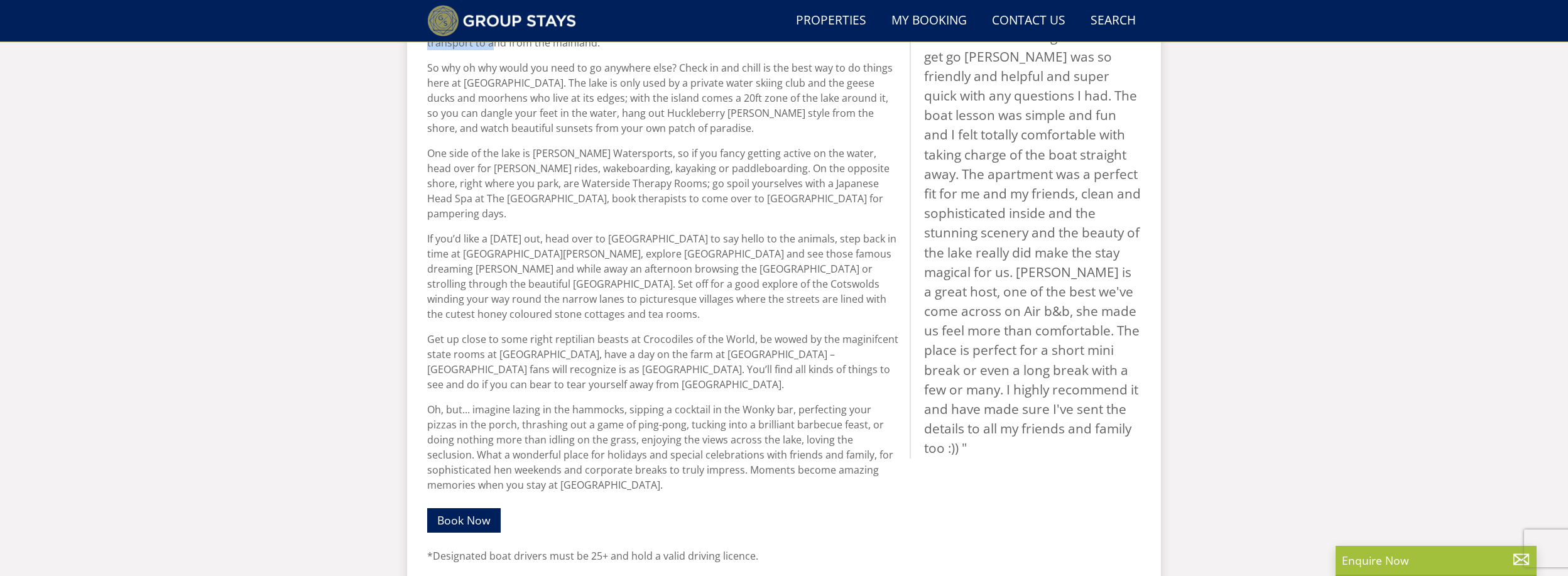
scroll to position [753, 0]
click at [827, 399] on p "Oh, but... imagine lazing in the hammocks, sipping a cocktail in the Wonky bar,…" at bounding box center [663, 444] width 472 height 90
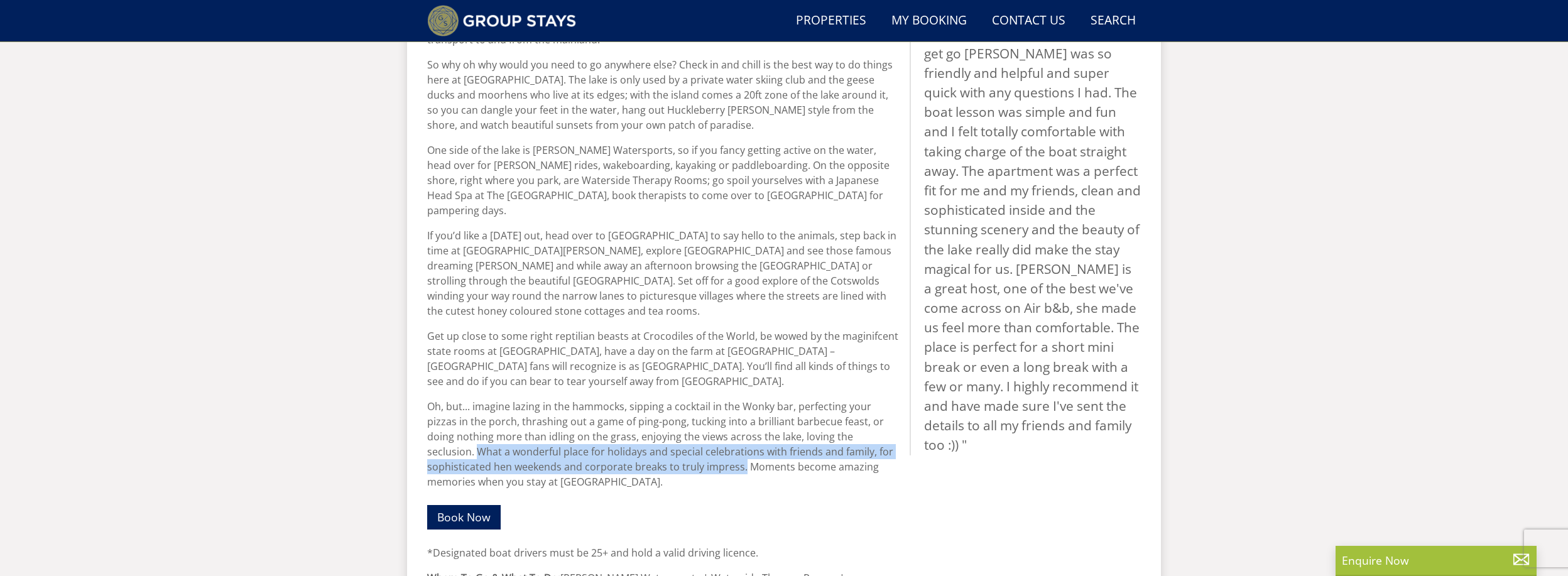
drag, startPoint x: 871, startPoint y: 386, endPoint x: 679, endPoint y: 410, distance: 193.5
click at [658, 418] on p "Oh, but... imagine lazing in the hammocks, sipping a cocktail in the Wonky bar,…" at bounding box center [663, 444] width 472 height 90
copy p "What a wonderful place for holidays and special celebrations with friends and f…"
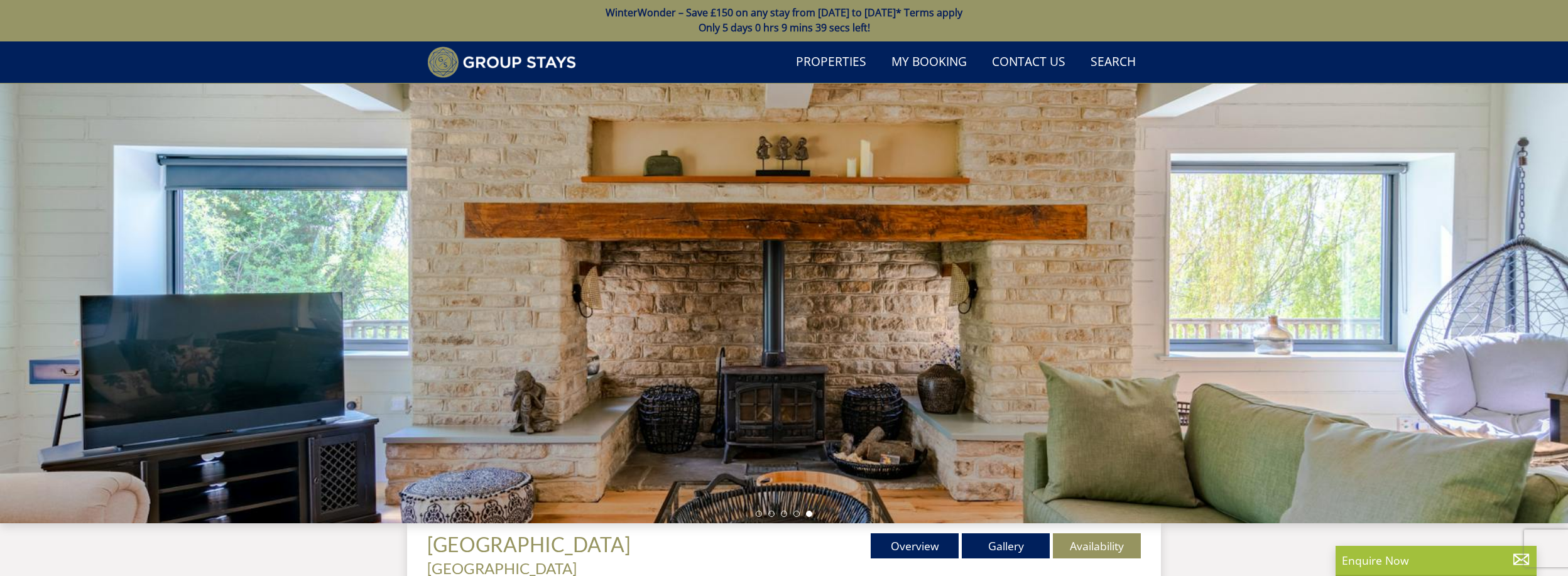
scroll to position [0, 0]
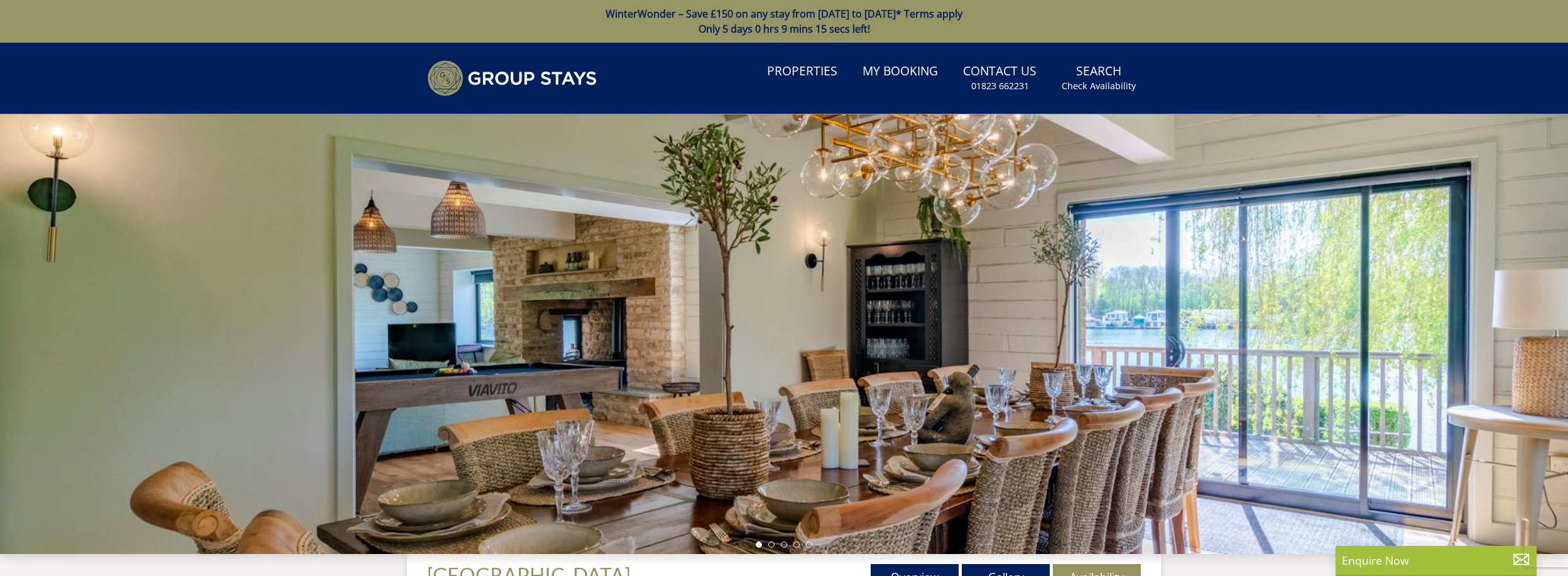
click at [662, 27] on link "WinterWonder – Save £150 on any stay from [DATE] to [DATE]* Terms apply Only 5 …" at bounding box center [784, 21] width 1568 height 42
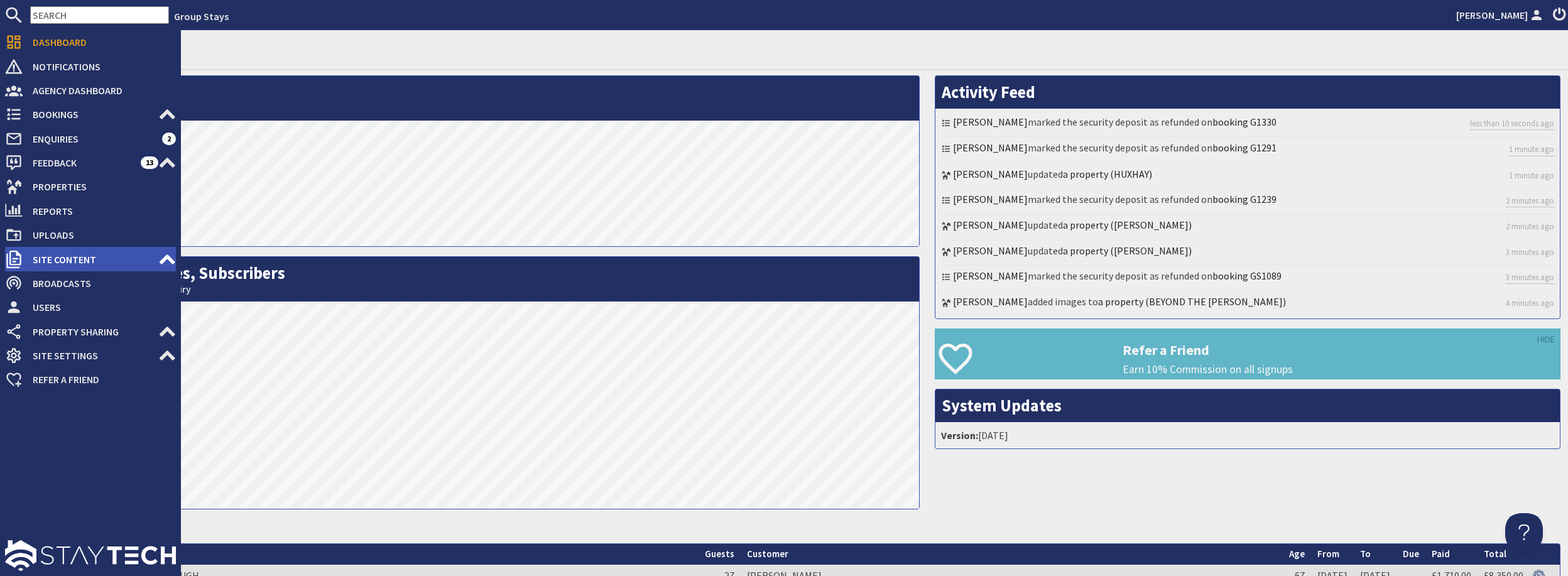
click at [55, 259] on span "Site Content" at bounding box center [90, 259] width 136 height 20
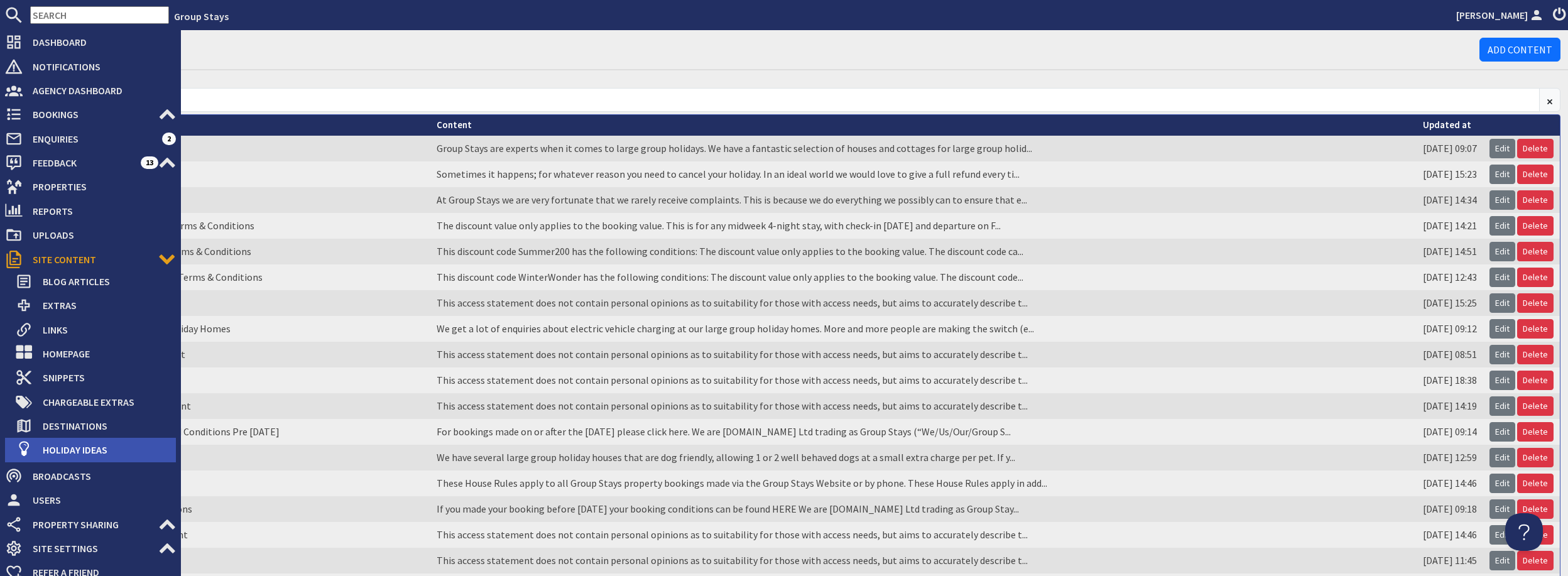
click at [105, 450] on span "Holiday Ideas" at bounding box center [104, 449] width 143 height 20
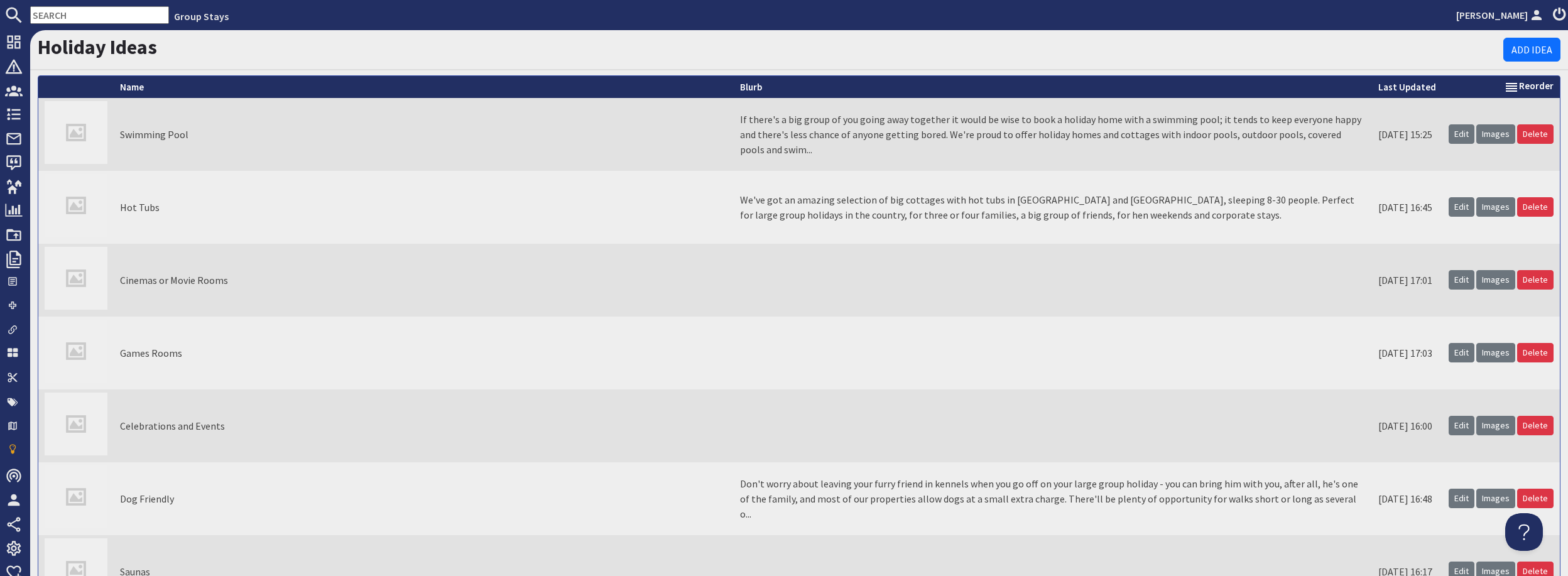
scroll to position [3257, 0]
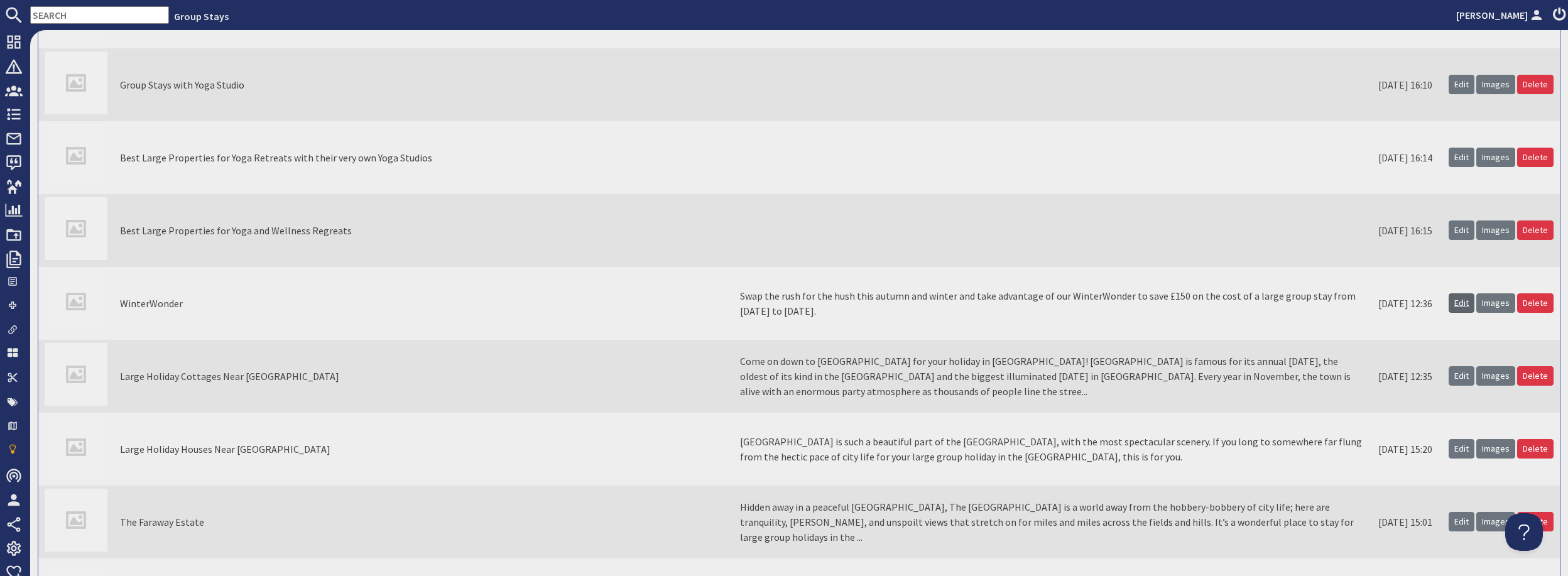
click at [1464, 303] on link "Edit" at bounding box center [1462, 303] width 26 height 19
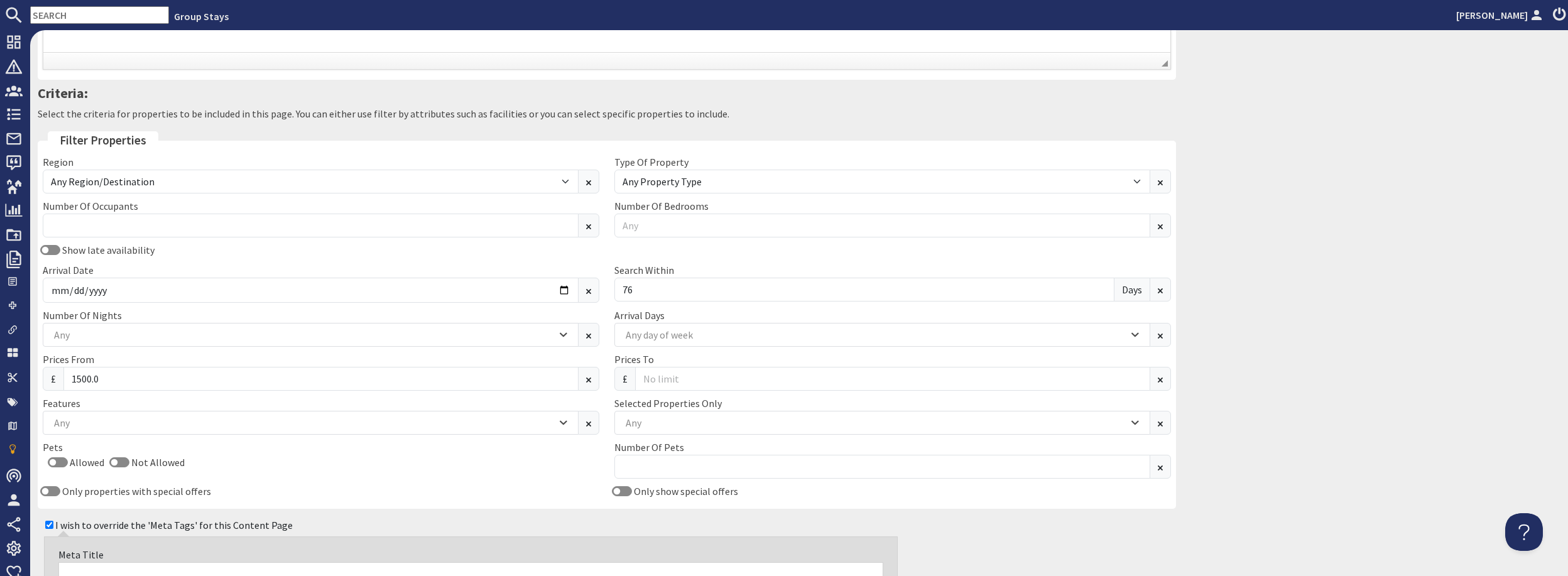
scroll to position [419, 0]
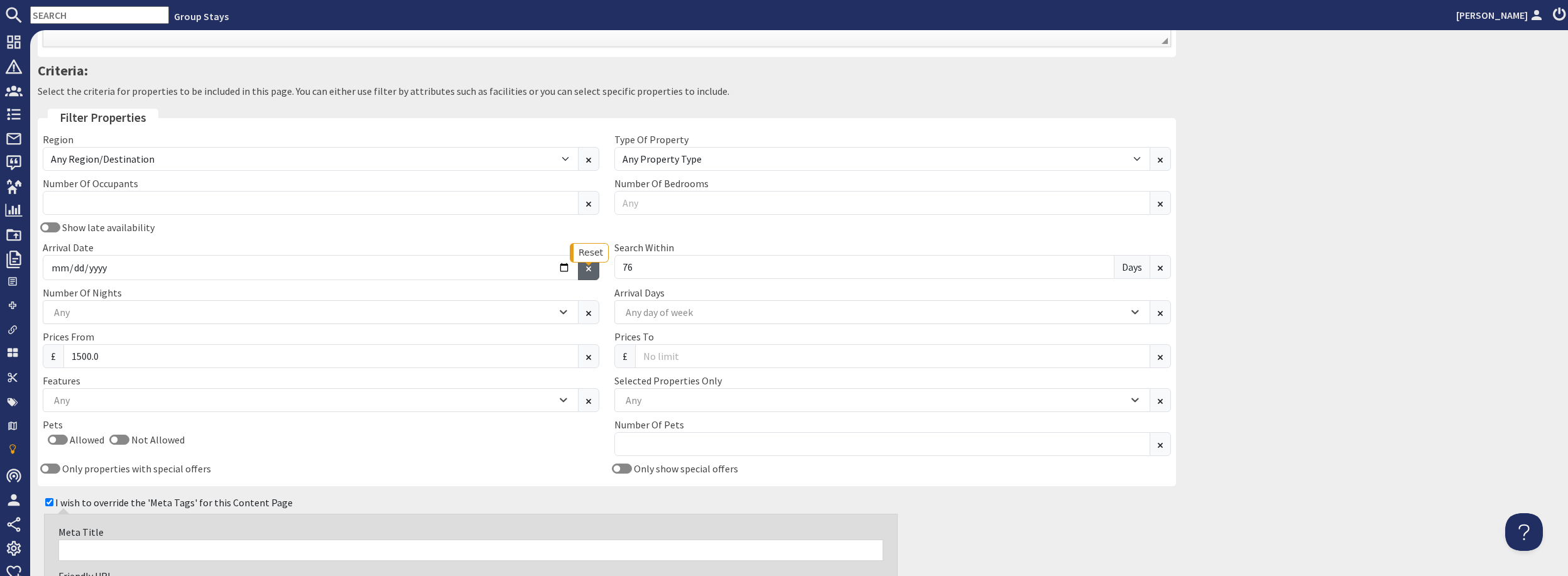
click at [590, 268] on use at bounding box center [588, 268] width 5 height 5
click at [564, 268] on input "Arrival Date" at bounding box center [310, 268] width 536 height 25
type input "2025-10-01"
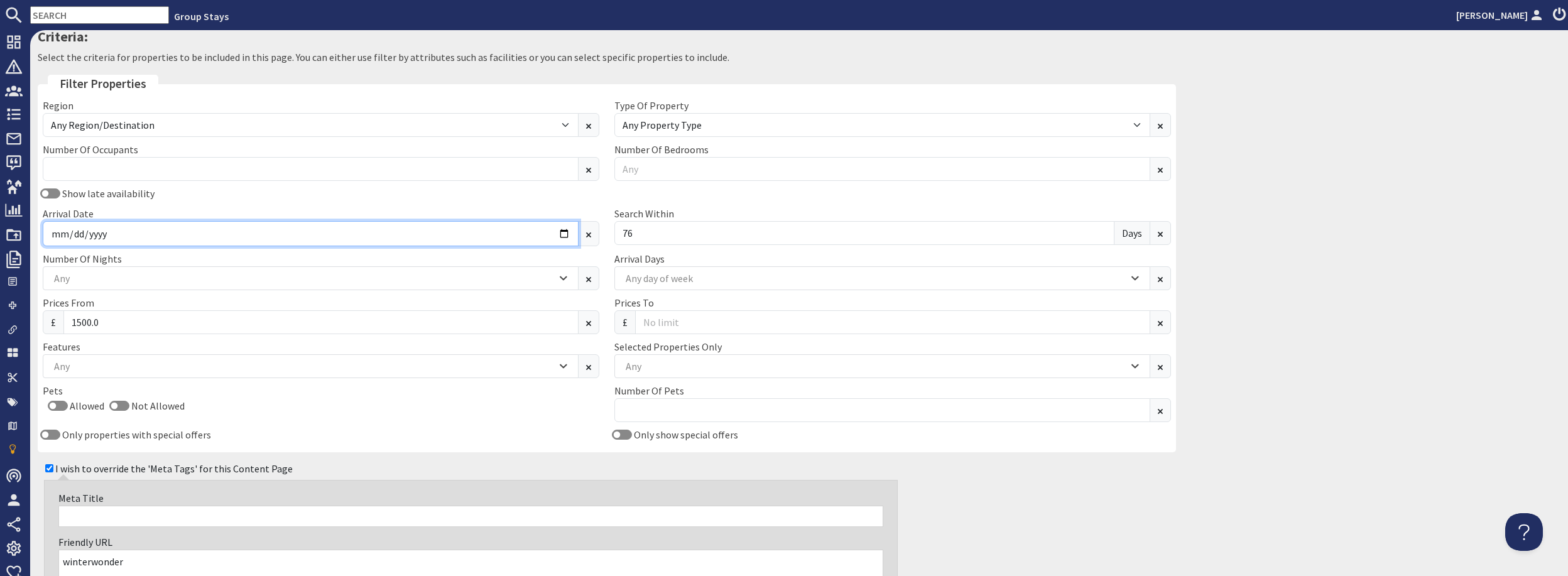
scroll to position [454, 0]
click at [55, 197] on input "Show late availability" at bounding box center [50, 192] width 20 height 10
click at [48, 193] on input "Show late availability" at bounding box center [50, 192] width 20 height 10
checkbox input "false"
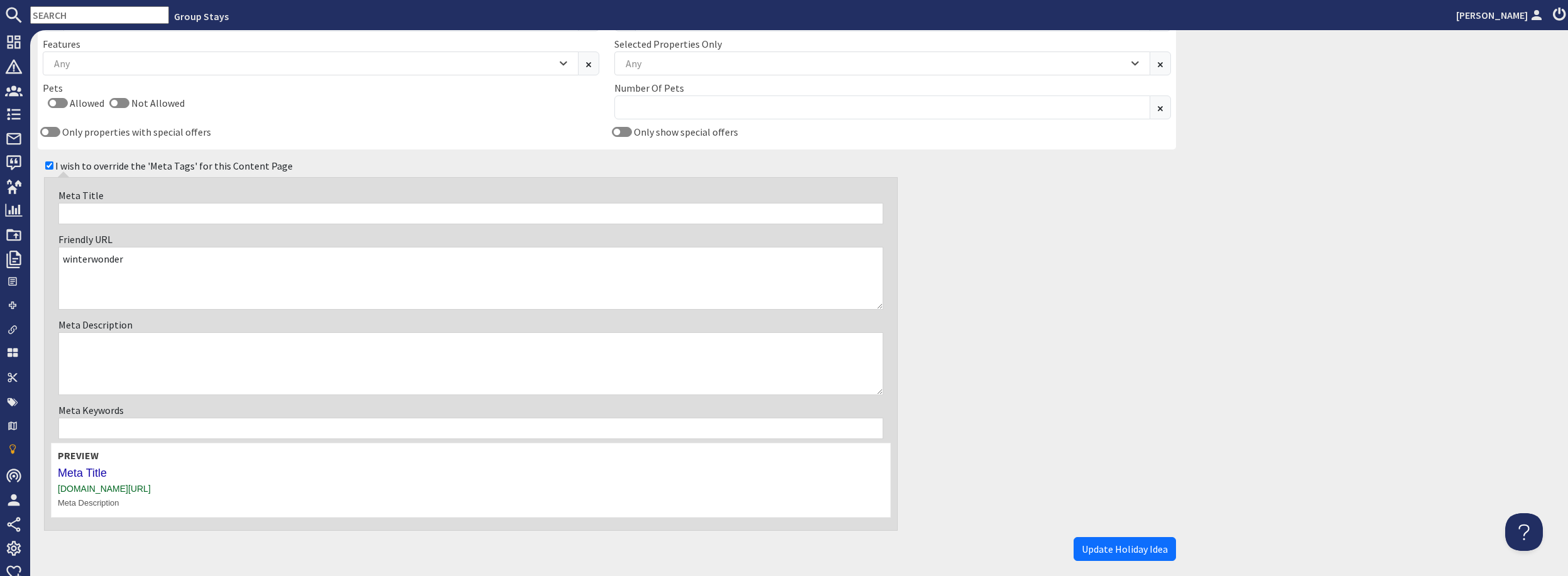
scroll to position [810, 0]
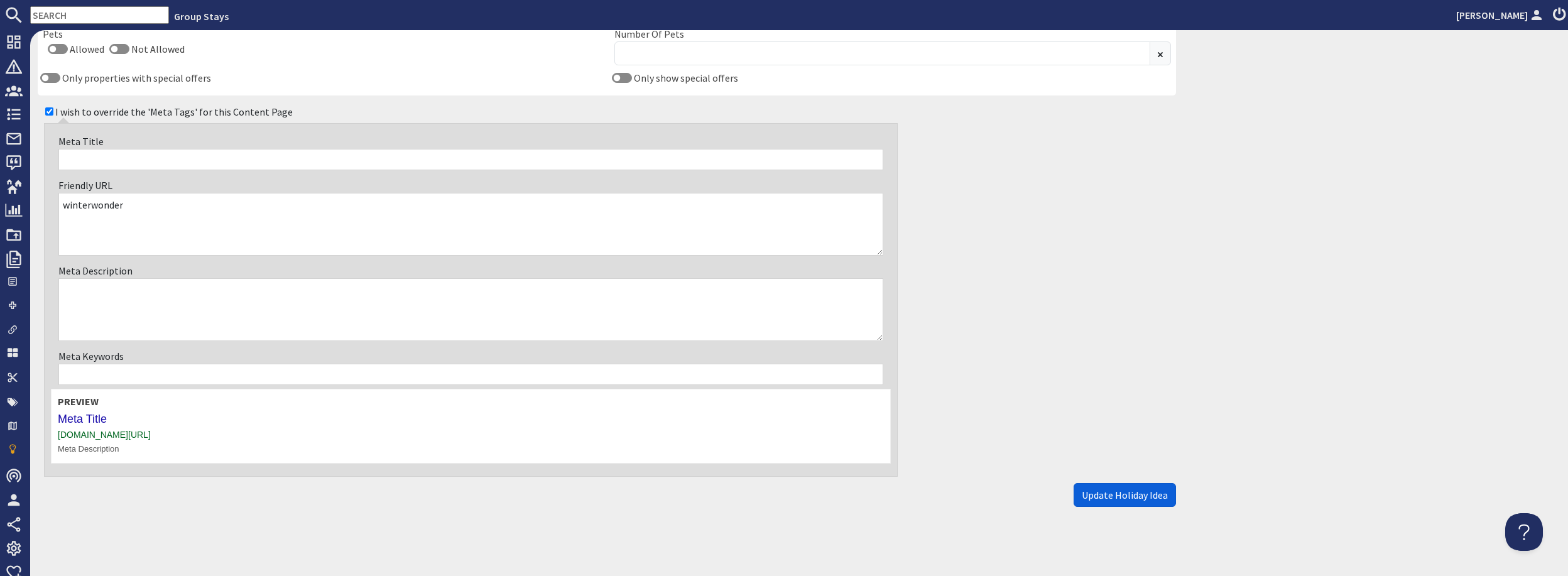
click at [1150, 496] on span "Update Holiday Idea" at bounding box center [1125, 495] width 86 height 12
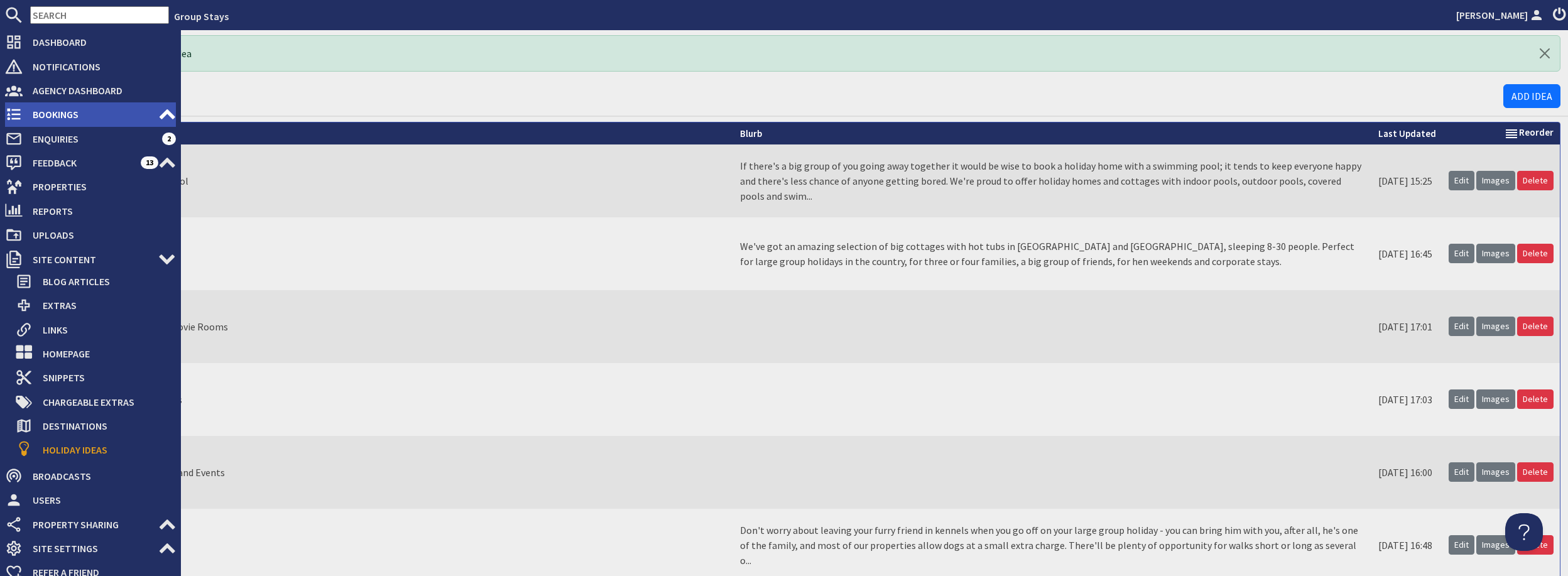
click at [150, 109] on span "Bookings" at bounding box center [90, 114] width 136 height 20
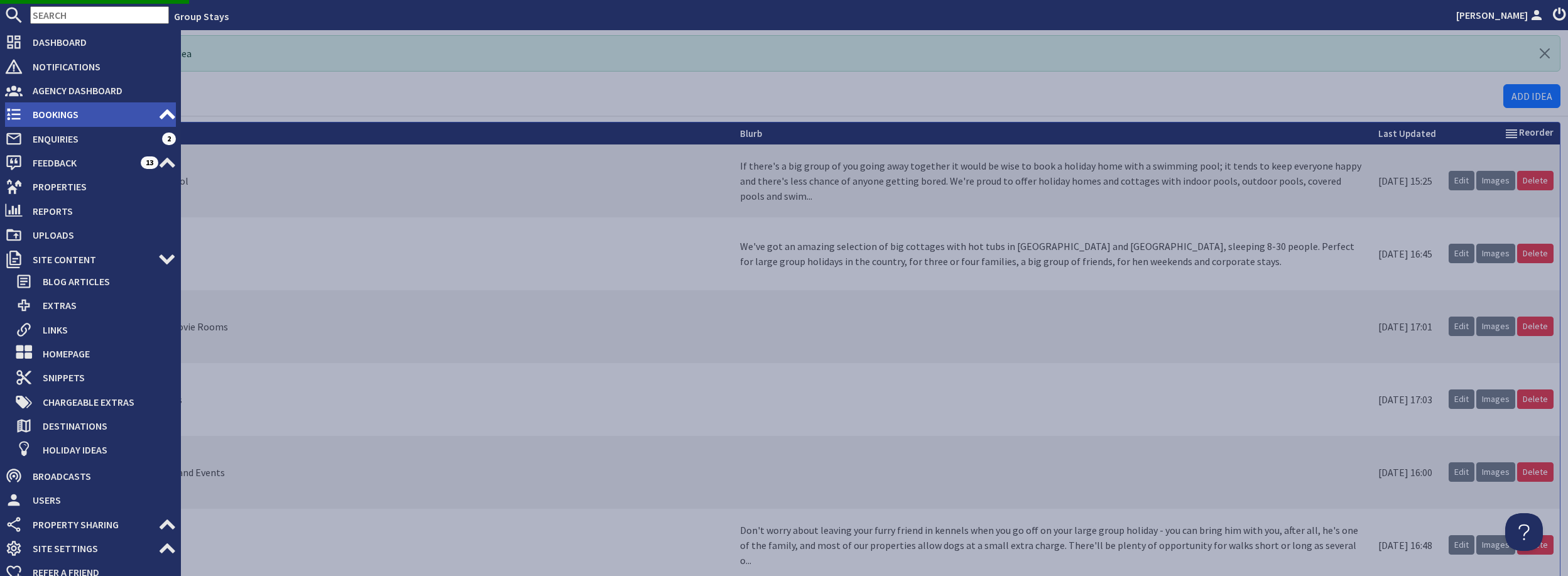
click at [166, 116] on icon at bounding box center [167, 114] width 18 height 18
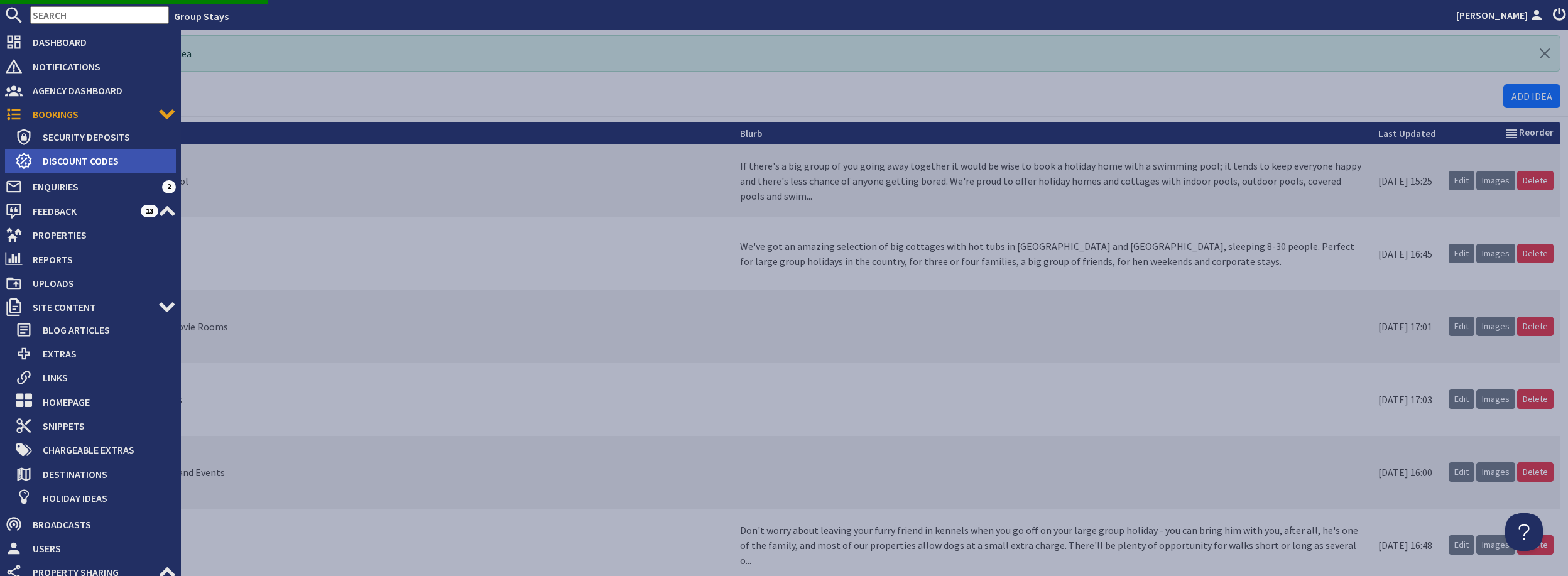
click at [88, 160] on span "Discount Codes" at bounding box center [104, 160] width 143 height 20
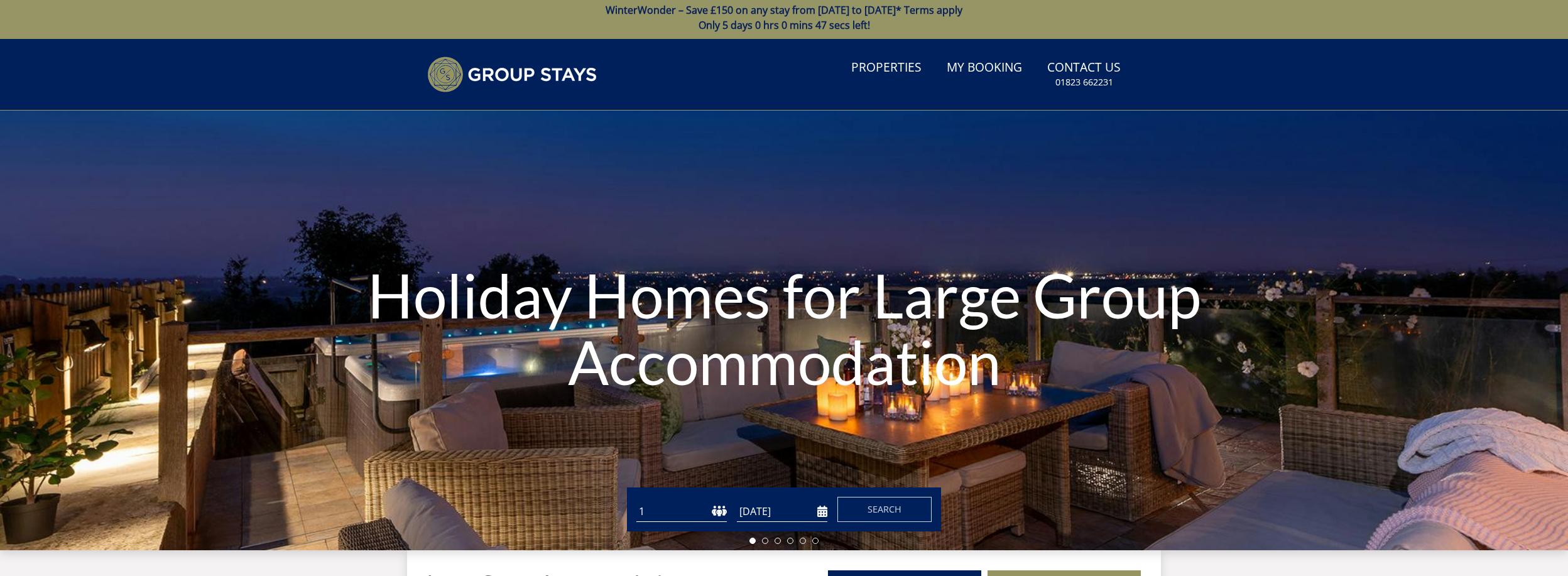
click at [766, 21] on span "Only 5 days 0 hrs 0 mins 47 secs left!" at bounding box center [784, 25] width 172 height 14
